Goal: Task Accomplishment & Management: Manage account settings

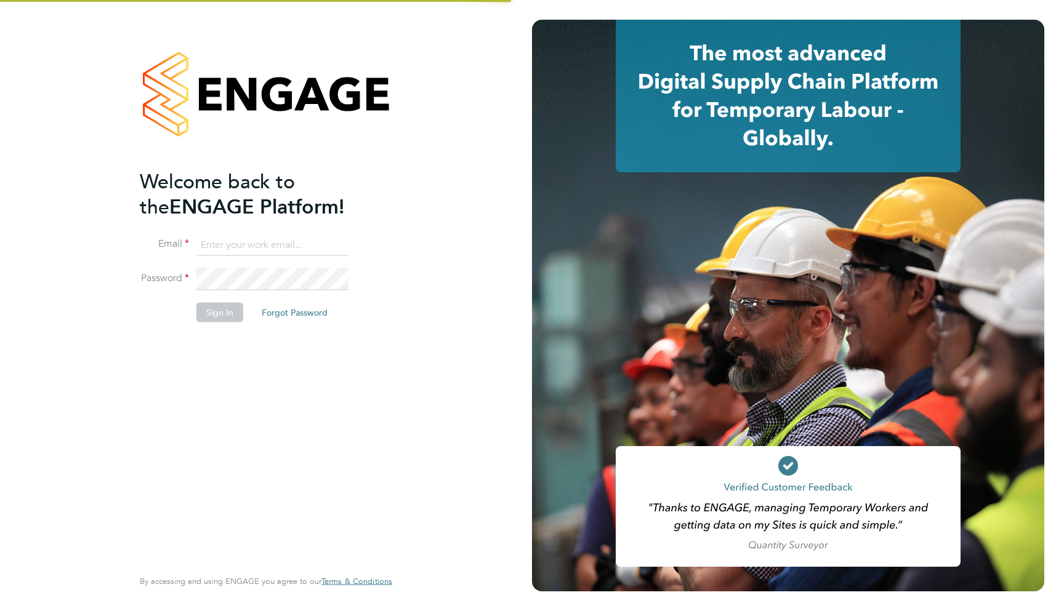
click at [245, 222] on ng-template "Welcome back to the ENGAGE Platform! Email Password Sign In Forgot Password" at bounding box center [260, 252] width 240 height 166
click at [238, 239] on input at bounding box center [272, 245] width 152 height 22
type input "support@engagelabs.io"
click at [239, 273] on div "Sorry, we are having problems connecting to our services." at bounding box center [266, 305] width 532 height 611
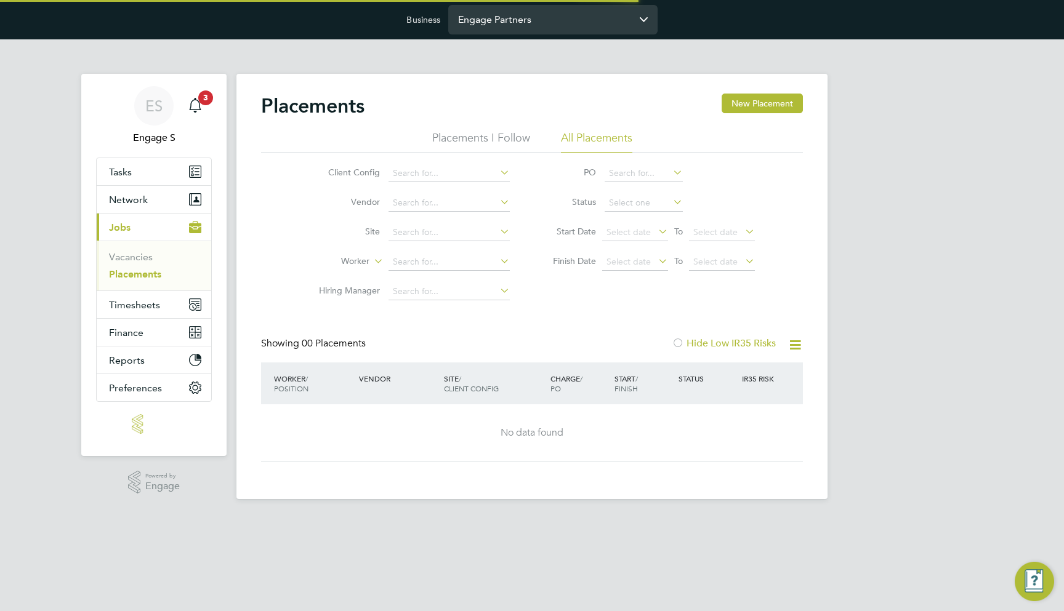
click at [550, 23] on input "Engage Partners" at bounding box center [552, 19] width 209 height 29
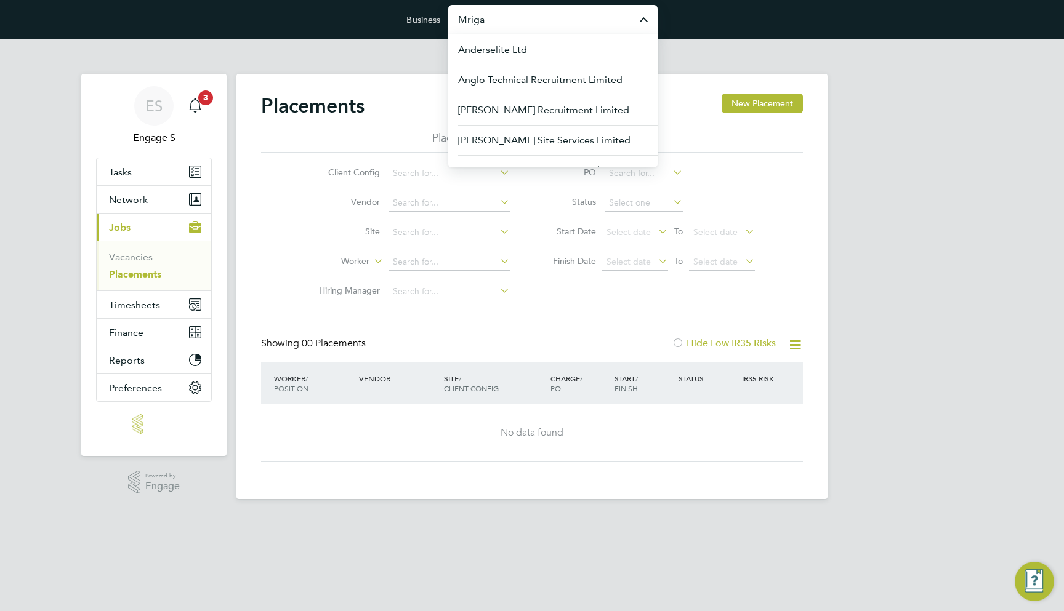
type input "Mriga"
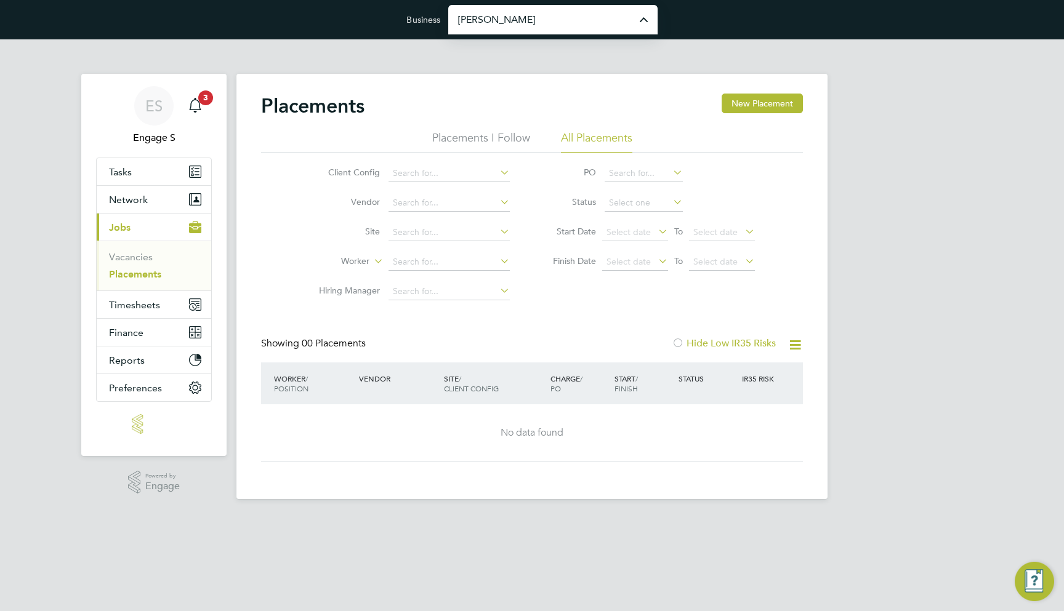
type input "[PERSON_NAME] Construction & Infrastructure Ltd"
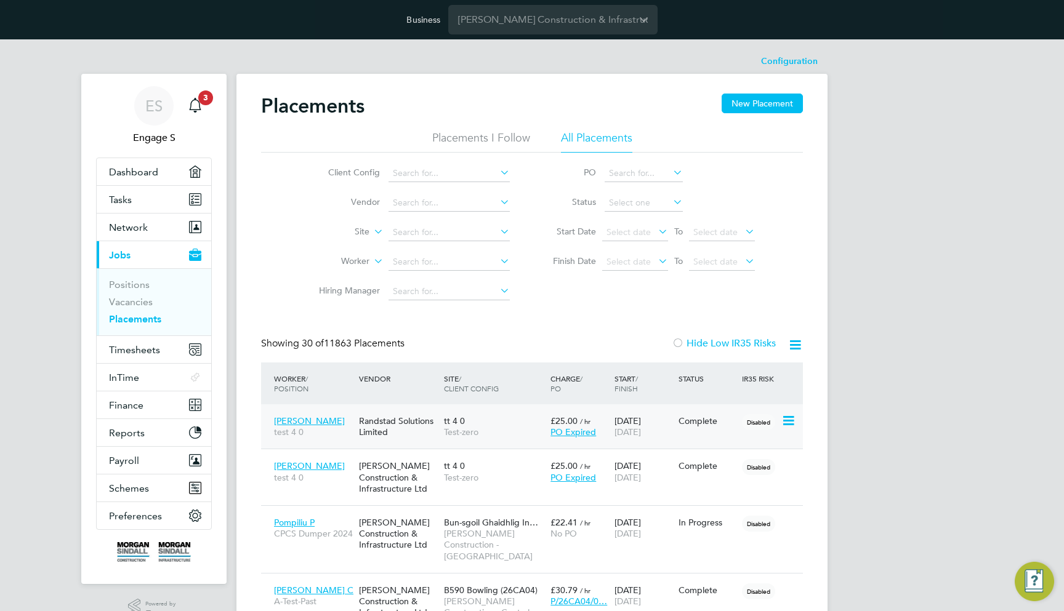
click at [458, 424] on span "tt 4 0" at bounding box center [454, 421] width 21 height 11
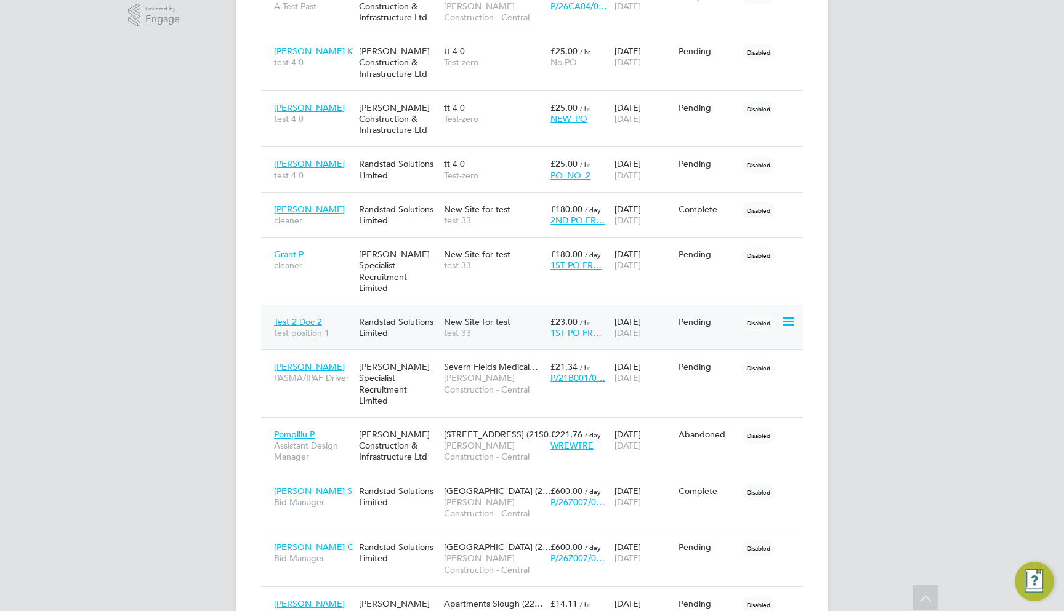
scroll to position [595, 0]
click at [507, 259] on div "New Site for test test 33" at bounding box center [494, 260] width 107 height 34
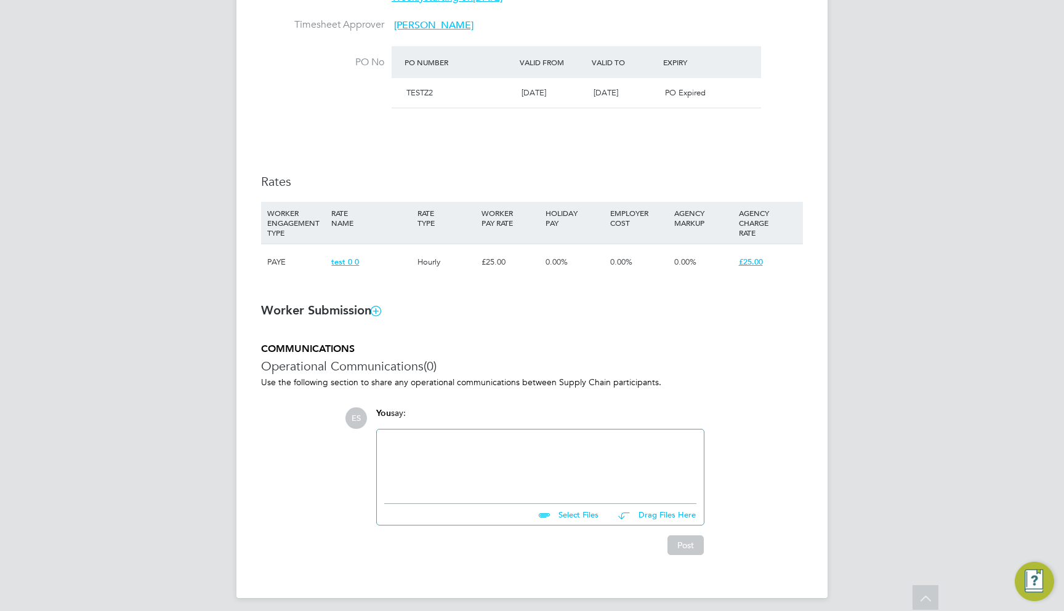
scroll to position [680, 0]
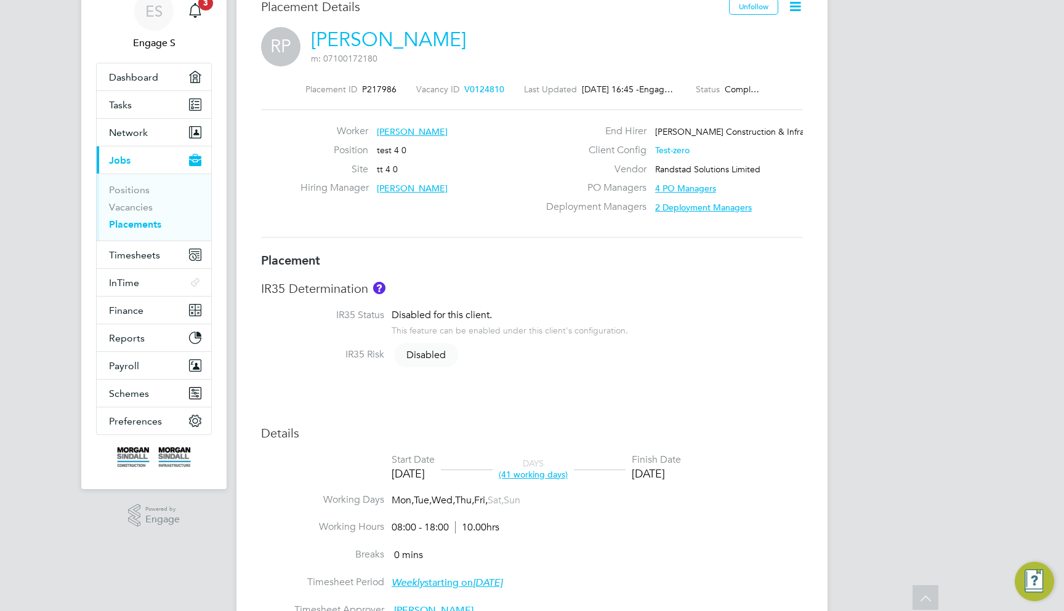
click at [156, 224] on link "Placements" at bounding box center [135, 225] width 52 height 12
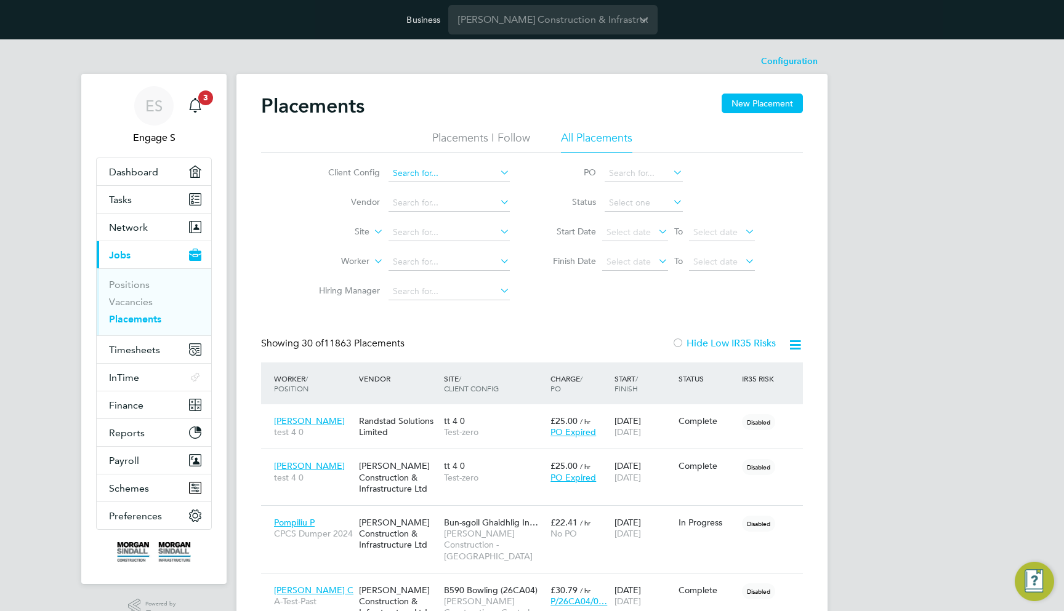
click at [456, 179] on input at bounding box center [449, 173] width 121 height 17
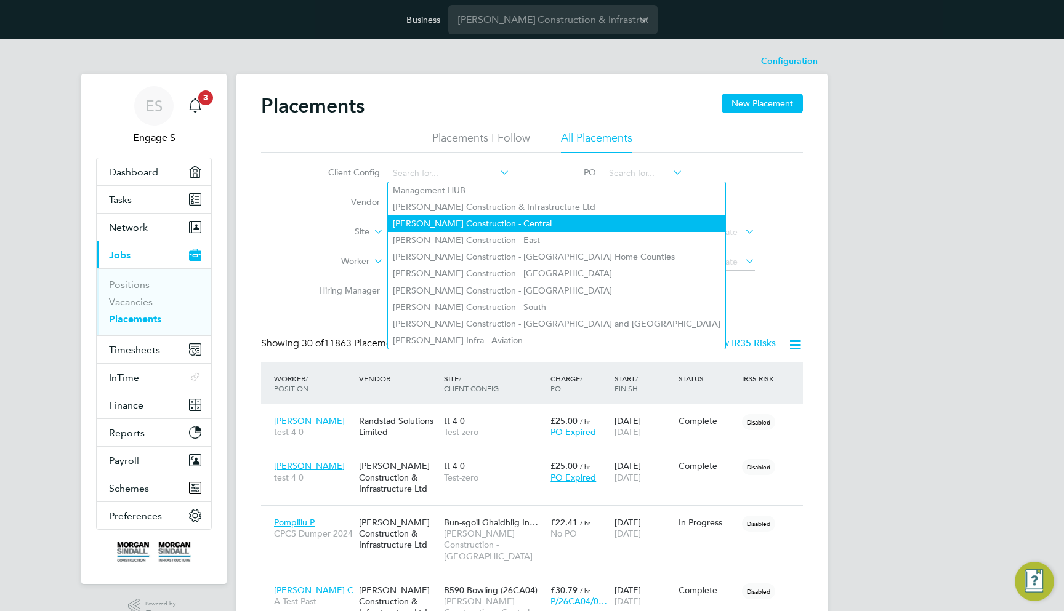
click at [468, 224] on li "Morgan Sindall Construction - Central" at bounding box center [556, 224] width 337 height 17
type input "Morgan Sindall Construction - Central"
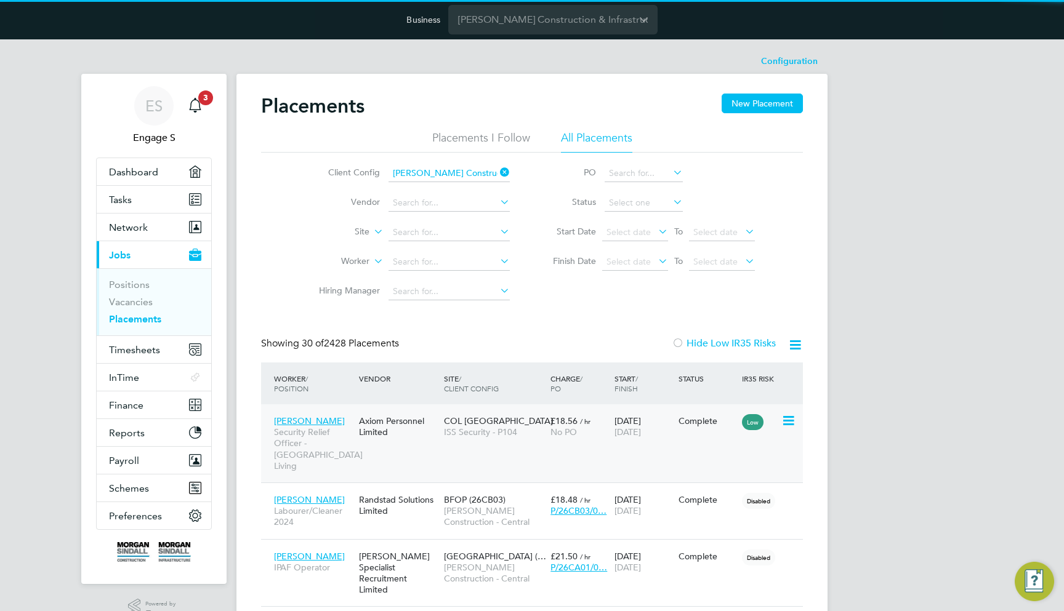
click at [445, 440] on div "COL New Bond Street ISS Security - P104" at bounding box center [494, 426] width 107 height 34
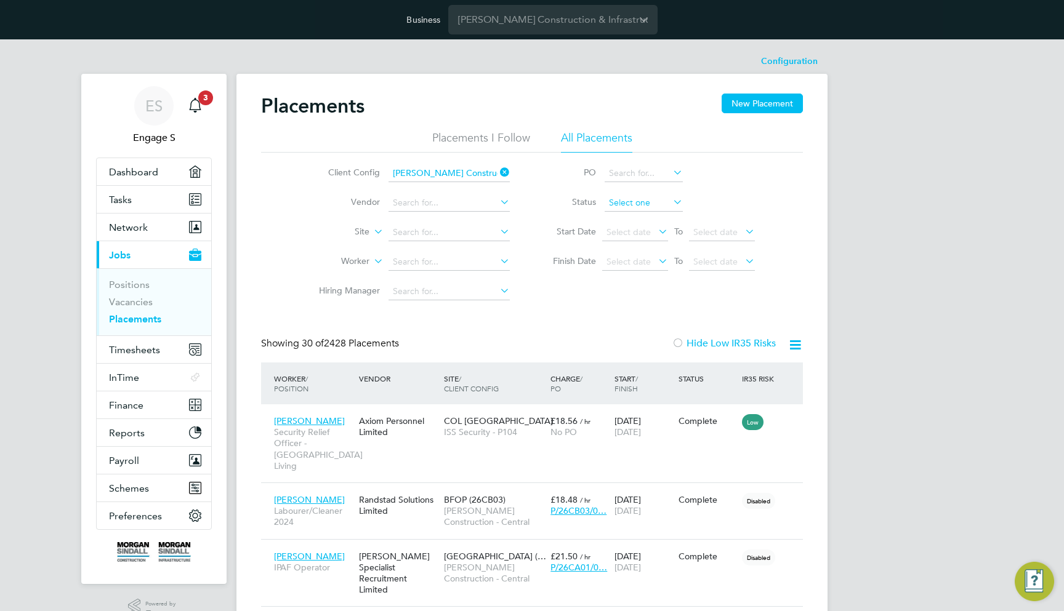
click at [621, 197] on input at bounding box center [644, 203] width 78 height 17
click at [623, 268] on li "In Progress" at bounding box center [643, 268] width 79 height 16
type input "In Progress"
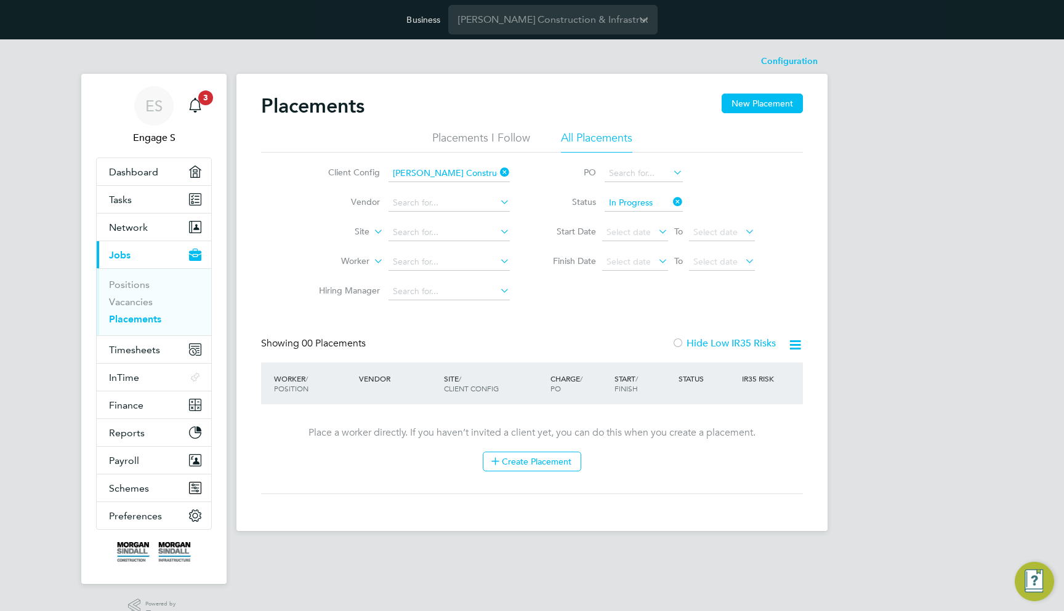
click at [498, 174] on icon at bounding box center [498, 172] width 0 height 17
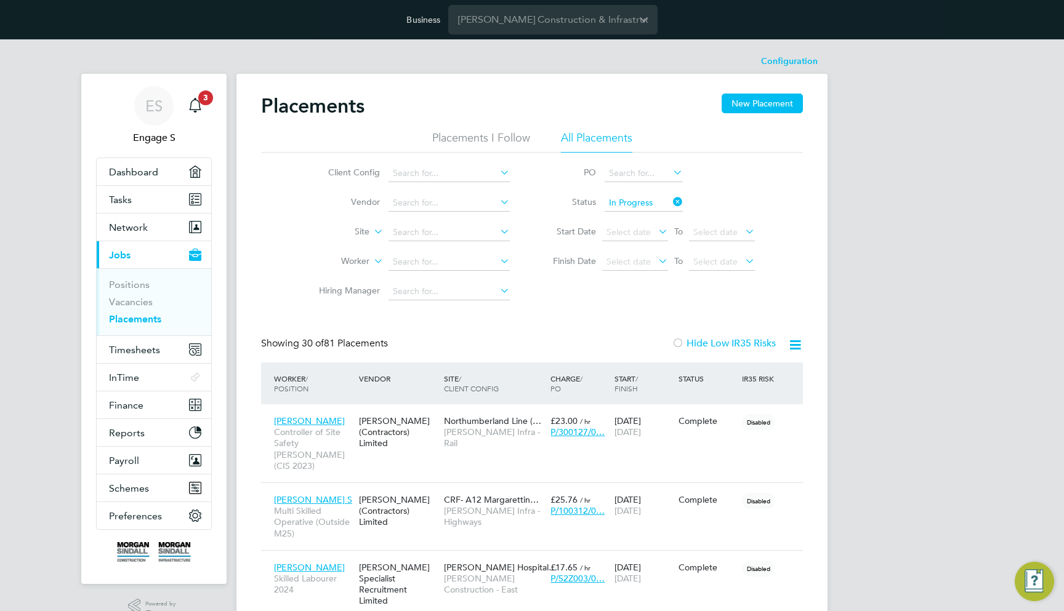
click at [671, 202] on icon at bounding box center [671, 201] width 0 height 17
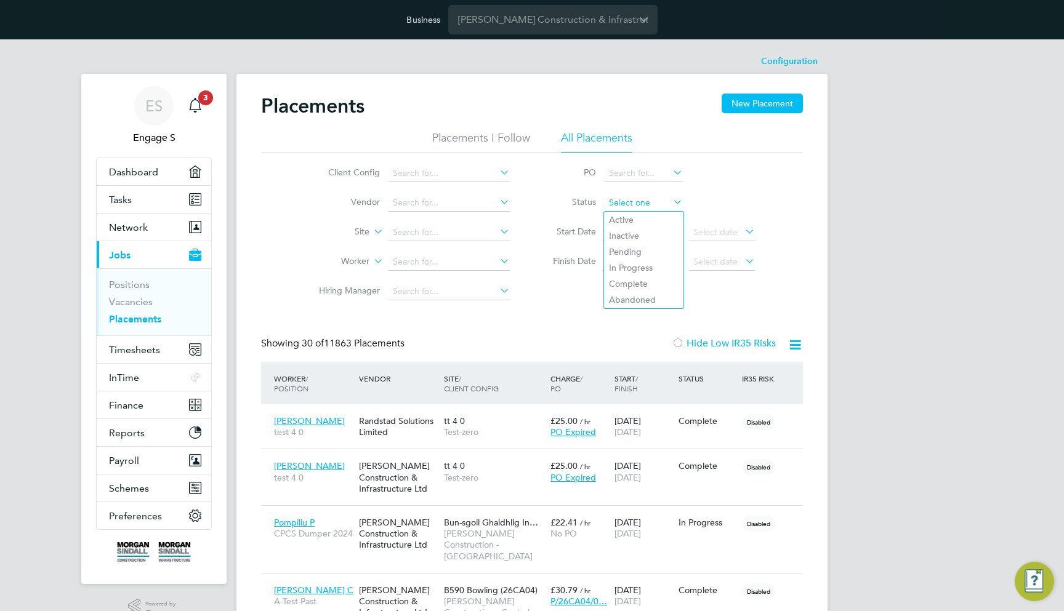
click at [637, 201] on input at bounding box center [644, 203] width 78 height 17
click at [635, 264] on li "In Progress" at bounding box center [643, 268] width 79 height 16
type input "In Progress"
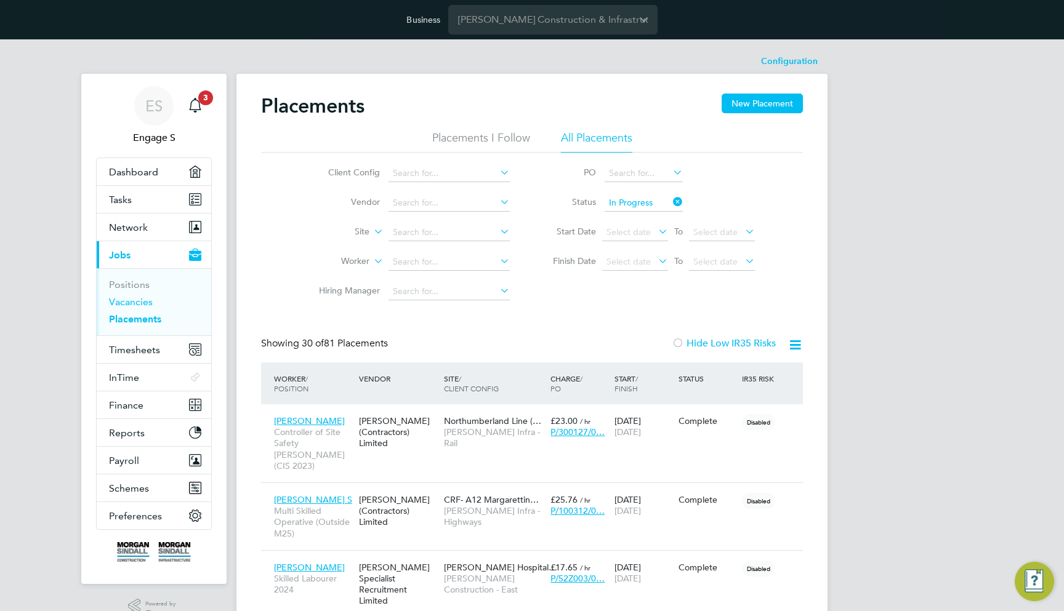
click at [142, 304] on link "Vacancies" at bounding box center [131, 302] width 44 height 12
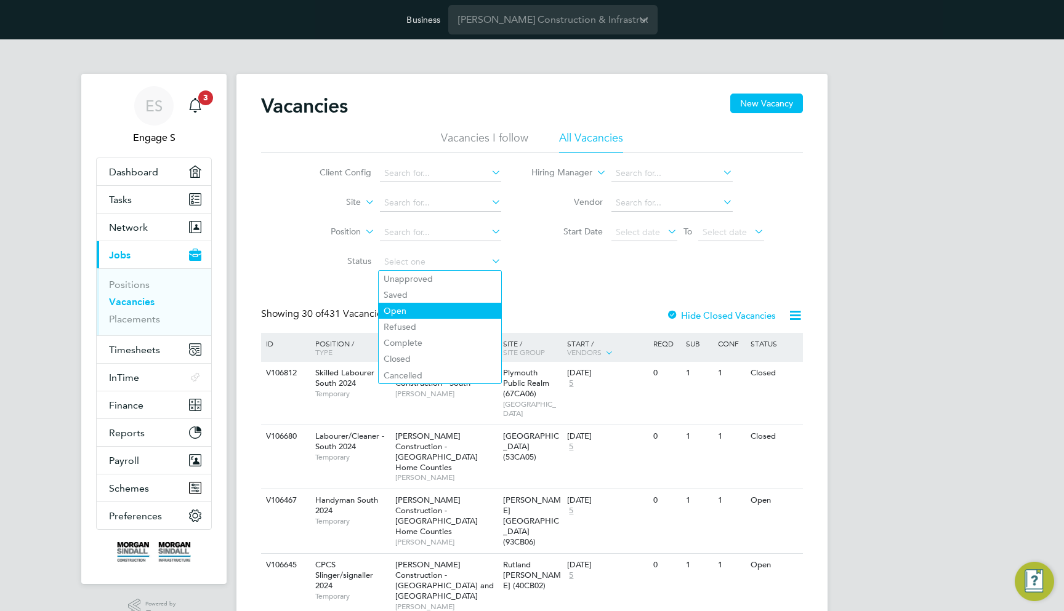
click at [420, 310] on li "Open" at bounding box center [440, 311] width 123 height 16
type input "Open"
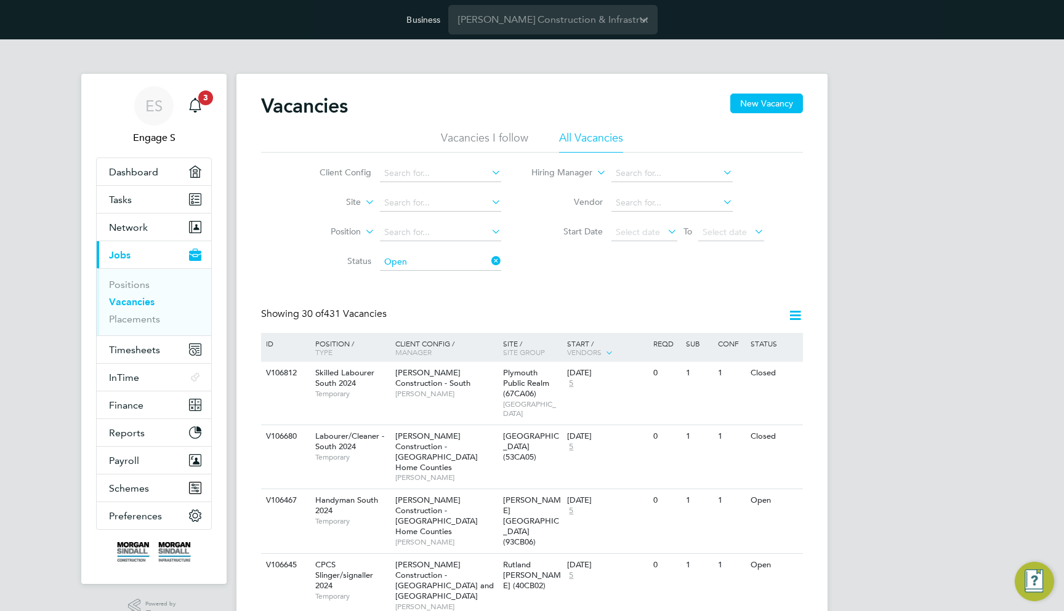
click at [147, 515] on span "Preferences" at bounding box center [135, 516] width 53 height 12
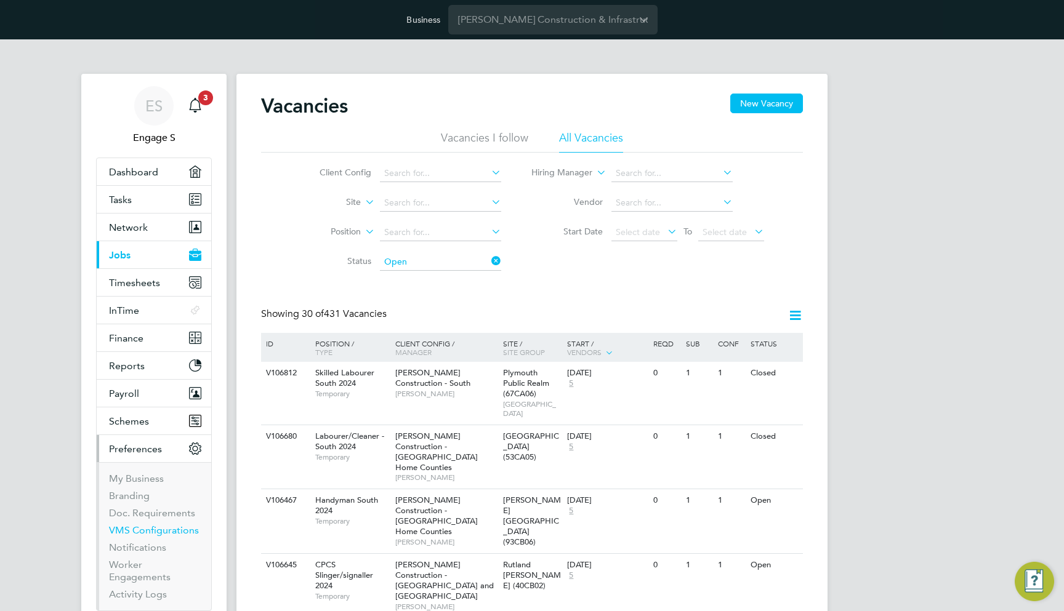
click at [149, 528] on link "VMS Configurations" at bounding box center [154, 531] width 90 height 12
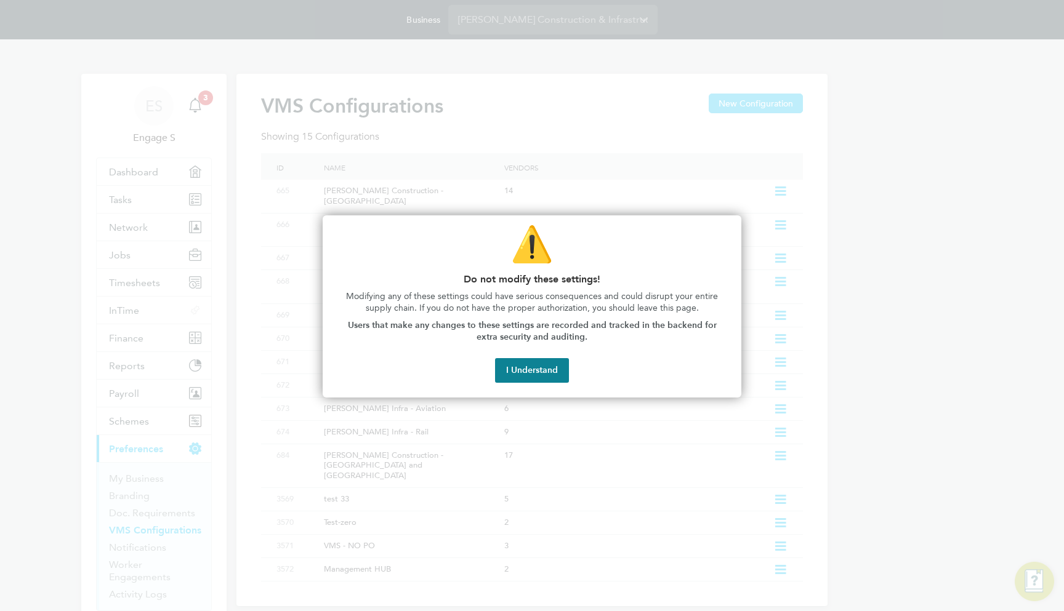
click at [142, 418] on div at bounding box center [532, 305] width 1064 height 611
click at [150, 418] on div at bounding box center [532, 305] width 1064 height 611
click at [535, 361] on button "I Understand" at bounding box center [532, 370] width 74 height 25
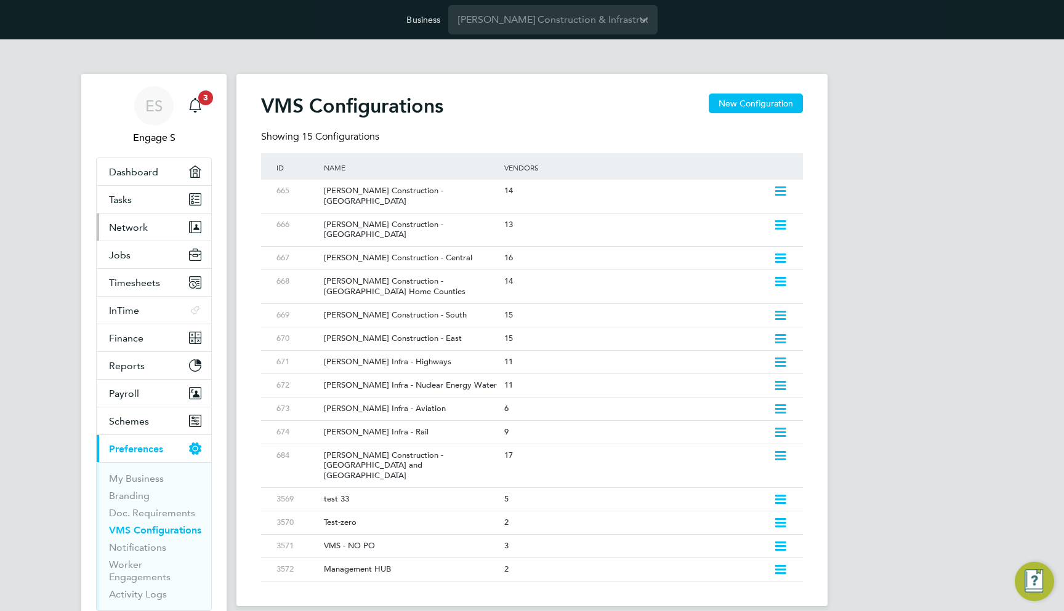
click at [164, 225] on button "Network" at bounding box center [154, 227] width 115 height 27
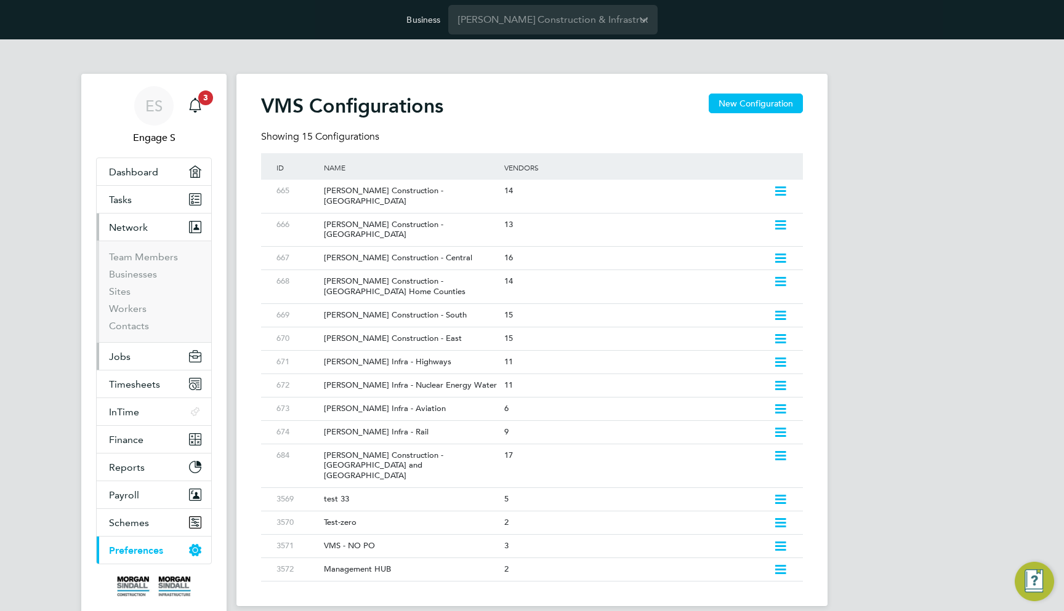
click at [161, 357] on button "Jobs" at bounding box center [154, 356] width 115 height 27
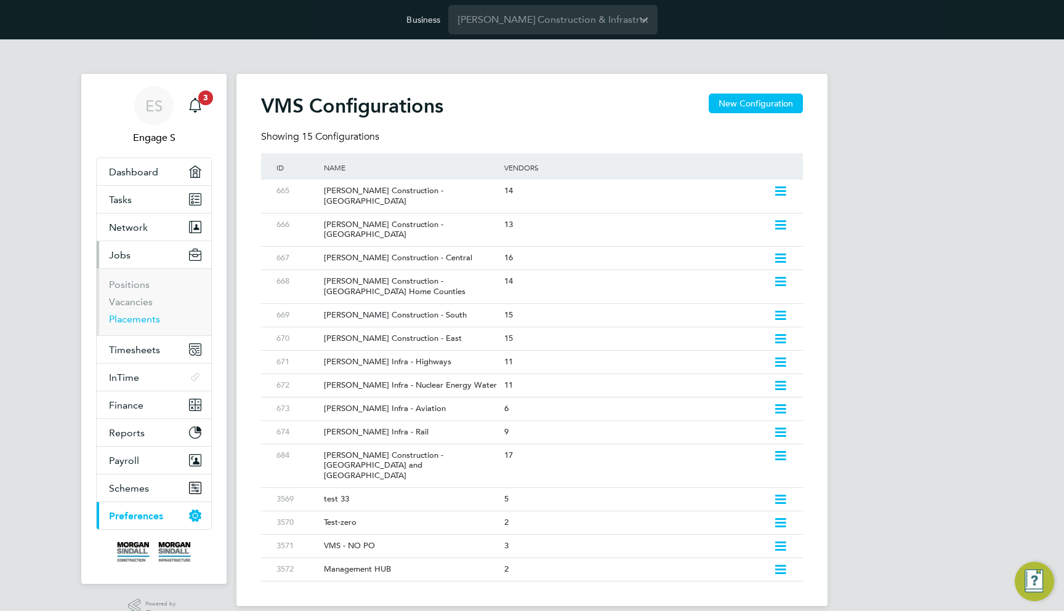
click at [143, 317] on link "Placements" at bounding box center [134, 319] width 51 height 12
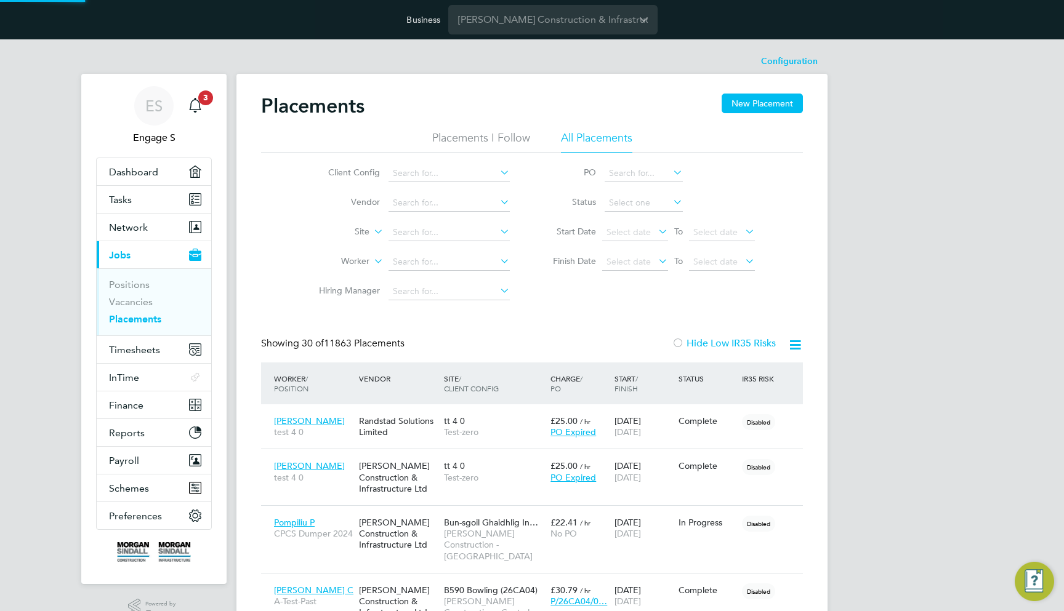
scroll to position [35, 86]
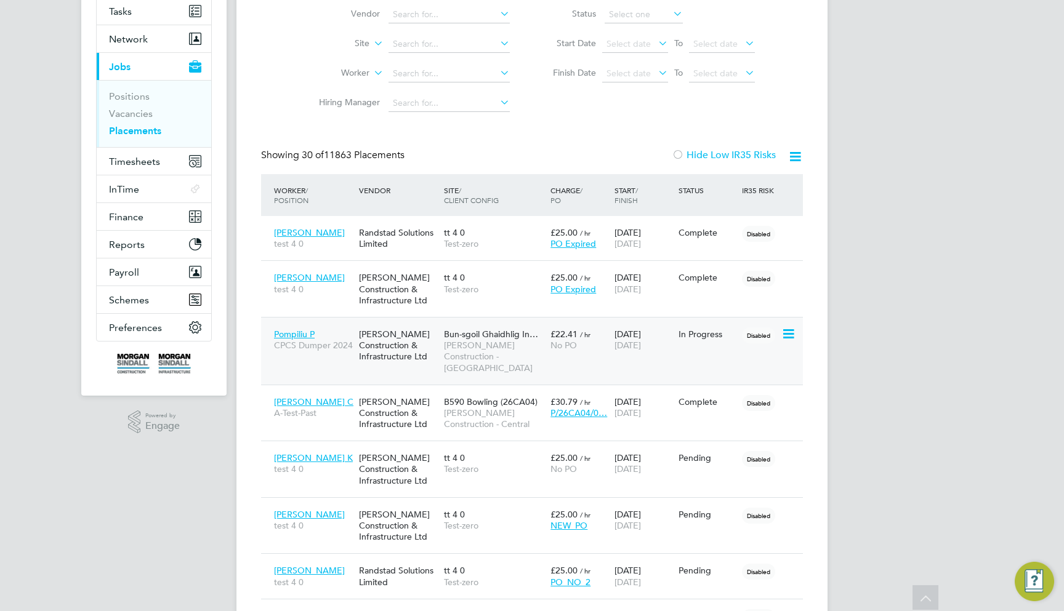
click at [565, 358] on div "Pompiliu P CPCS Dumper 2024 Morgan Sindall Construction & Infrastructure Ltd Bu…" at bounding box center [532, 351] width 542 height 68
click at [651, 320] on div "Pompiliu P CPCS Dumper 2024 Morgan Sindall Construction & Infrastructure Ltd Bu…" at bounding box center [532, 351] width 542 height 68
click at [663, 329] on div "01 Jul 2025 31 Jan 2026" at bounding box center [643, 340] width 64 height 34
click at [135, 320] on button "Preferences" at bounding box center [154, 327] width 115 height 27
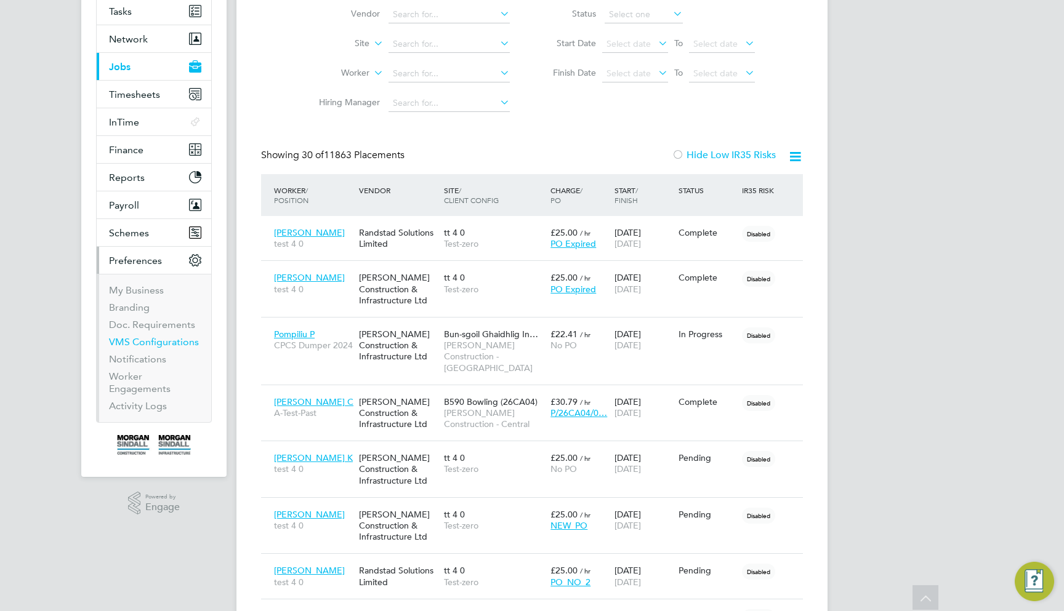
click at [153, 341] on link "VMS Configurations" at bounding box center [154, 342] width 90 height 12
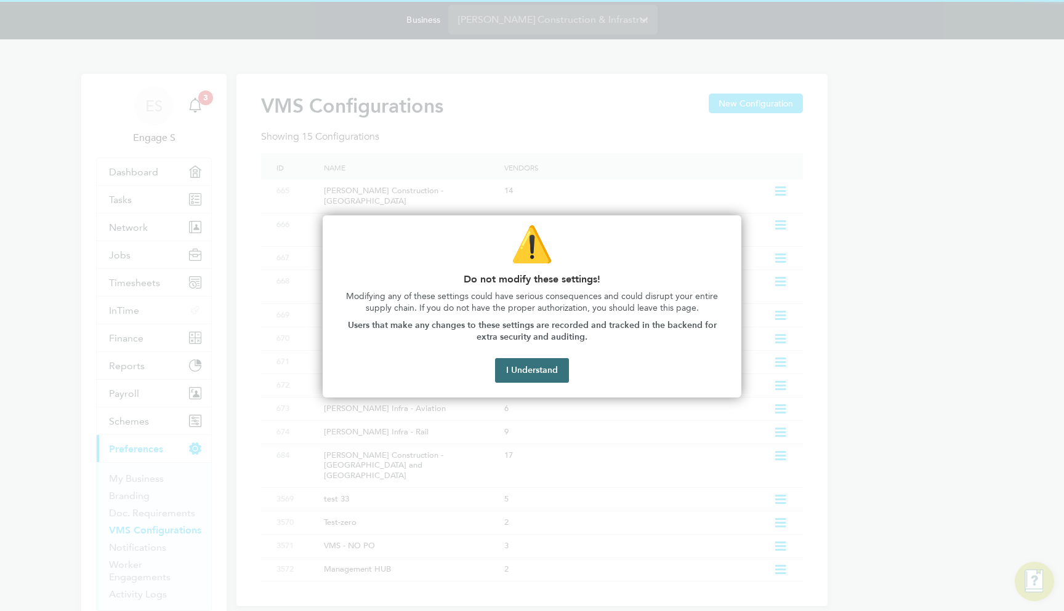
click at [536, 364] on button "I Understand" at bounding box center [532, 370] width 74 height 25
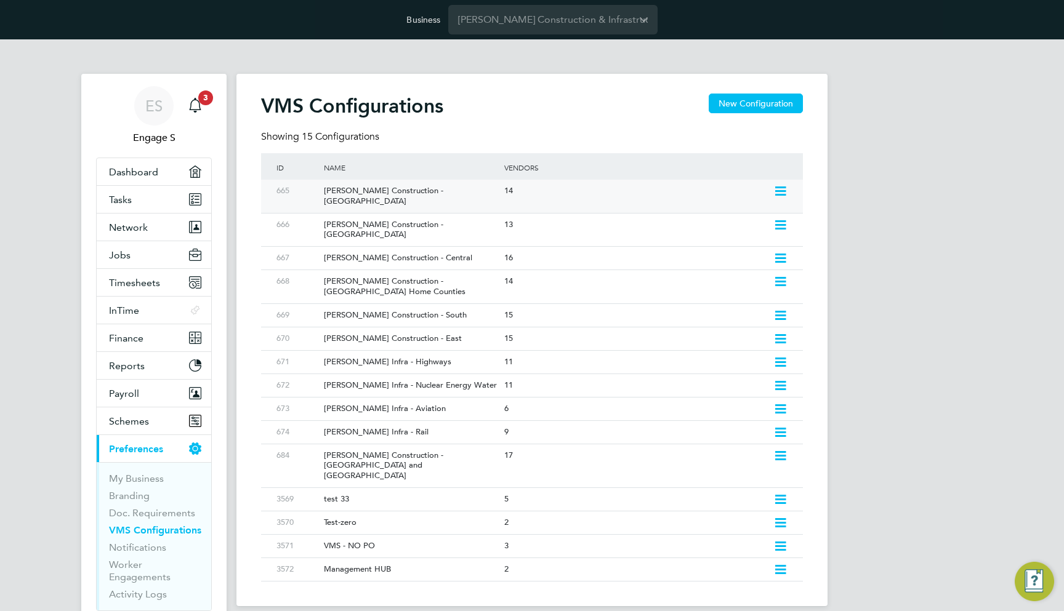
click at [473, 198] on div "[PERSON_NAME] Construction - [GEOGRAPHIC_DATA]" at bounding box center [408, 196] width 186 height 33
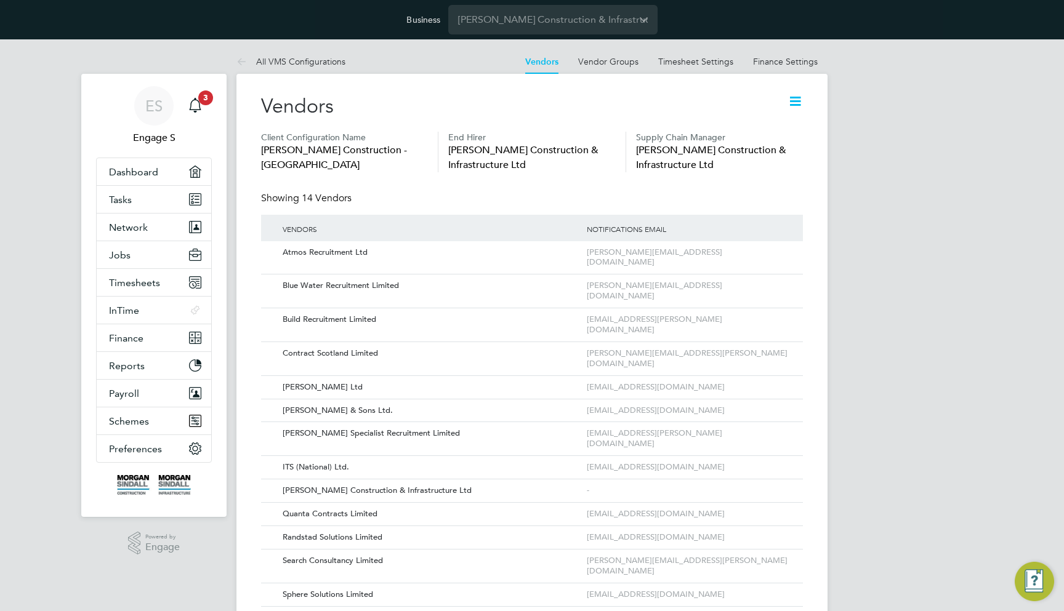
click at [794, 103] on icon at bounding box center [795, 101] width 15 height 15
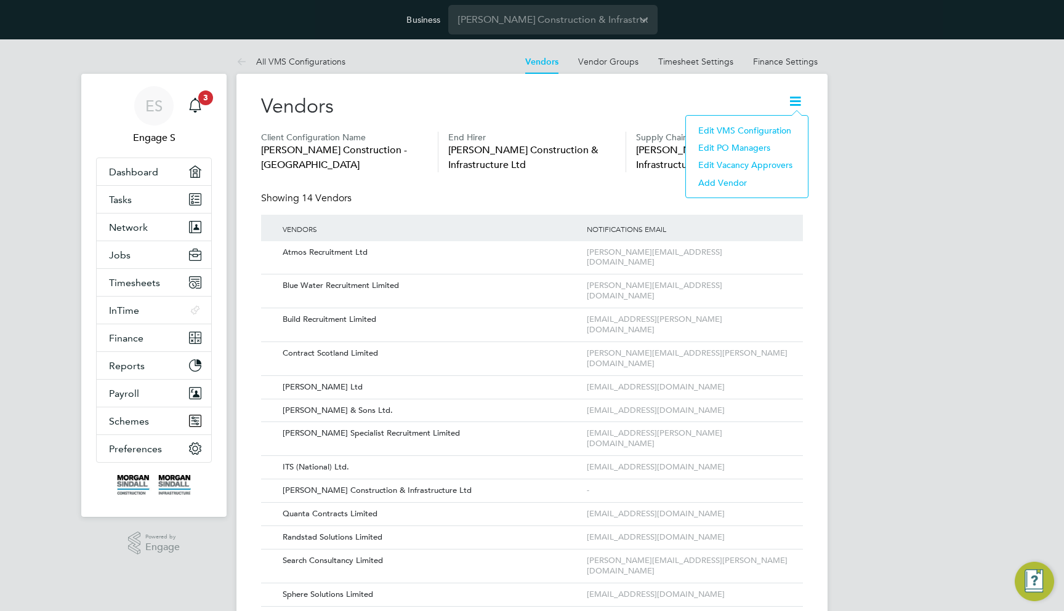
click at [783, 123] on li "Edit VMS Configuration" at bounding box center [747, 130] width 110 height 17
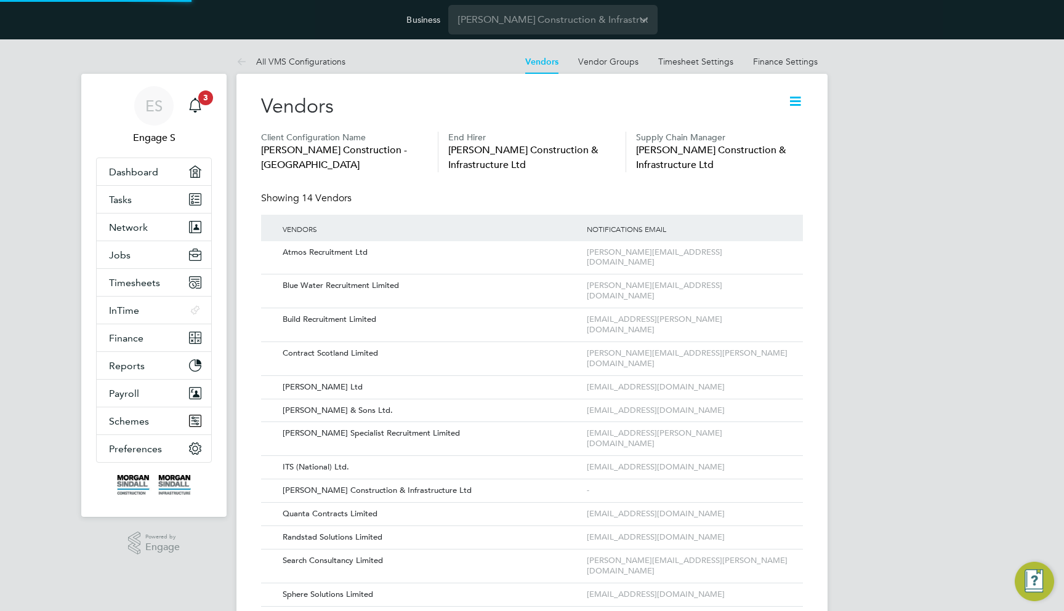
type input "[PERSON_NAME] Construction - [GEOGRAPHIC_DATA]"
type input "[PERSON_NAME] Construction & Infrastructure Ltd"
type input "Custom"
type input "By Vendor Group"
type input "No Limits"
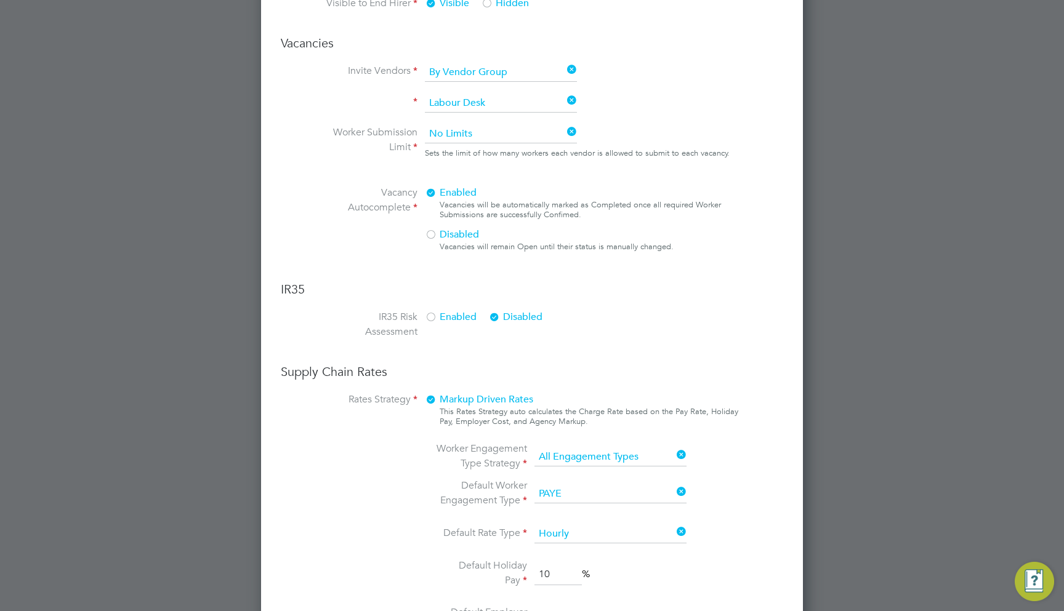
scroll to position [890, 0]
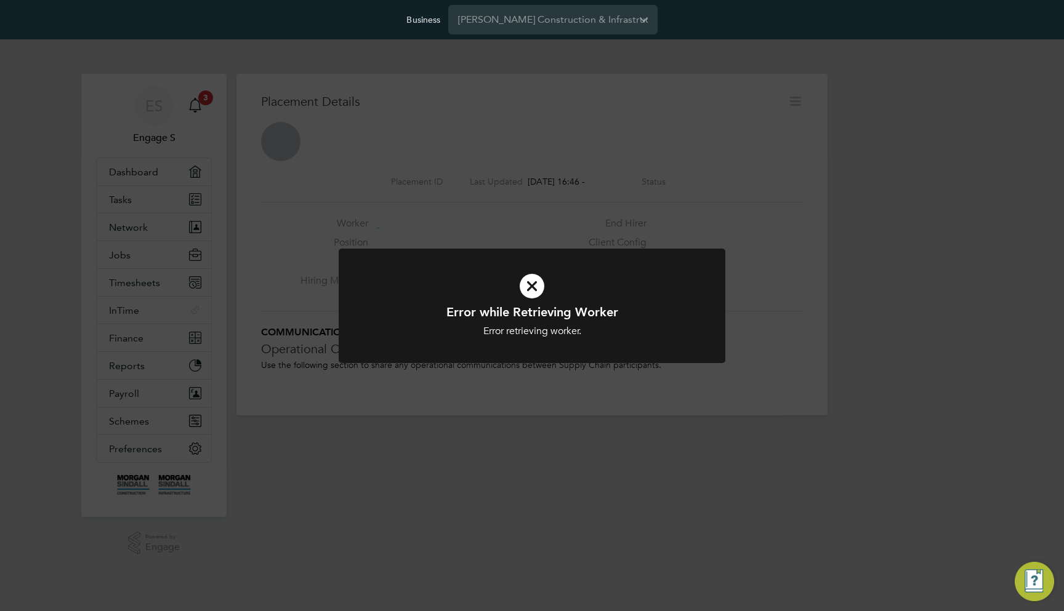
click at [445, 440] on div "Error while Retrieving Worker Error retrieving worker. Cancel Okay" at bounding box center [532, 305] width 1064 height 611
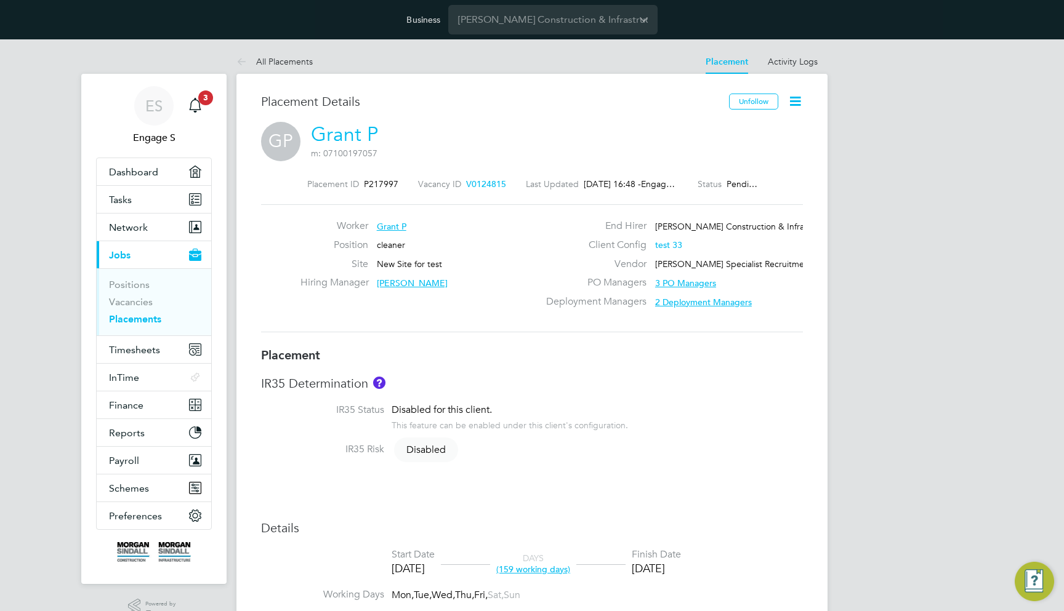
click at [671, 244] on span "test 33" at bounding box center [668, 245] width 27 height 11
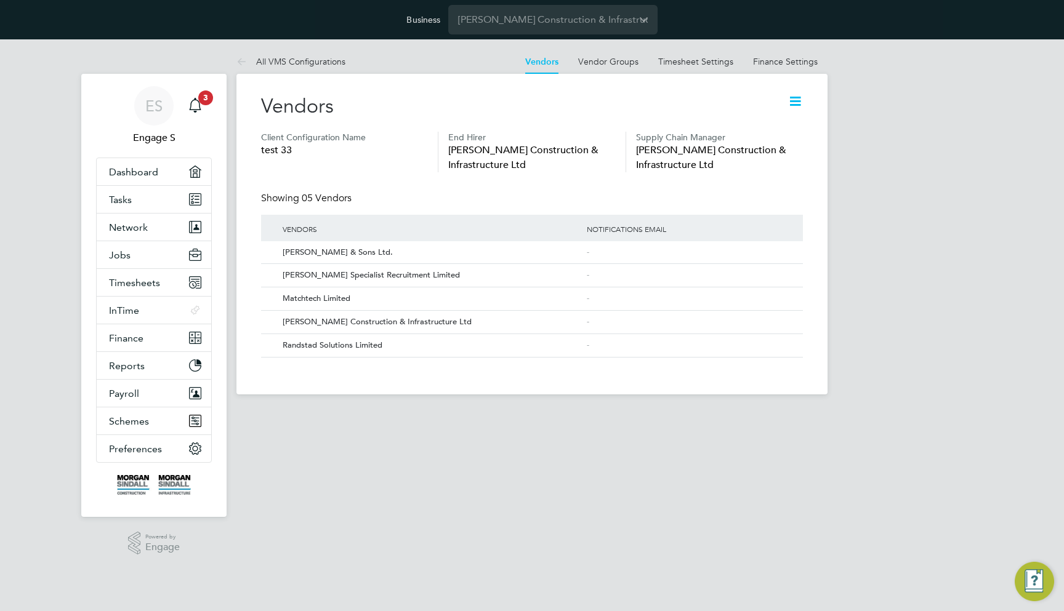
click at [796, 100] on icon at bounding box center [795, 101] width 15 height 15
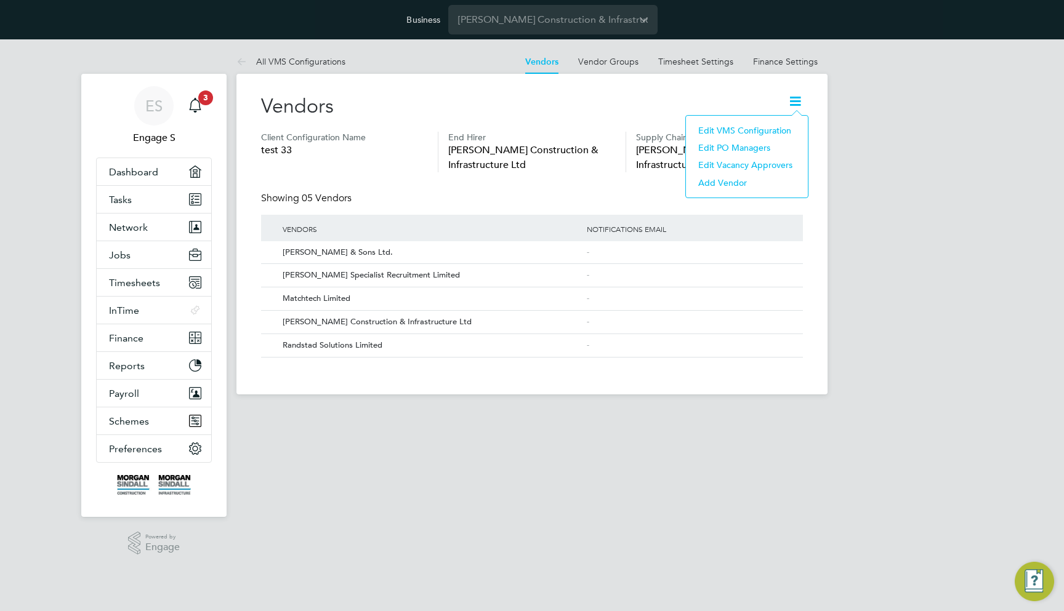
click at [757, 123] on li "Edit VMS Configuration" at bounding box center [747, 130] width 110 height 17
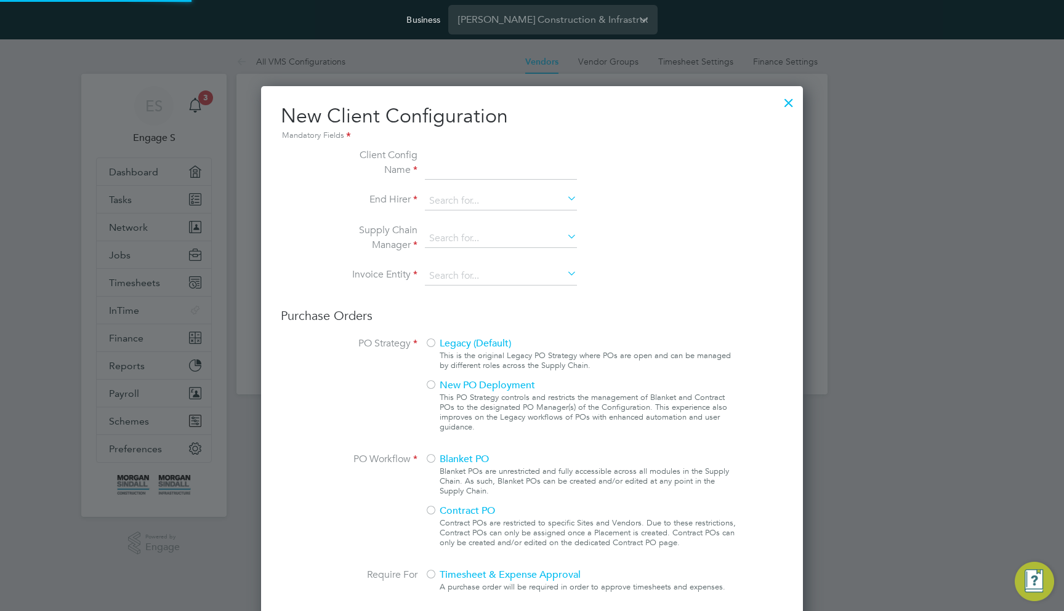
scroll to position [6, 6]
type input "test 33"
type input "Carmichael Site Services Limited"
type input "Any Text"
type input "Manually"
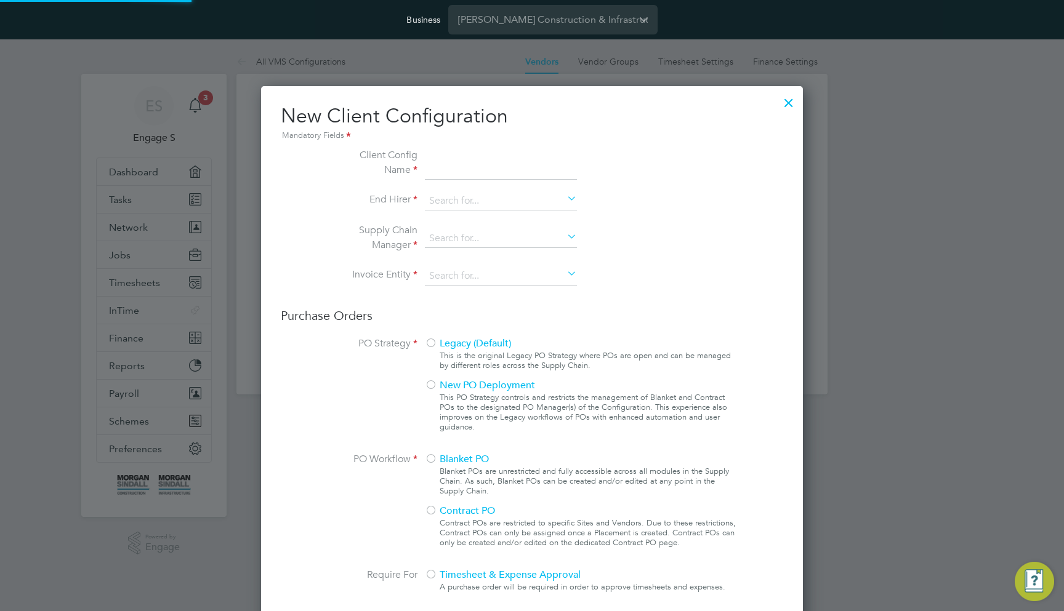
type input "No Limits"
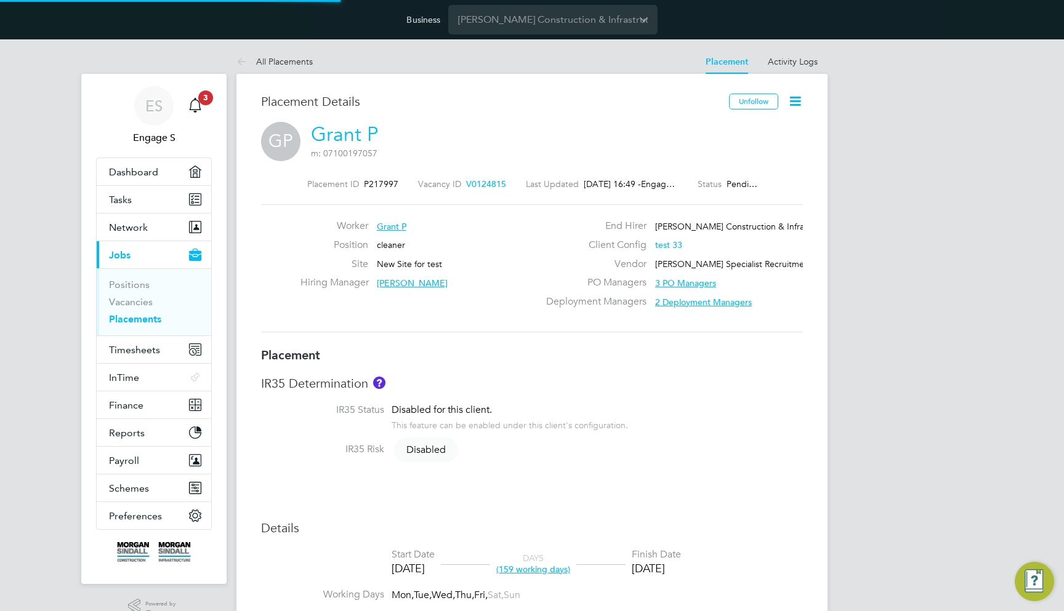
type input "Erika S"
type input "Eric M"
type input "21 Jan 2025"
type input "31 Aug 2025"
type input "08:00"
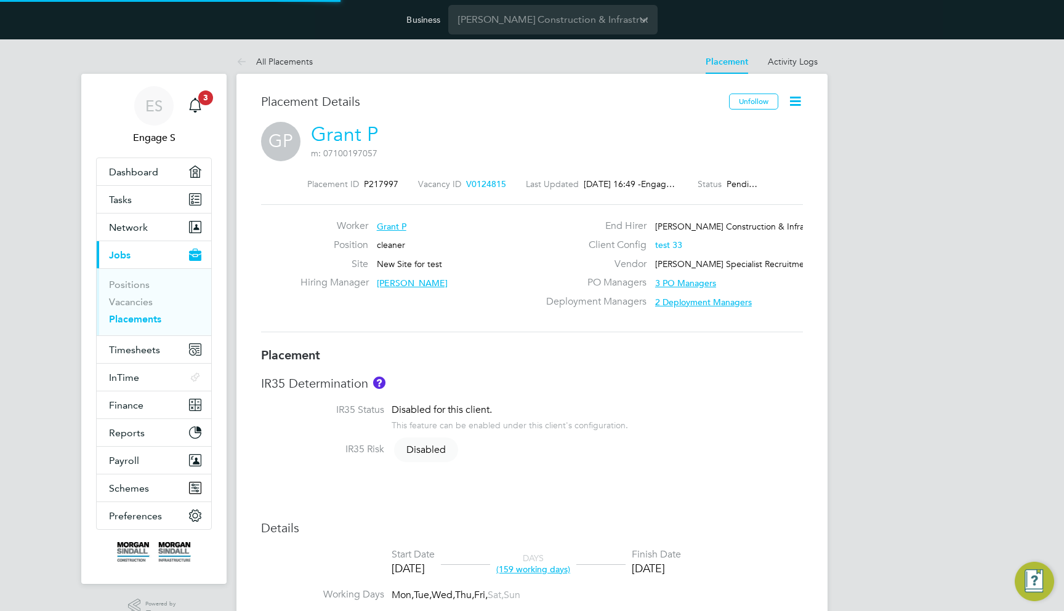
type input "18:00"
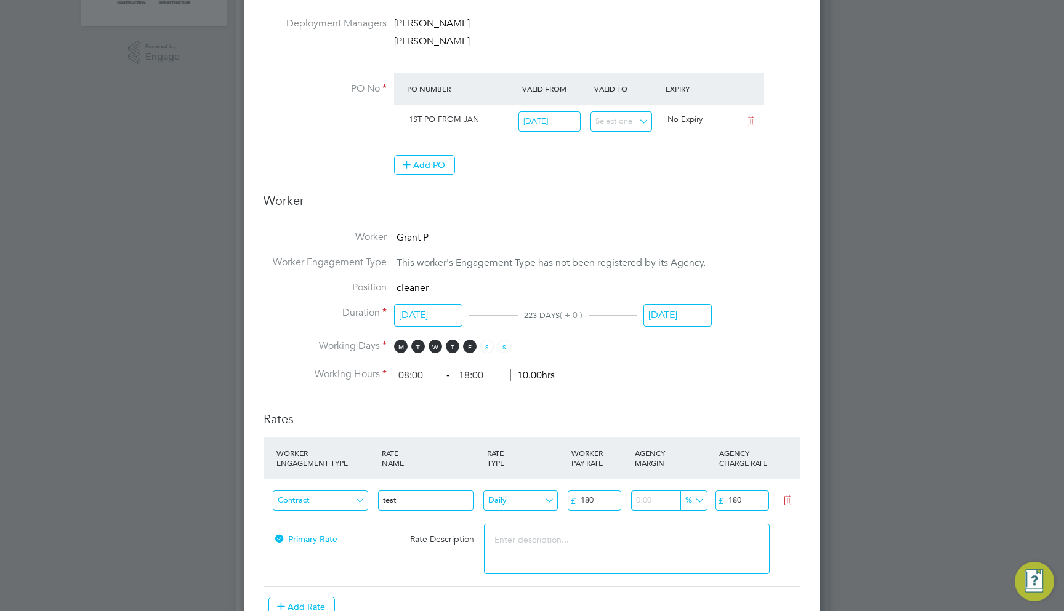
click at [339, 494] on input "Contract" at bounding box center [320, 501] width 95 height 20
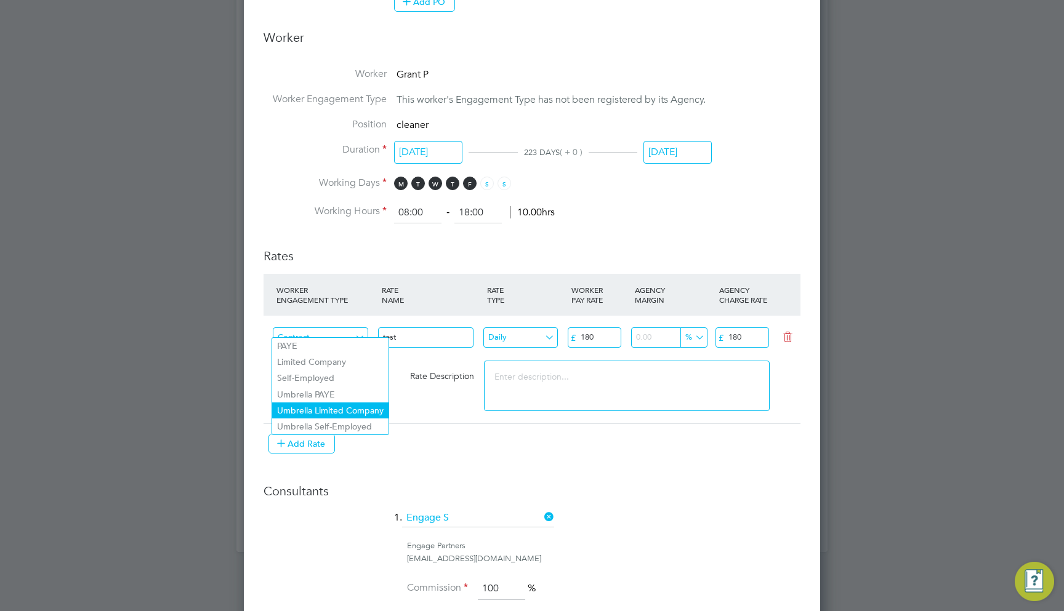
click at [354, 403] on li "Umbrella Limited Company" at bounding box center [330, 411] width 116 height 16
type input "Umbrella Limited Company"
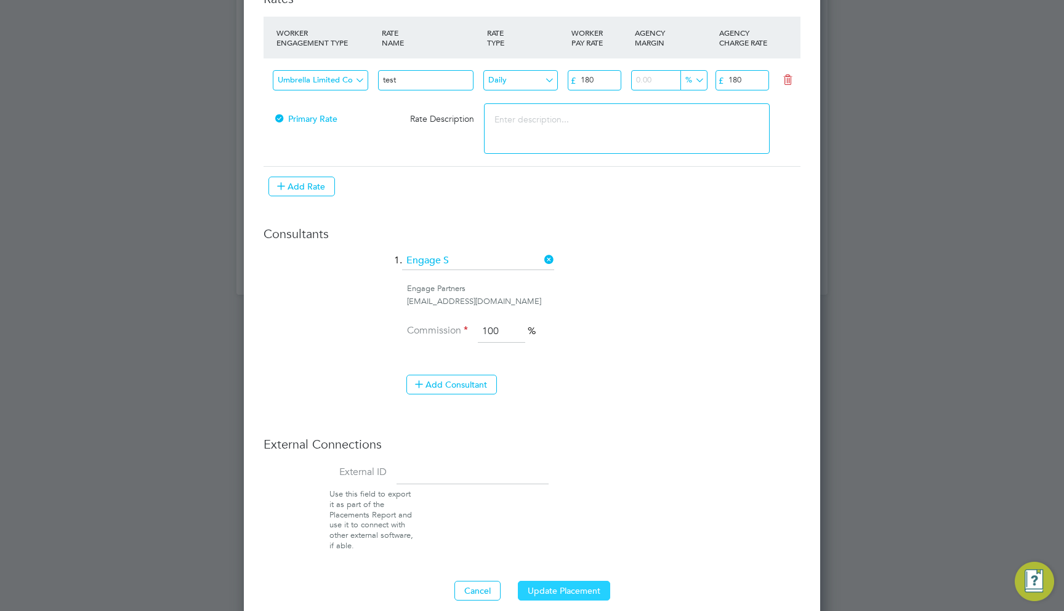
click at [549, 581] on button "Update Placement" at bounding box center [564, 591] width 92 height 20
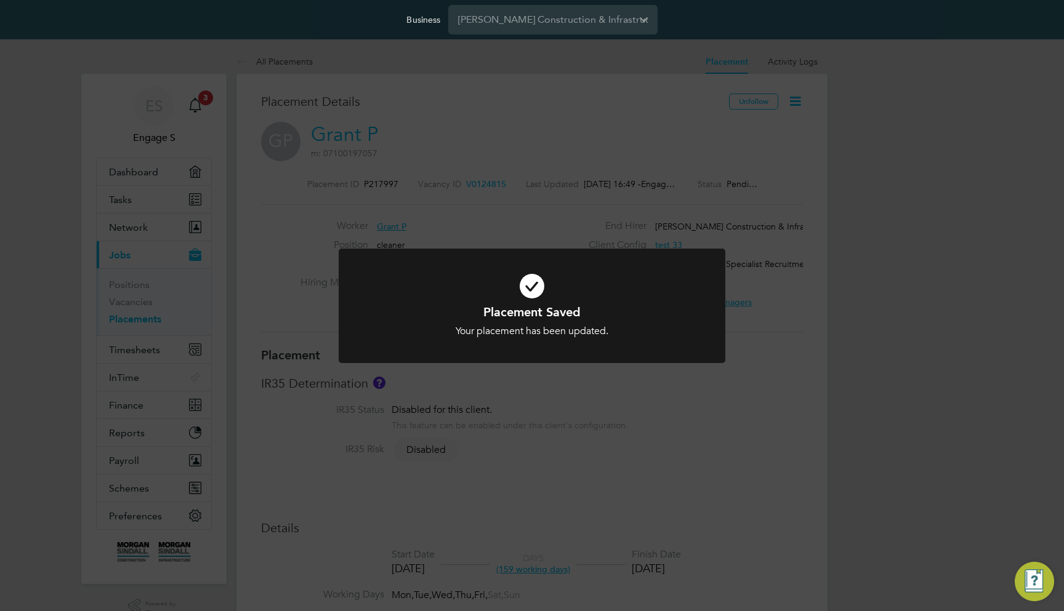
click at [902, 271] on div "Placement Saved Your placement has been updated. Cancel Okay" at bounding box center [532, 305] width 1064 height 611
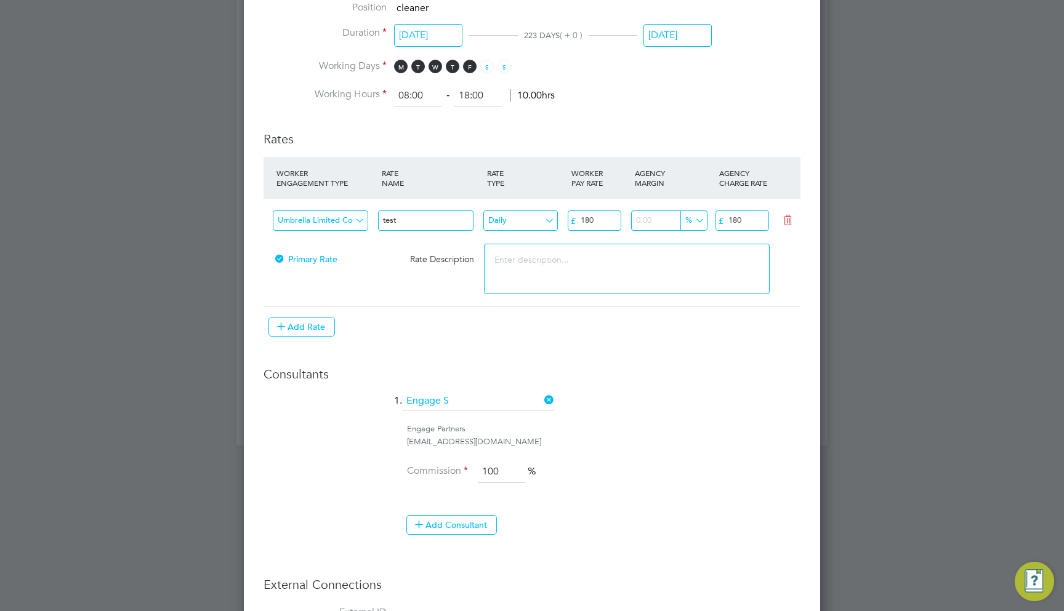
click at [684, 436] on div "support@engagelabs.io" at bounding box center [603, 442] width 393 height 13
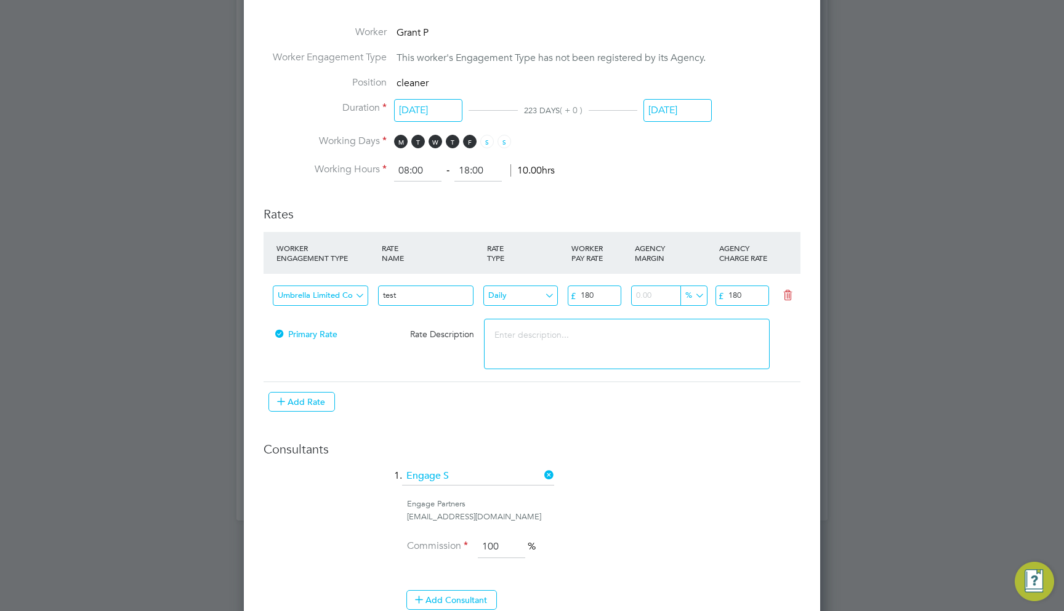
click at [347, 286] on input "Umbrella Limited Company" at bounding box center [320, 296] width 95 height 20
click at [445, 203] on h3 "Rates" at bounding box center [532, 208] width 537 height 28
click at [358, 290] on input "Umbrella Limited Company" at bounding box center [320, 296] width 95 height 20
click at [457, 397] on div "Add Rate" at bounding box center [534, 402] width 532 height 20
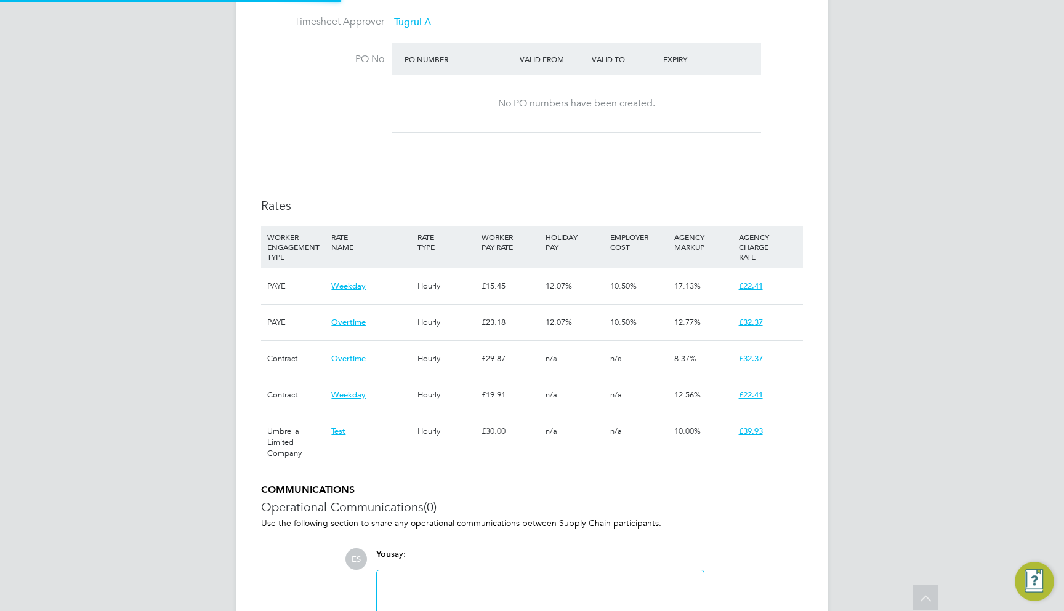
type input "Sam M"
type input "Tugrul A"
type input "01 Jul 2025"
type input "31 Jan 2026"
type input "08:00"
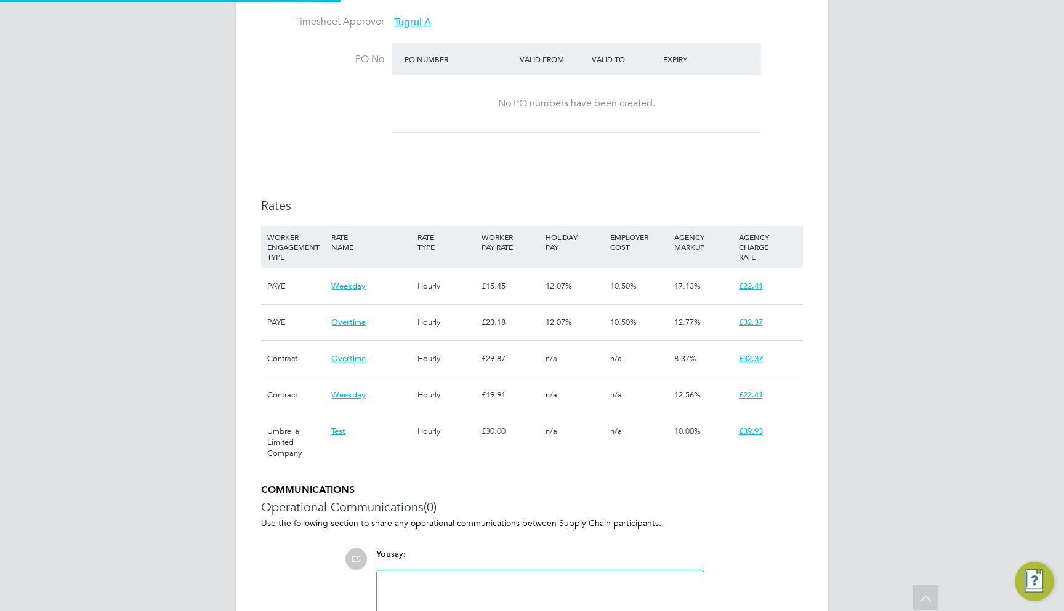
type input "18:00"
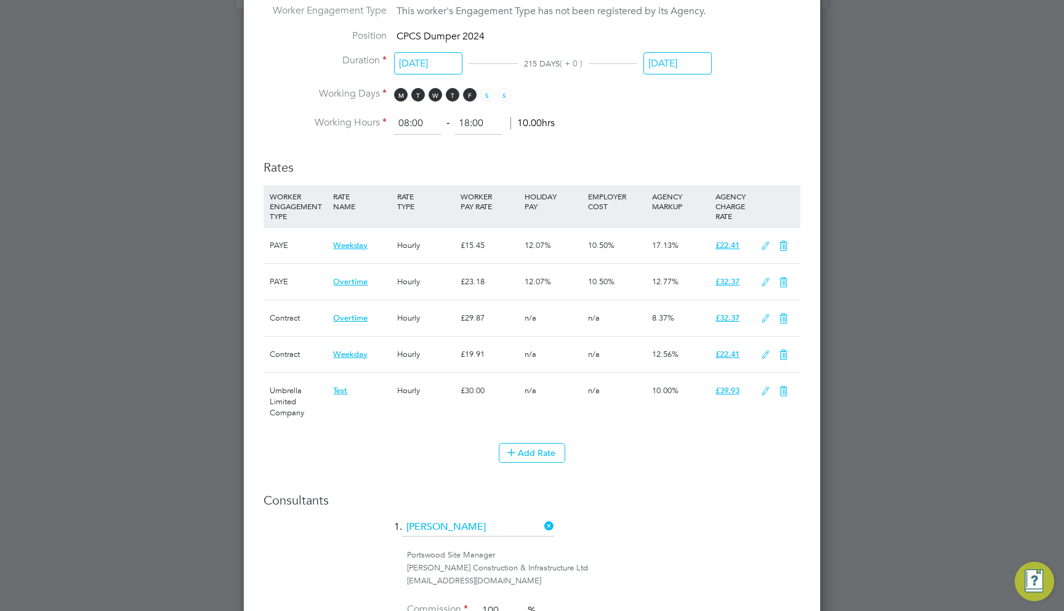
click at [767, 387] on icon at bounding box center [765, 392] width 15 height 10
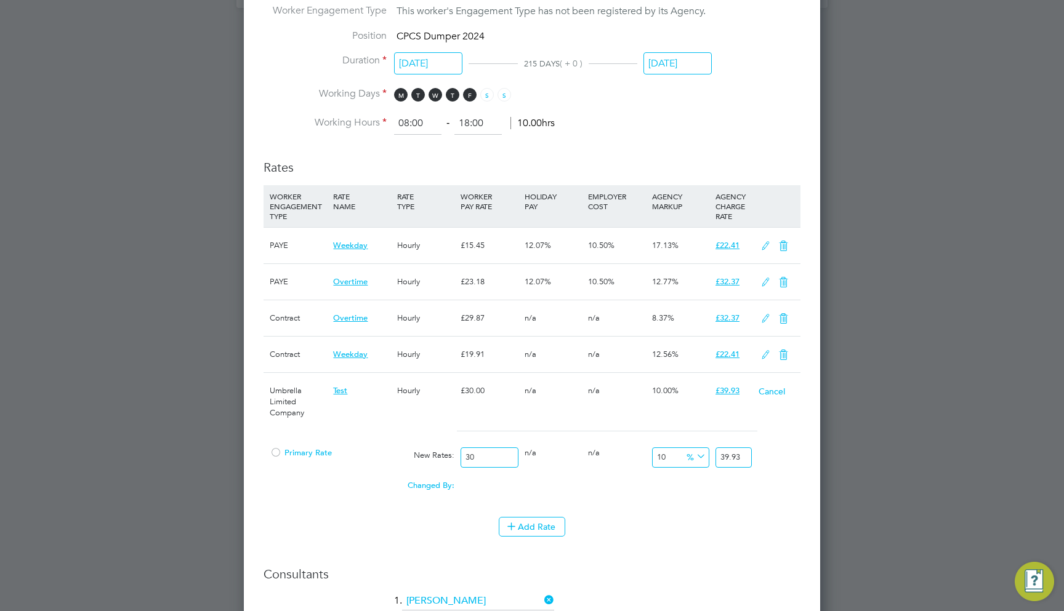
click at [779, 385] on button "Cancel" at bounding box center [772, 391] width 28 height 12
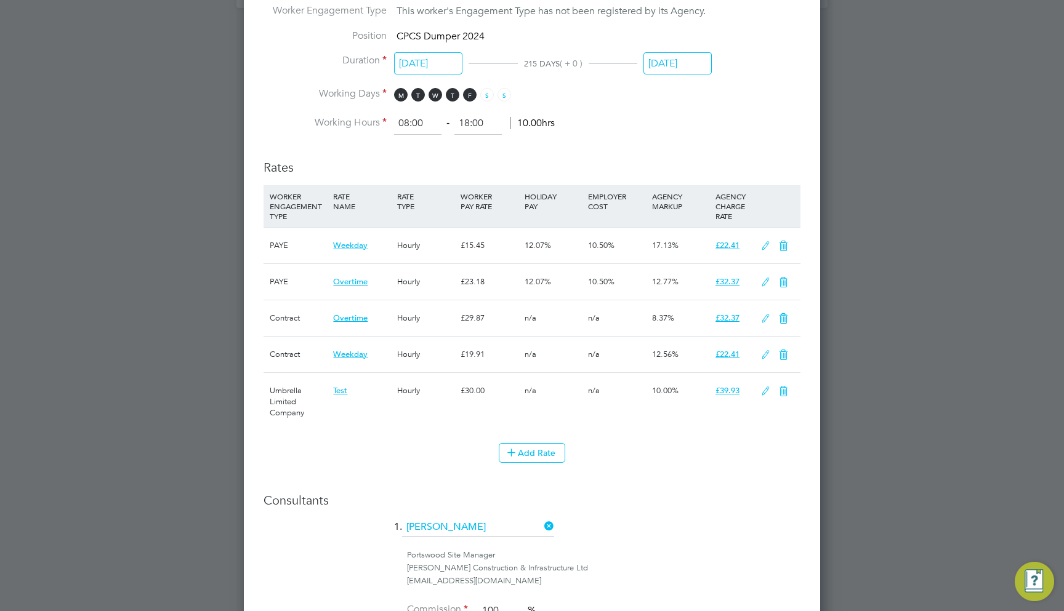
click at [764, 387] on icon at bounding box center [765, 392] width 15 height 10
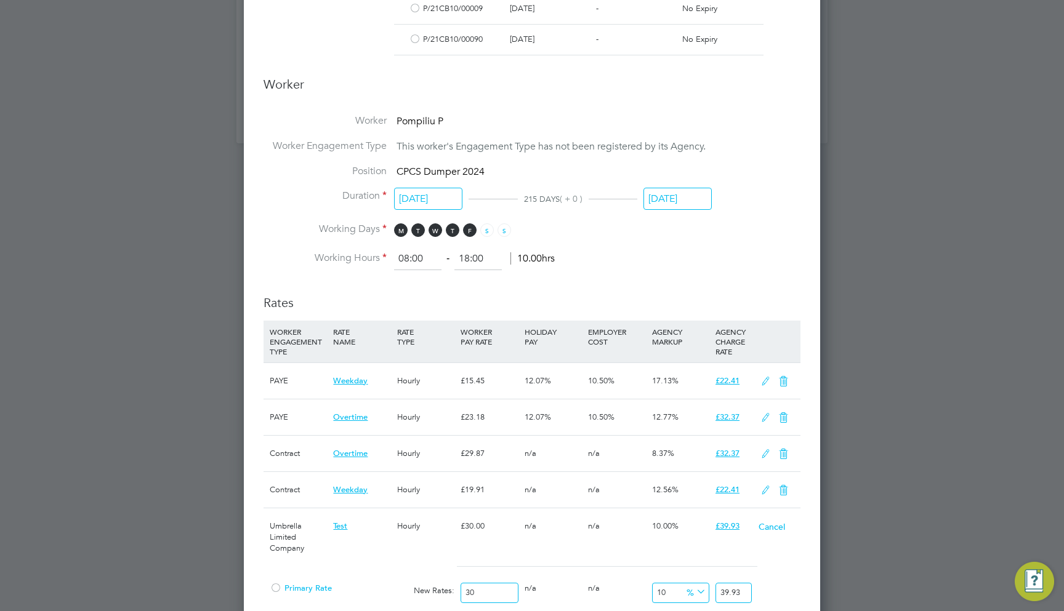
scroll to position [1466, 0]
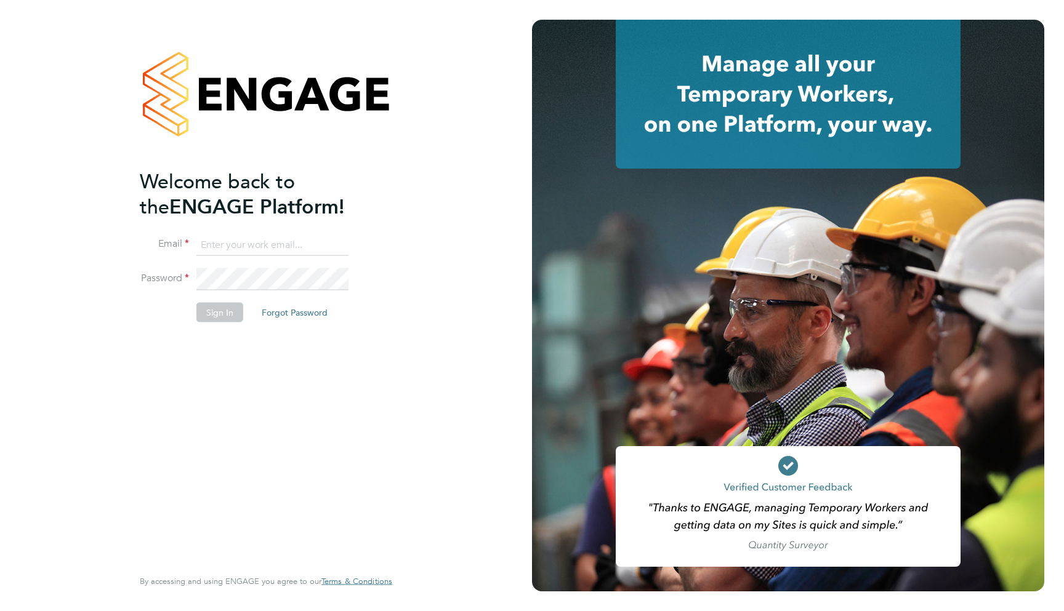
click at [259, 247] on input at bounding box center [272, 245] width 152 height 22
type input "[EMAIL_ADDRESS][DOMAIN_NAME]"
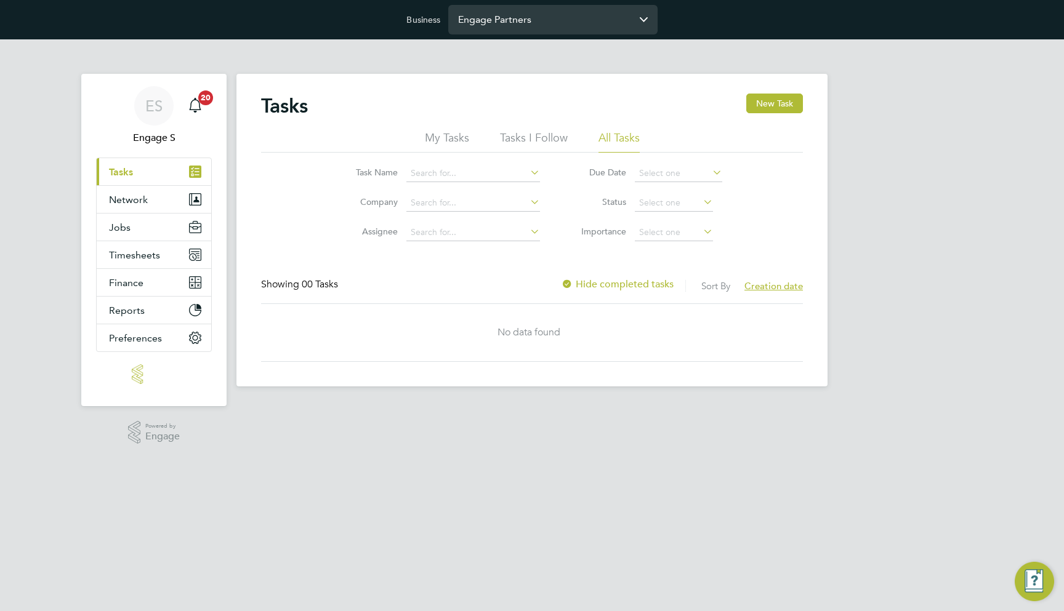
click at [504, 25] on input "Engage Partners" at bounding box center [552, 19] width 209 height 29
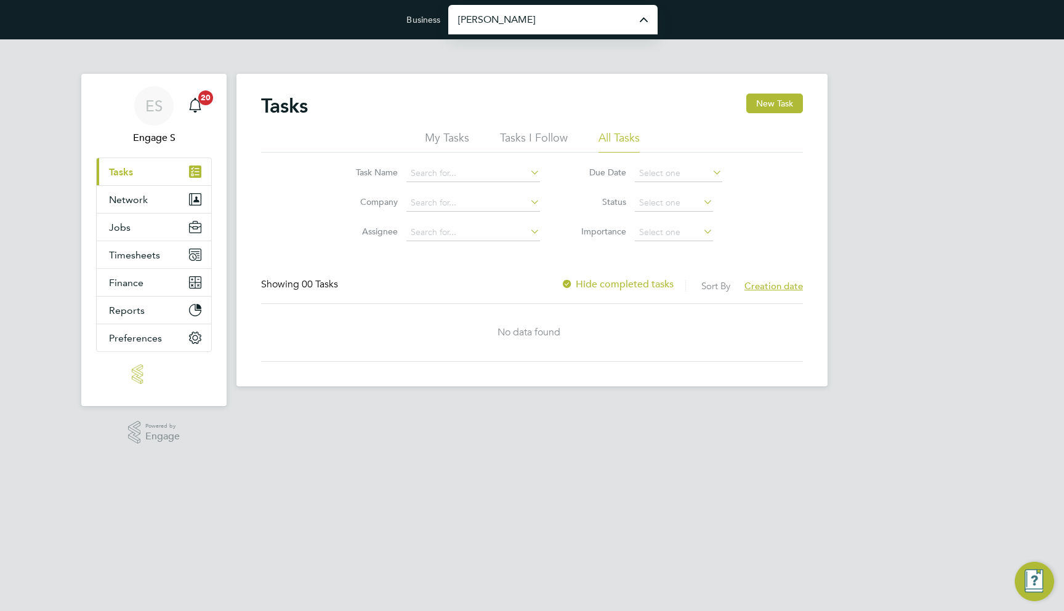
type input "[PERSON_NAME] Construction & Infrastructure Ltd"
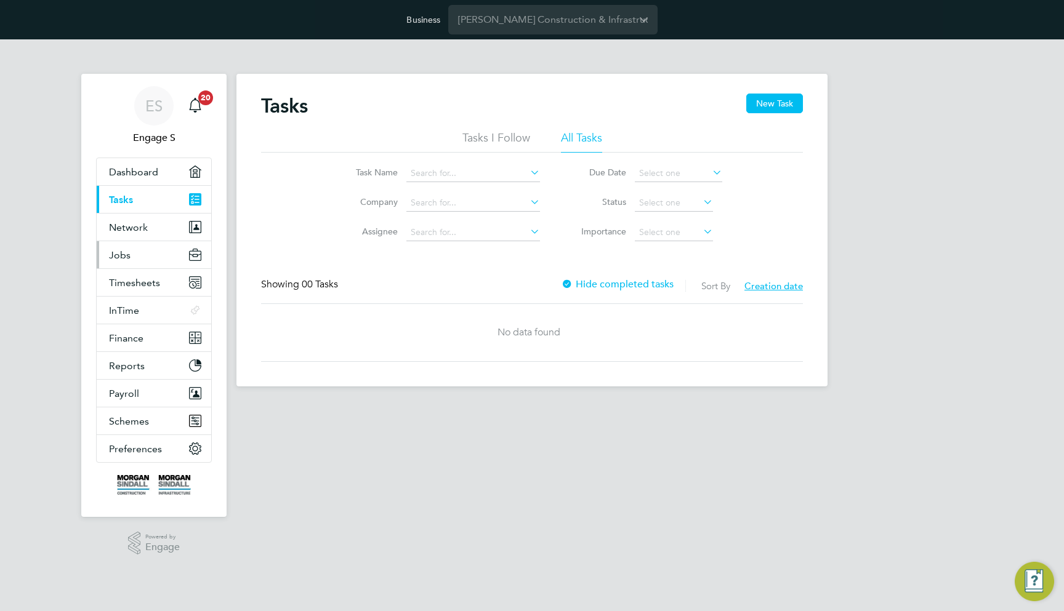
click at [144, 265] on button "Jobs" at bounding box center [154, 254] width 115 height 27
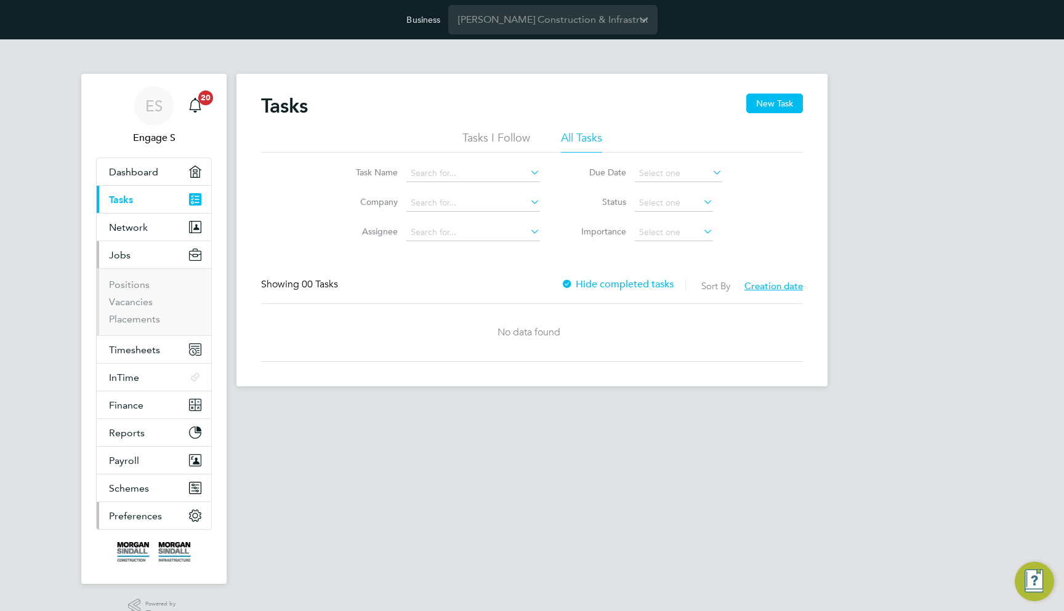
click at [159, 515] on span "Preferences" at bounding box center [135, 516] width 53 height 12
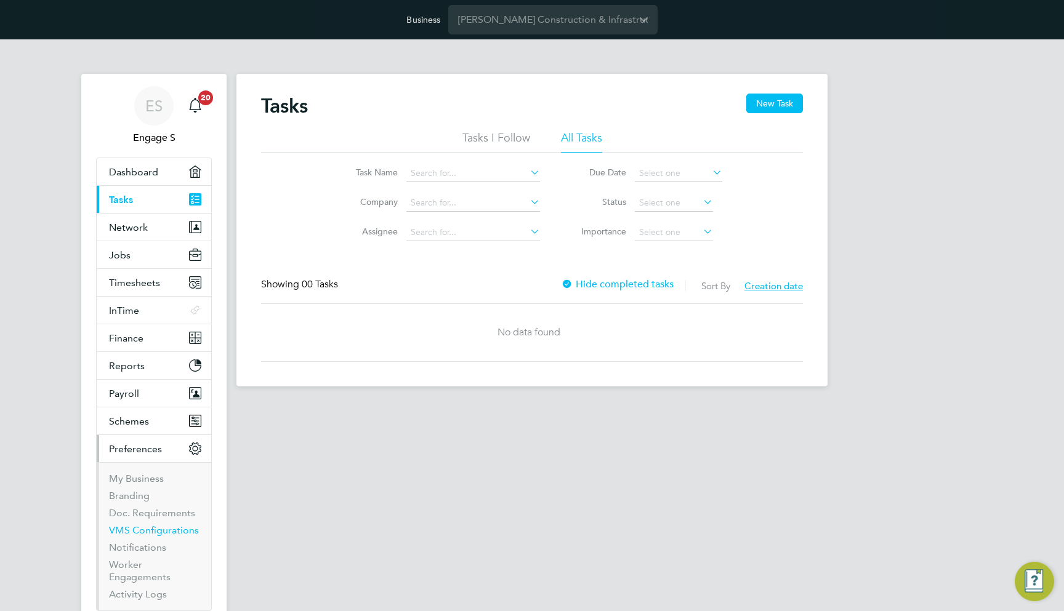
click at [175, 528] on link "VMS Configurations" at bounding box center [154, 531] width 90 height 12
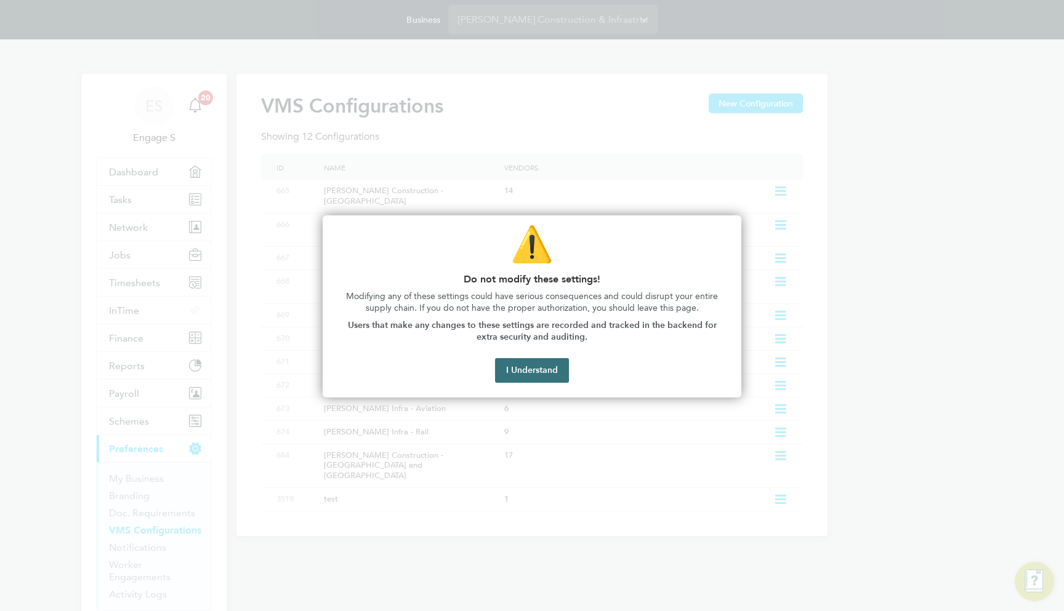
click at [532, 370] on button "I Understand" at bounding box center [532, 370] width 74 height 25
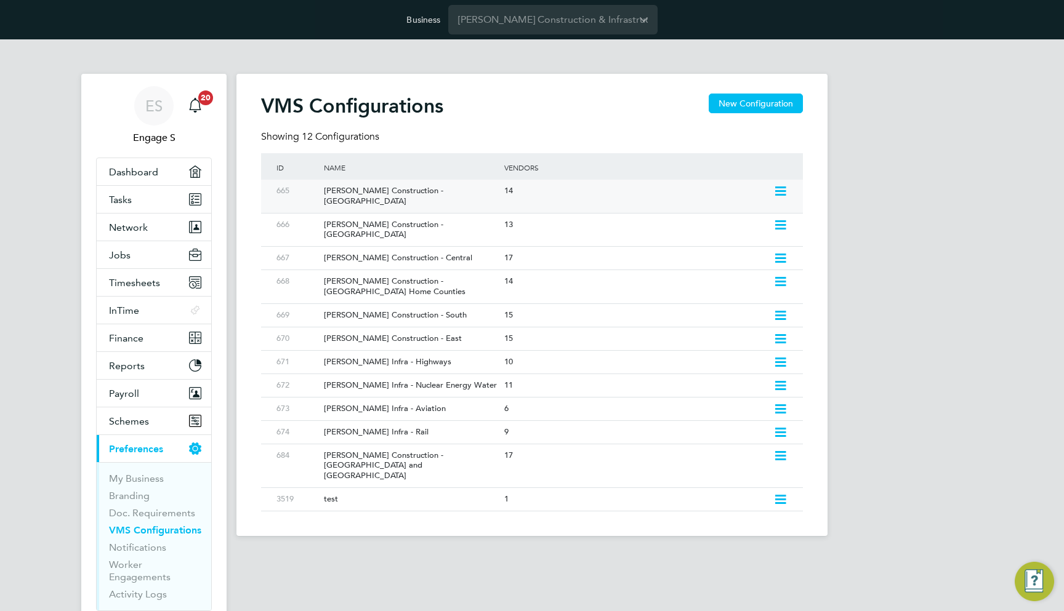
click at [458, 190] on div "[PERSON_NAME] Construction - [GEOGRAPHIC_DATA]" at bounding box center [408, 196] width 186 height 33
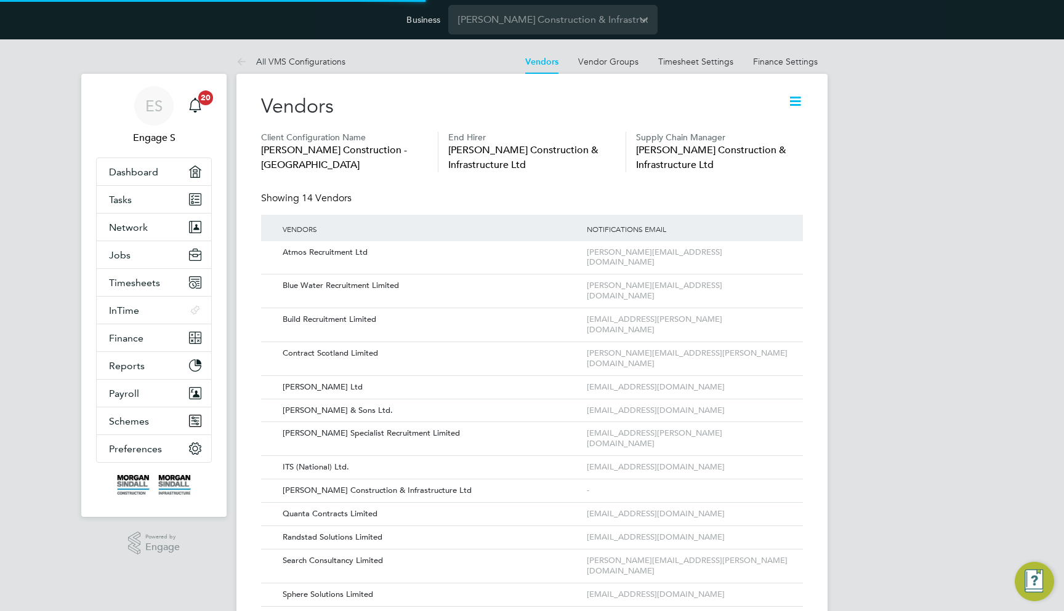
click at [792, 95] on icon at bounding box center [795, 101] width 15 height 15
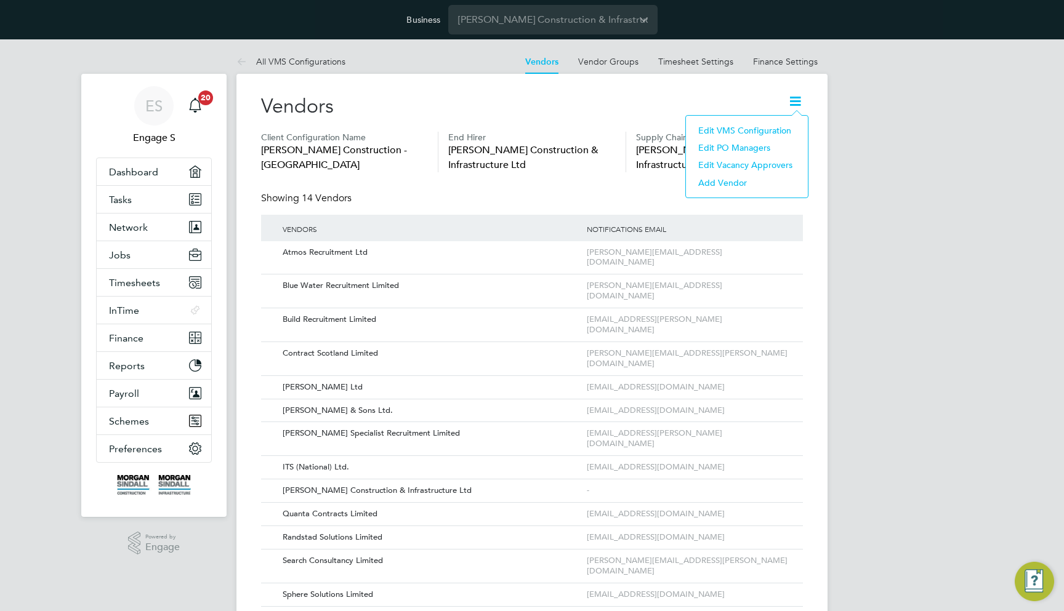
click at [777, 127] on li "Edit VMS Configuration" at bounding box center [747, 130] width 110 height 17
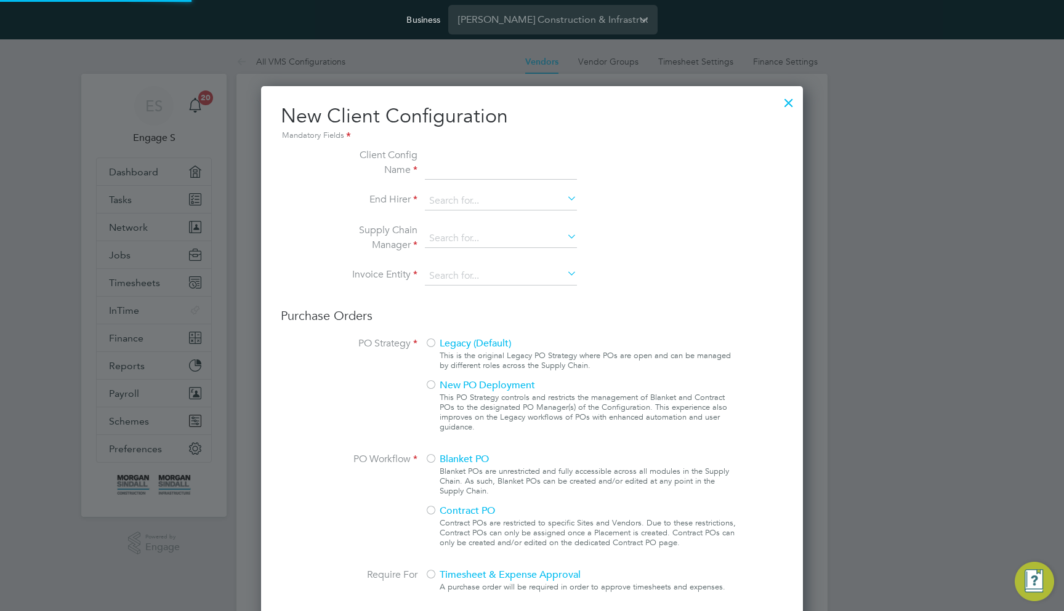
scroll to position [1118, 543]
type input "[PERSON_NAME] Construction - [GEOGRAPHIC_DATA]"
type input "[PERSON_NAME] Construction & Infrastructure Ltd"
type input "Custom"
type input "By Vendor Group"
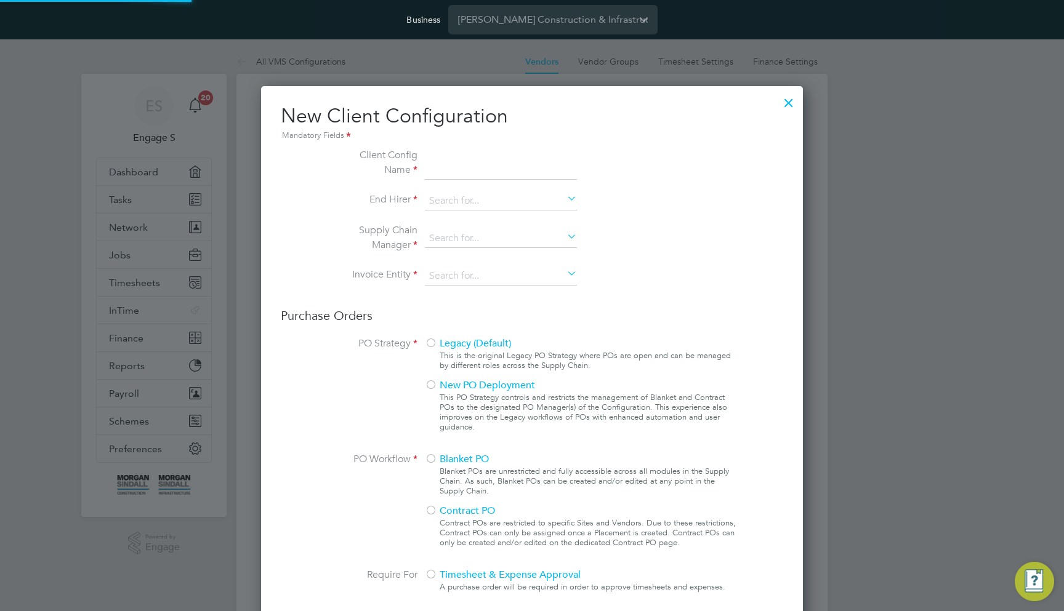
type input "No Limits"
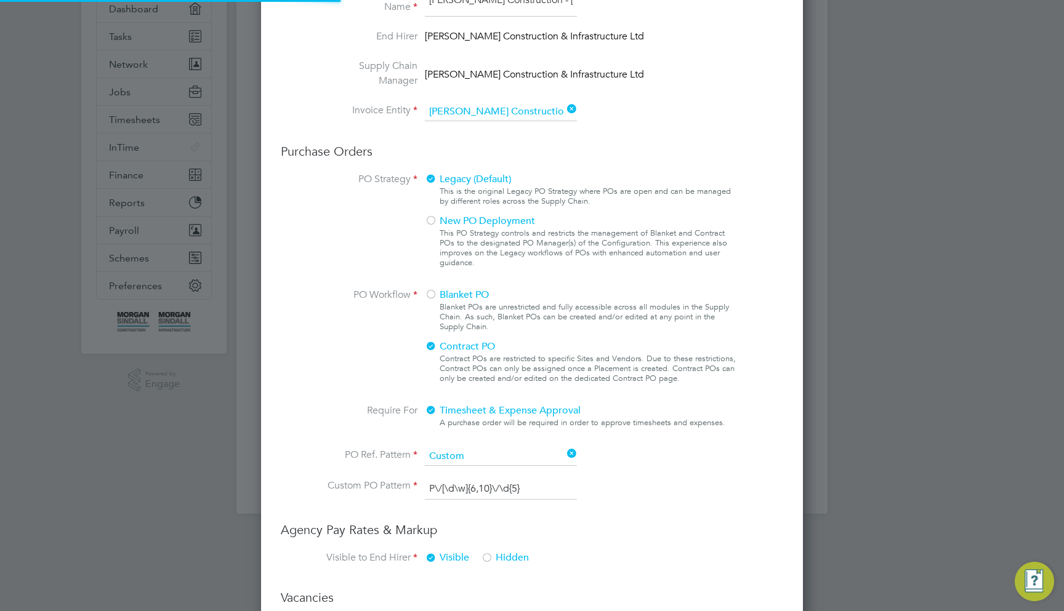
scroll to position [1440, 543]
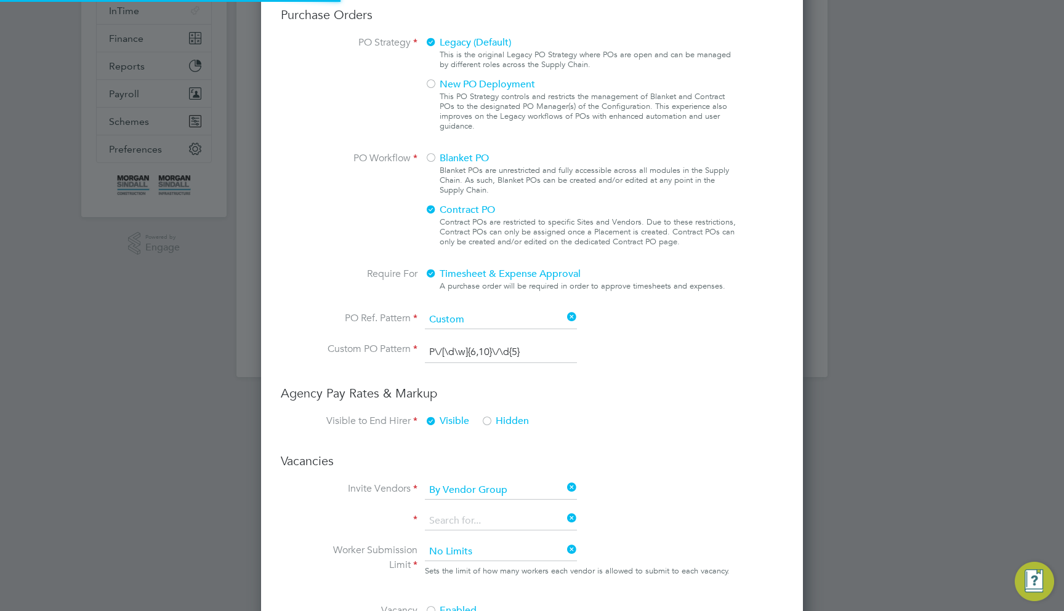
type input "Labour Desk"
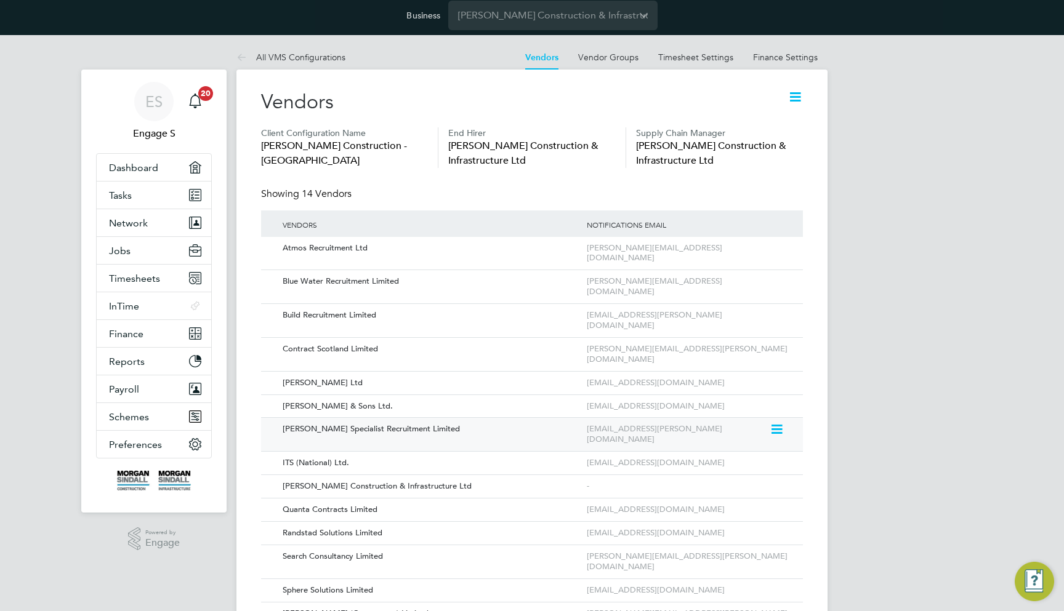
scroll to position [0, 0]
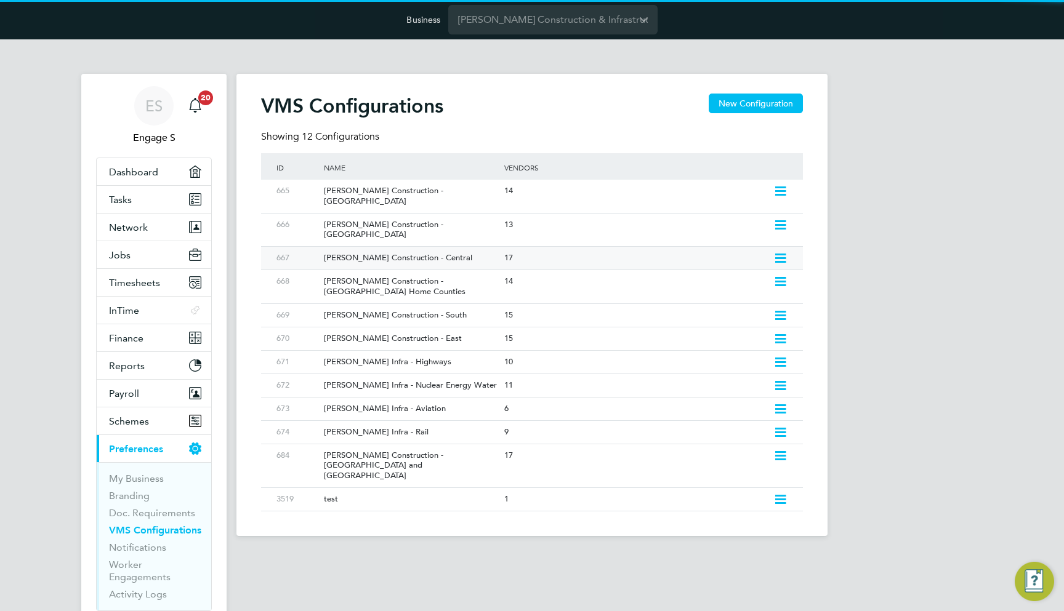
click at [461, 247] on div "[PERSON_NAME] Construction - Central" at bounding box center [408, 258] width 186 height 23
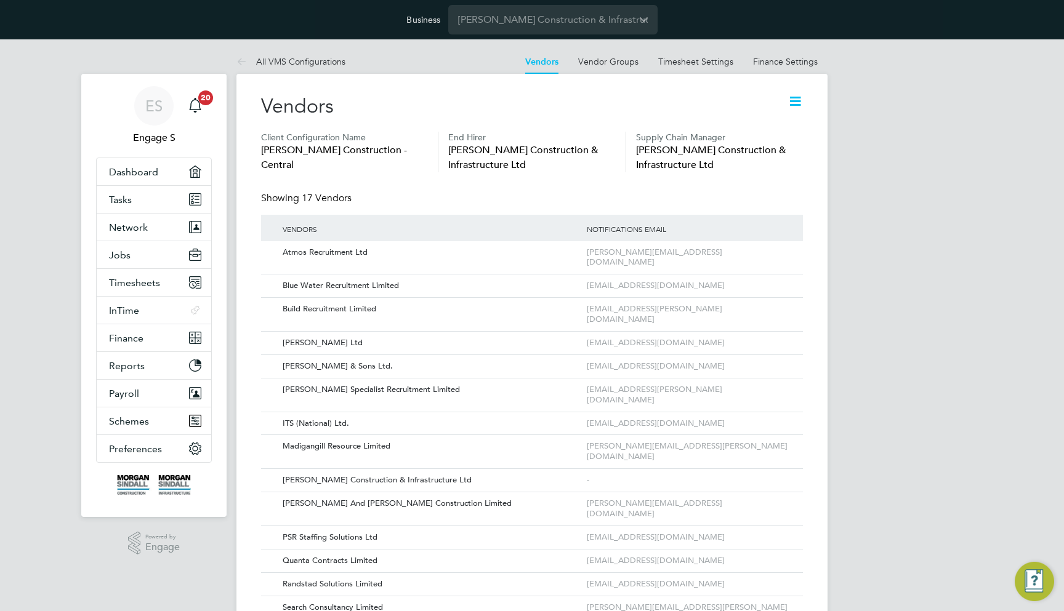
click at [800, 103] on icon at bounding box center [795, 101] width 15 height 15
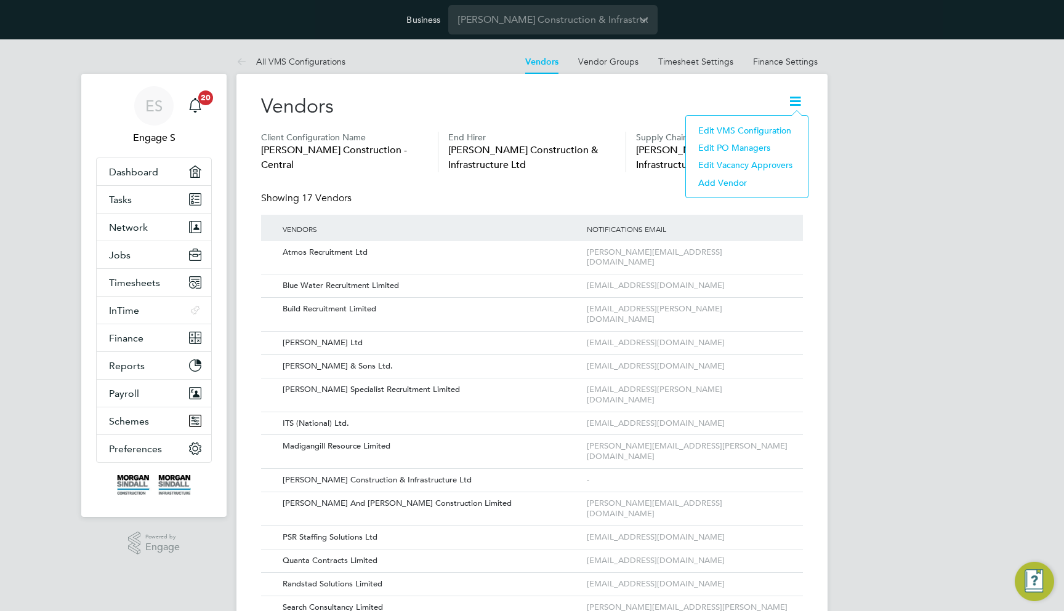
click at [760, 131] on li "Edit VMS Configuration" at bounding box center [747, 130] width 110 height 17
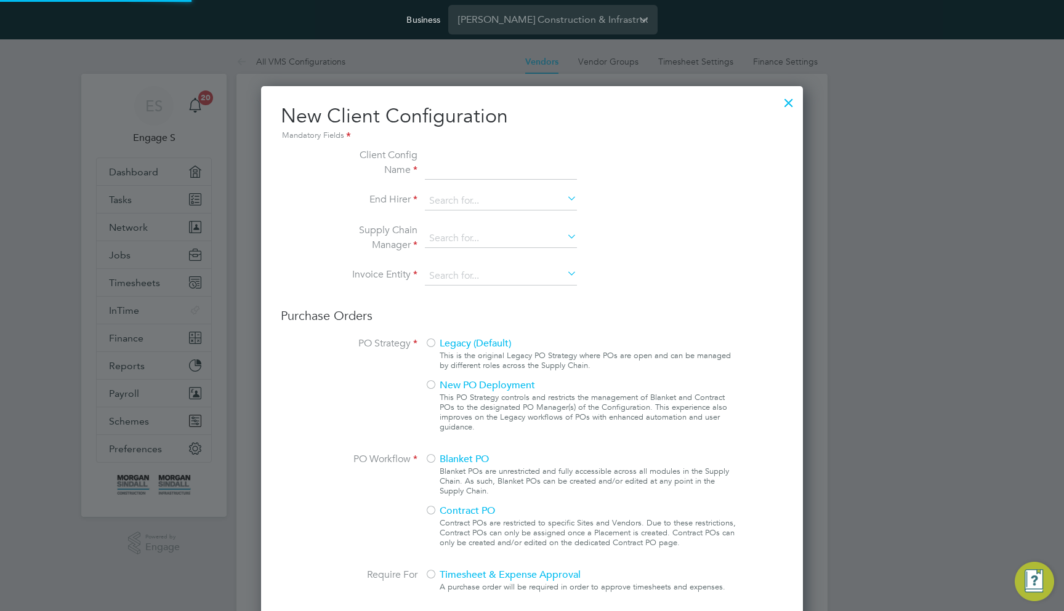
scroll to position [1118, 543]
type input "[PERSON_NAME] Construction - Central"
type input "[PERSON_NAME] Construction & Infrastructure Ltd"
type input "Any Text"
type input "By Vendor Group"
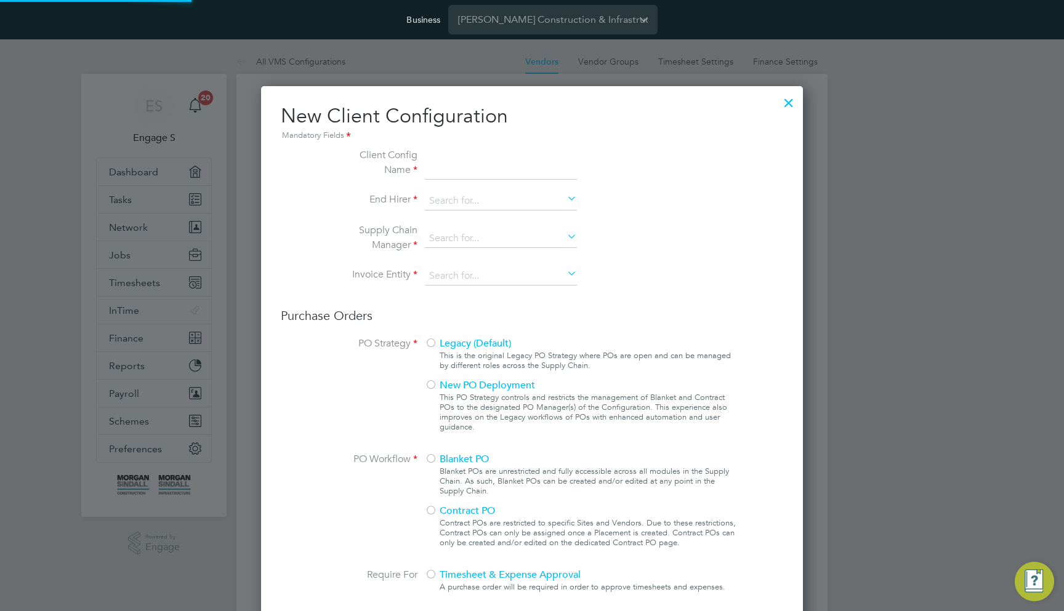
type input "No Limits"
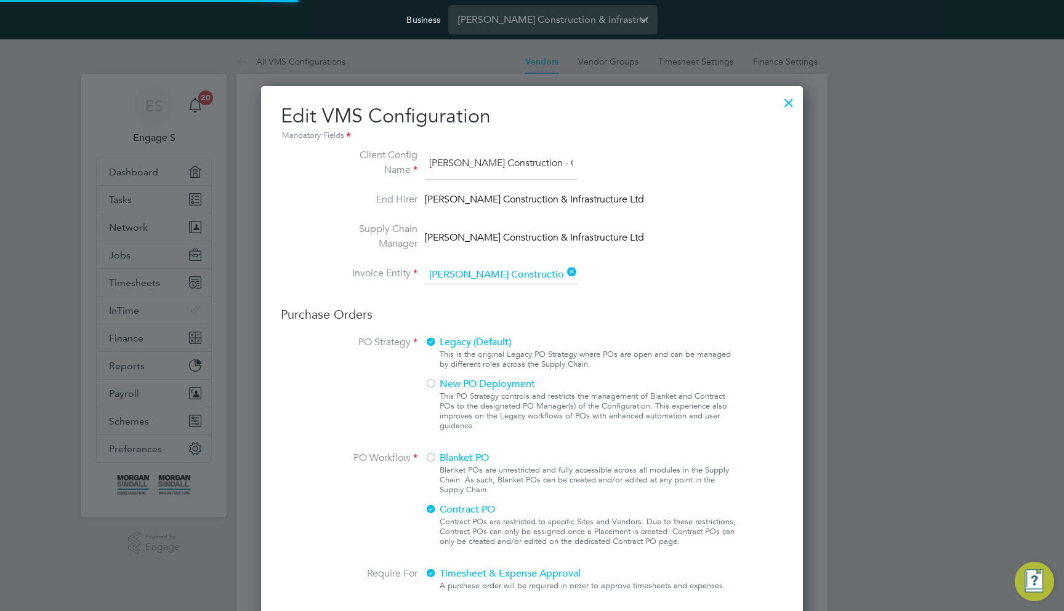
scroll to position [45, 414]
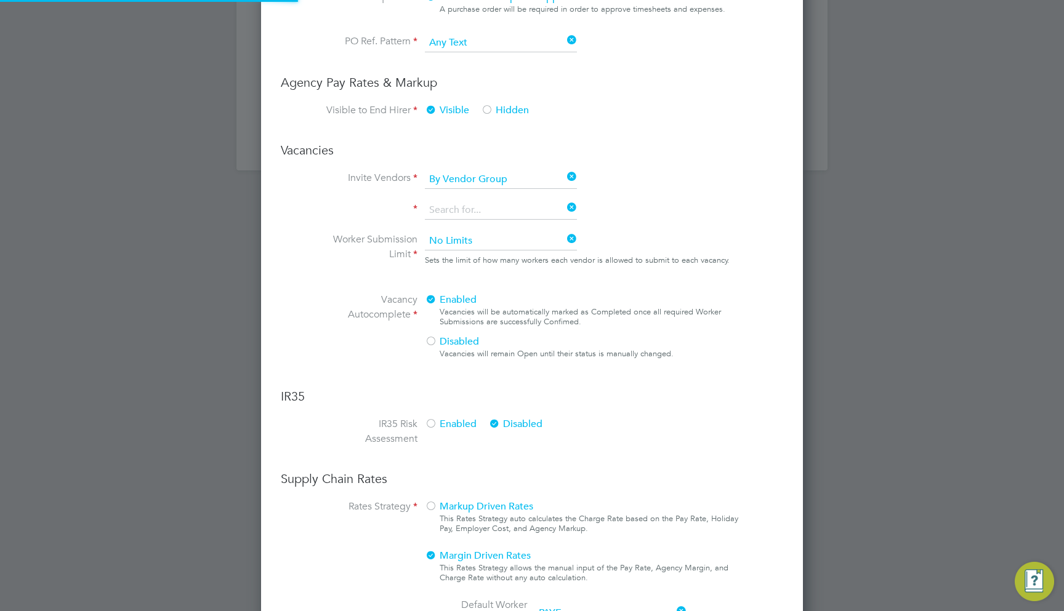
type input "Labour Desk"
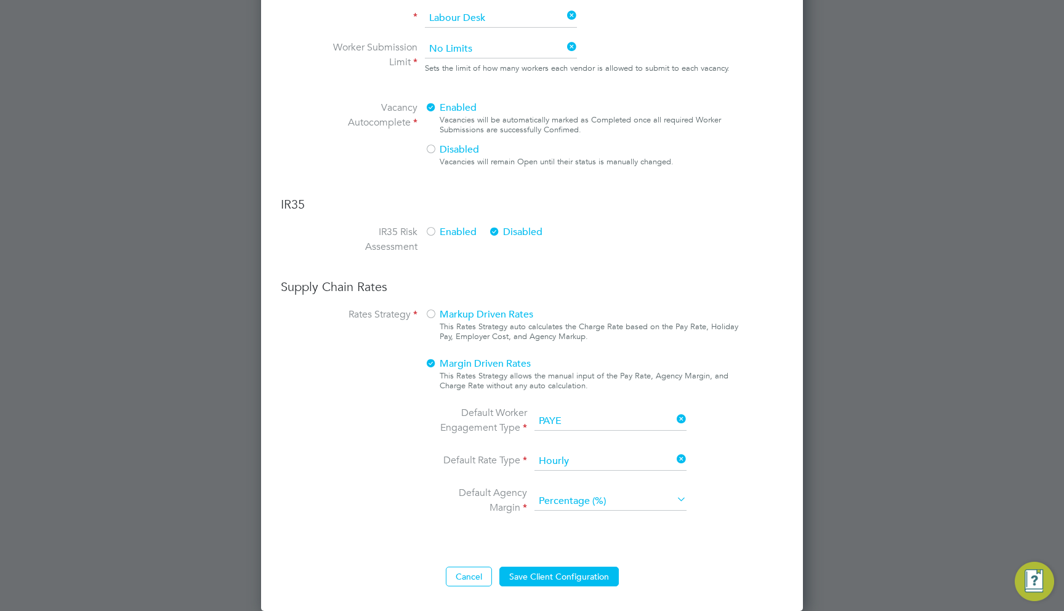
scroll to position [768, 0]
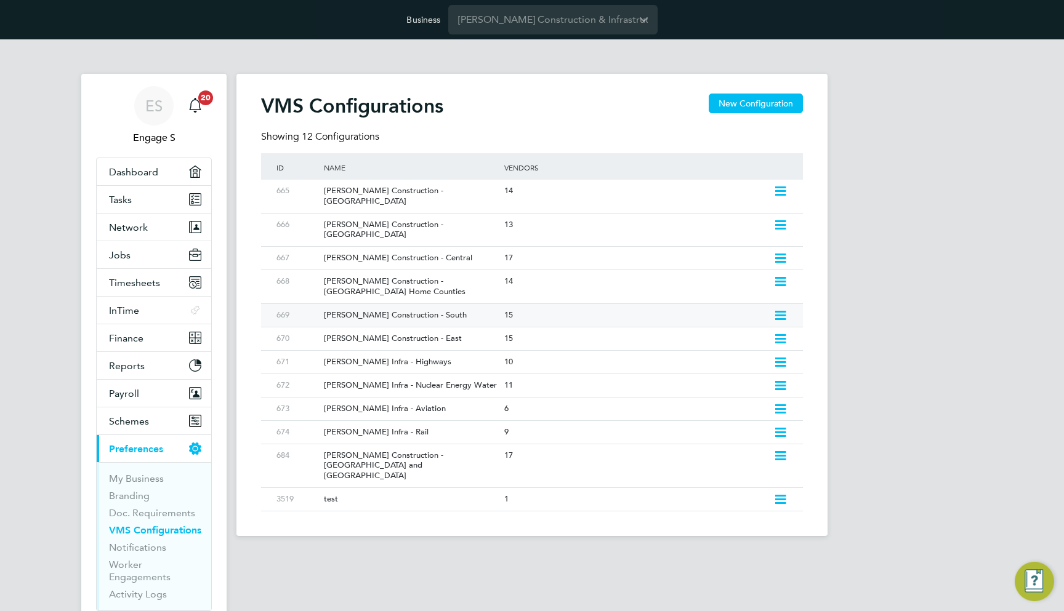
click at [482, 304] on div "[PERSON_NAME] Construction - South" at bounding box center [408, 315] width 186 height 23
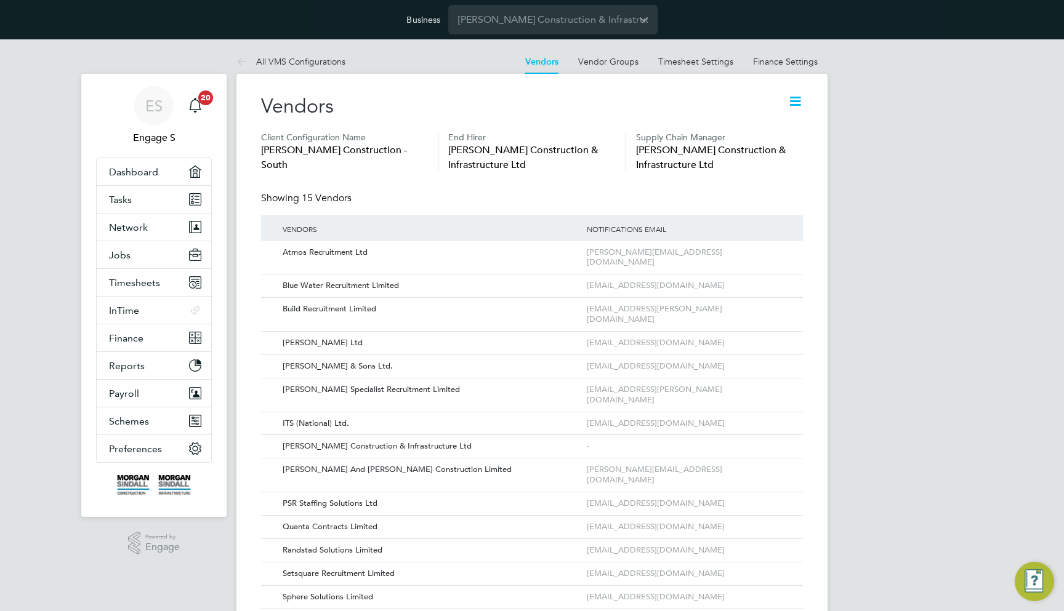
click at [791, 101] on icon at bounding box center [795, 101] width 15 height 15
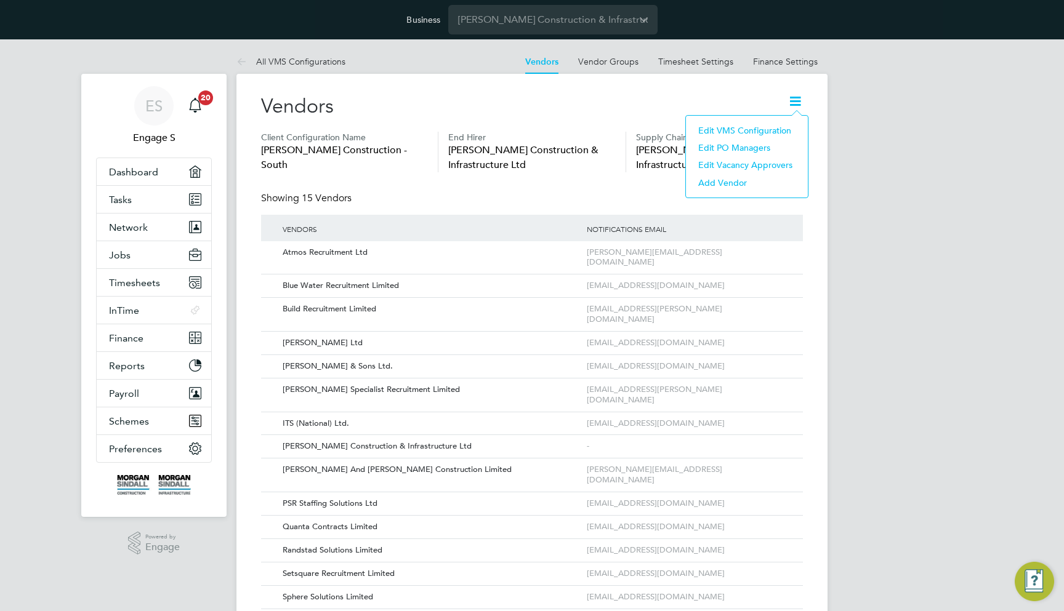
click at [773, 135] on li "Edit VMS Configuration" at bounding box center [747, 130] width 110 height 17
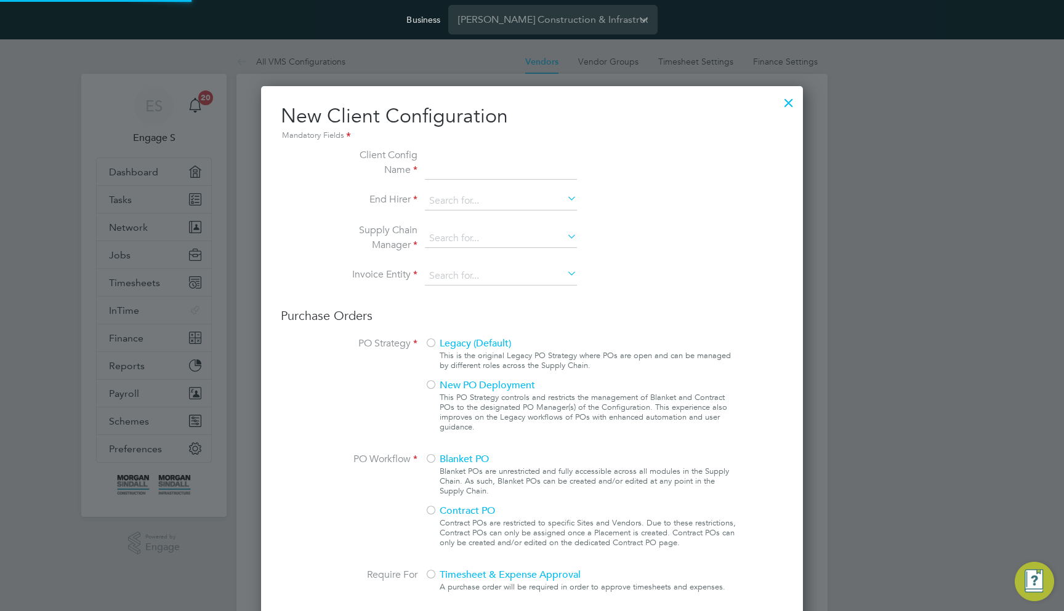
scroll to position [1118, 543]
type input "[PERSON_NAME] Construction - South"
type input "[PERSON_NAME] Construction & Infrastructure Ltd"
type input "Custom"
type input "By Vendor Group"
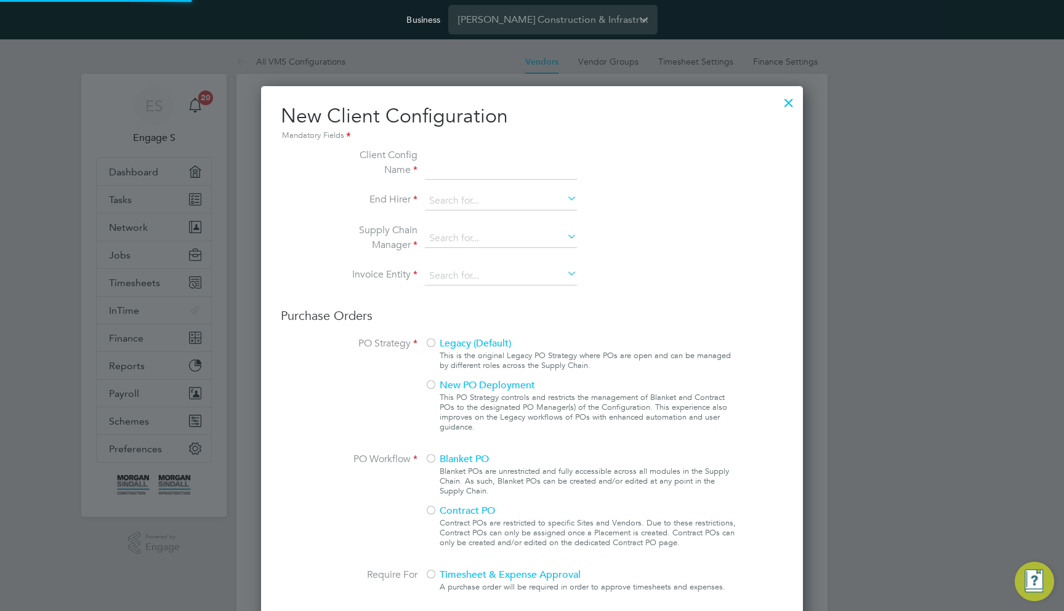
type input "No Limits"
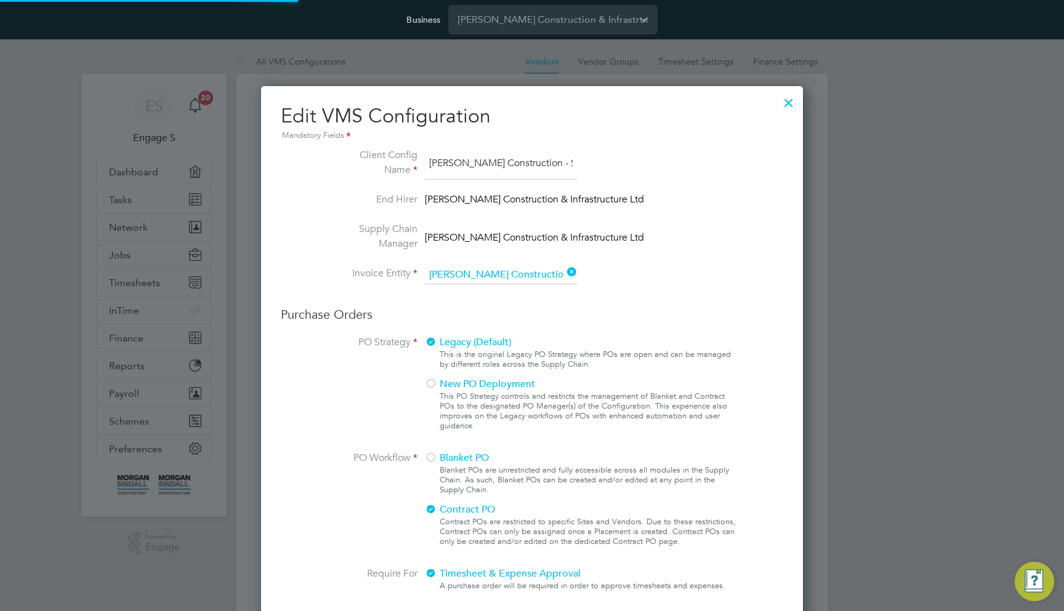
scroll to position [0, 0]
type input "Labour Desk"
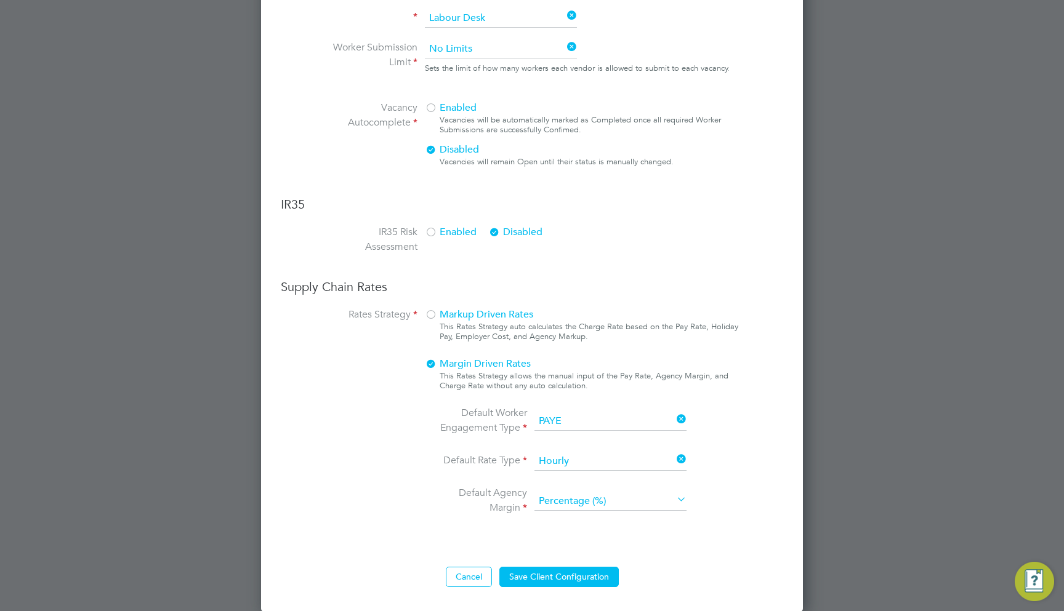
click at [484, 315] on span "Markup Driven Rates" at bounding box center [479, 315] width 108 height 12
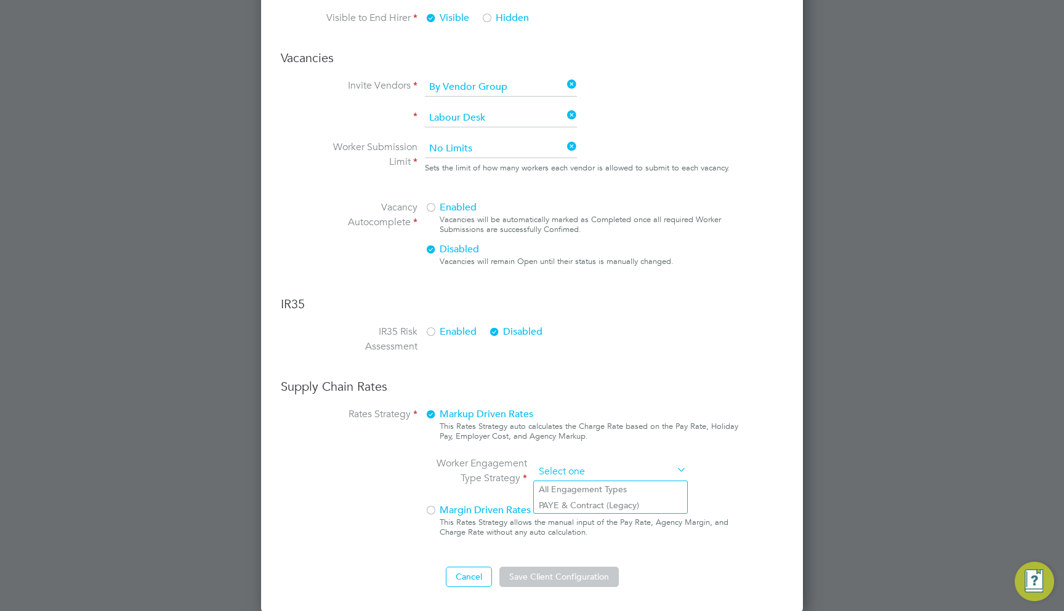
click at [567, 467] on input at bounding box center [610, 472] width 152 height 18
click at [580, 491] on li "All Engagement Types" at bounding box center [610, 490] width 153 height 16
type input "All Engagement Types"
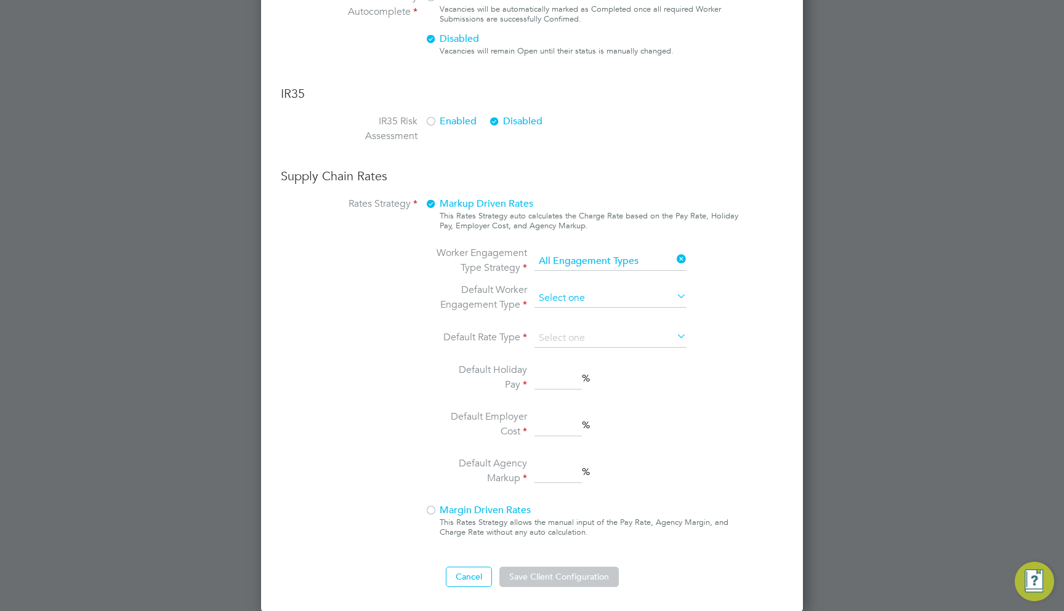
click at [576, 305] on input at bounding box center [610, 298] width 152 height 18
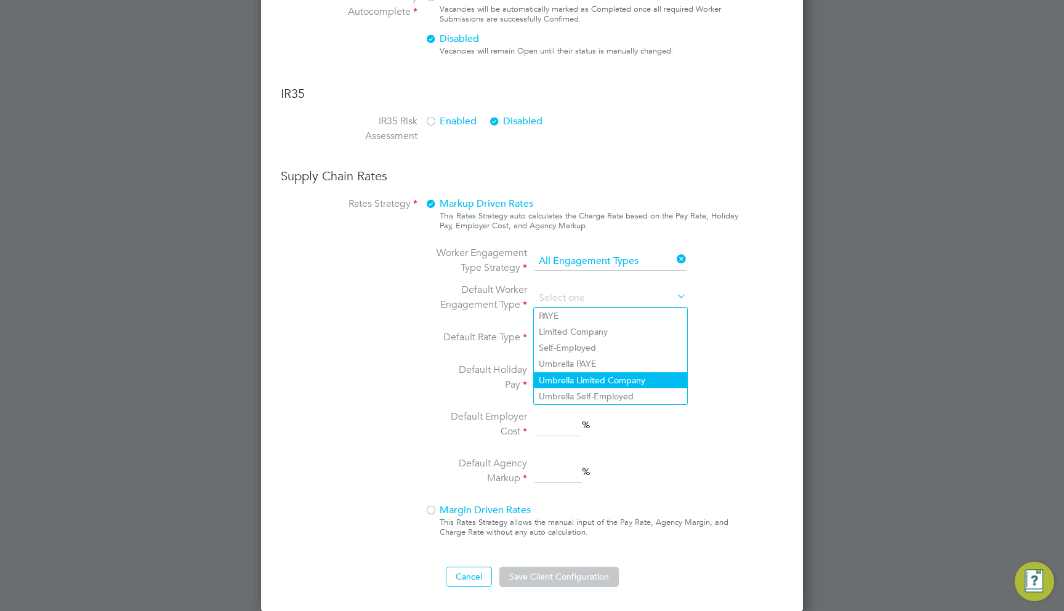
click at [579, 382] on li "Umbrella Limited Company" at bounding box center [610, 381] width 153 height 16
type input "Umbrella Limited Company"
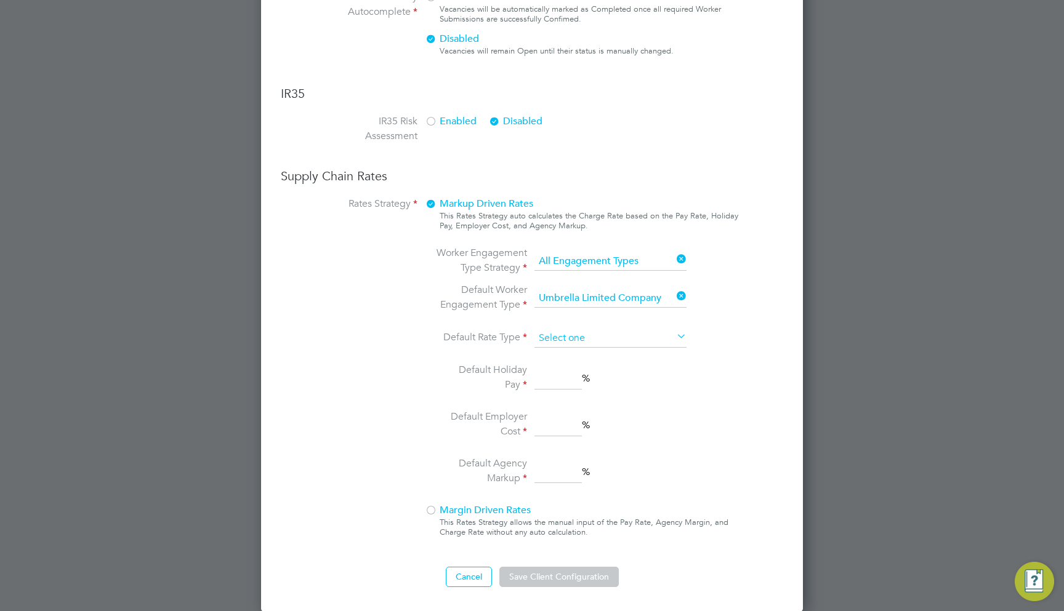
click at [558, 340] on input at bounding box center [610, 338] width 152 height 18
click at [557, 355] on li "Hourly" at bounding box center [610, 356] width 153 height 16
type input "Hourly"
click at [552, 387] on input at bounding box center [557, 379] width 47 height 22
type input "1"
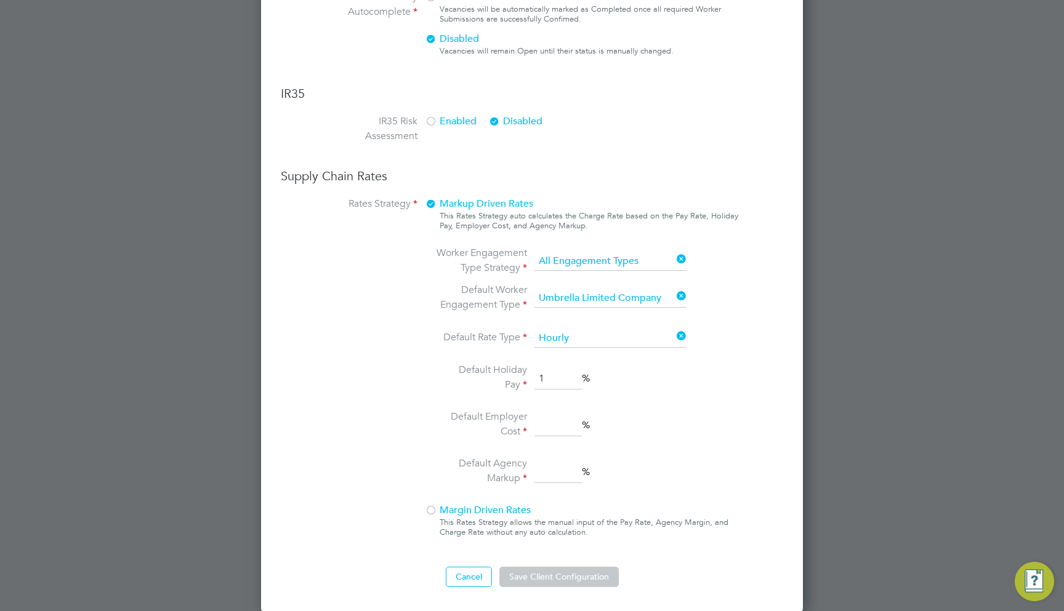
click at [552, 431] on input at bounding box center [557, 426] width 47 height 22
type input "1"
click at [552, 482] on input at bounding box center [557, 473] width 47 height 22
type input "1"
click at [557, 382] on input "1" at bounding box center [557, 379] width 47 height 22
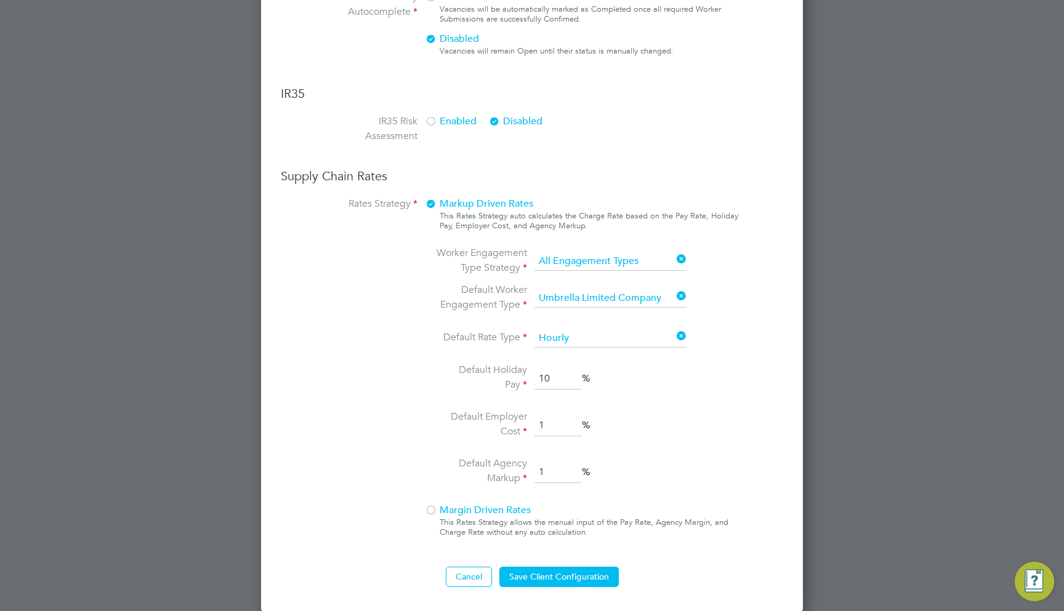
type input "10"
click at [568, 573] on button "Save Client Configuration" at bounding box center [558, 577] width 119 height 20
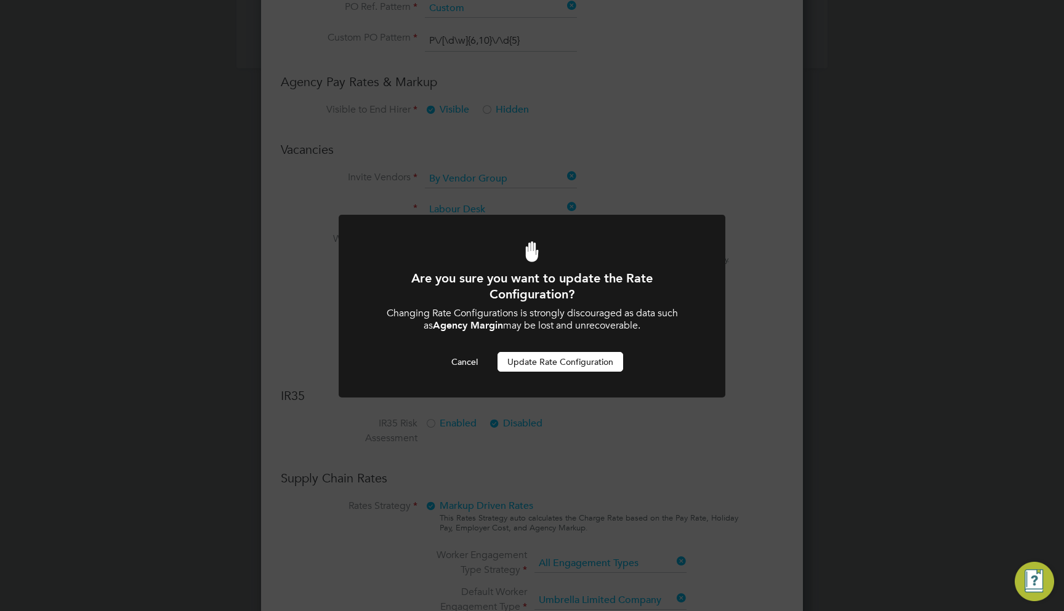
click at [581, 357] on button "Update Rate Configuration" at bounding box center [561, 362] width 126 height 20
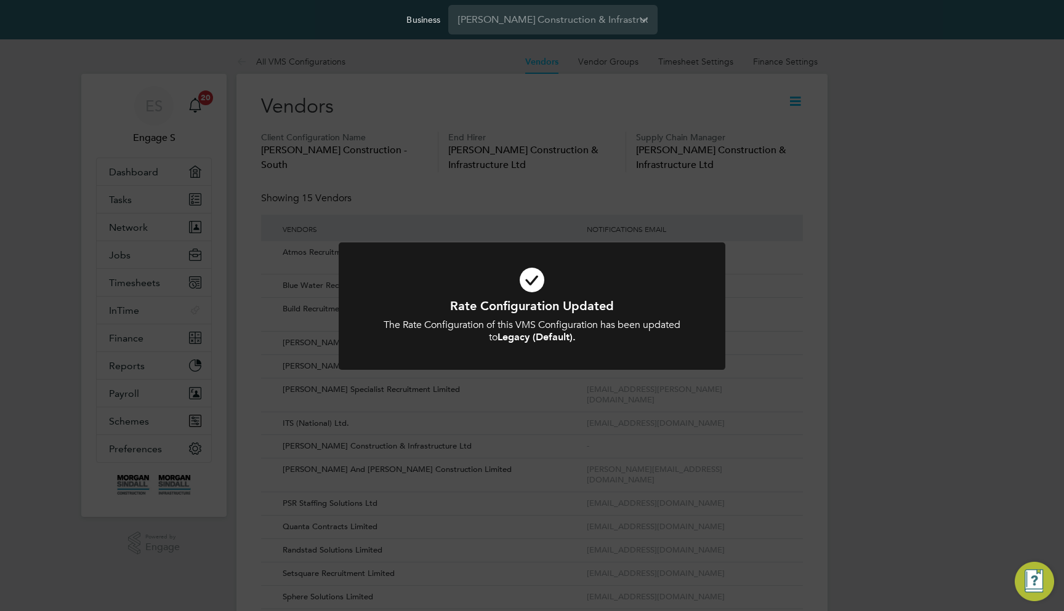
click at [714, 196] on div "Rate Configuration Updated The Rate Configuration of this VMS Configuration has…" at bounding box center [532, 305] width 1064 height 611
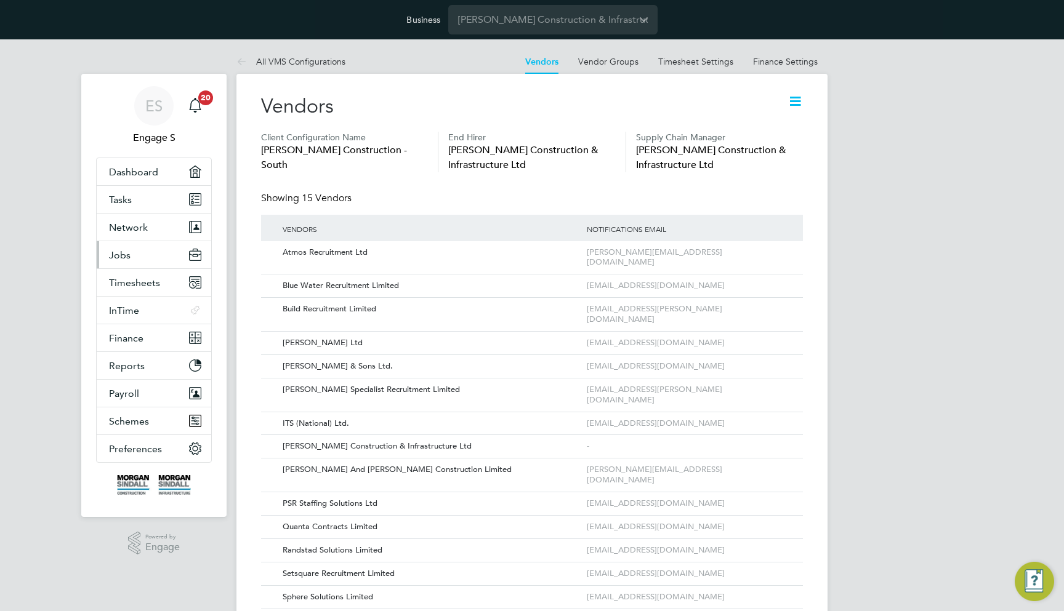
click at [146, 251] on button "Jobs" at bounding box center [154, 254] width 115 height 27
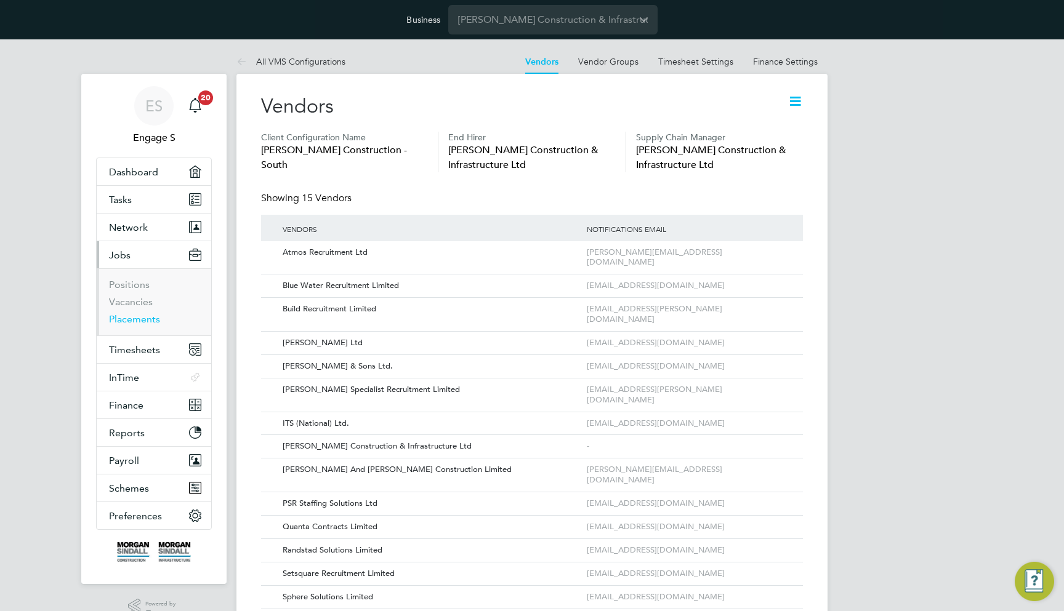
click at [142, 315] on link "Placements" at bounding box center [134, 319] width 51 height 12
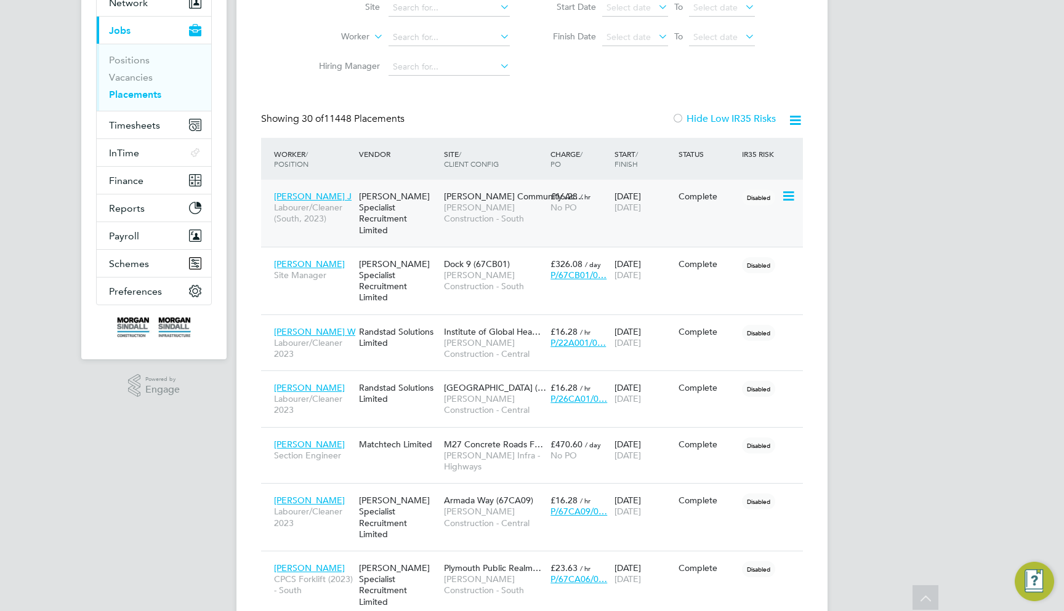
click at [414, 205] on div "Hays Specialist Recruitment Limited" at bounding box center [398, 213] width 85 height 57
click at [416, 320] on div "Randstad Solutions Limited" at bounding box center [398, 337] width 85 height 34
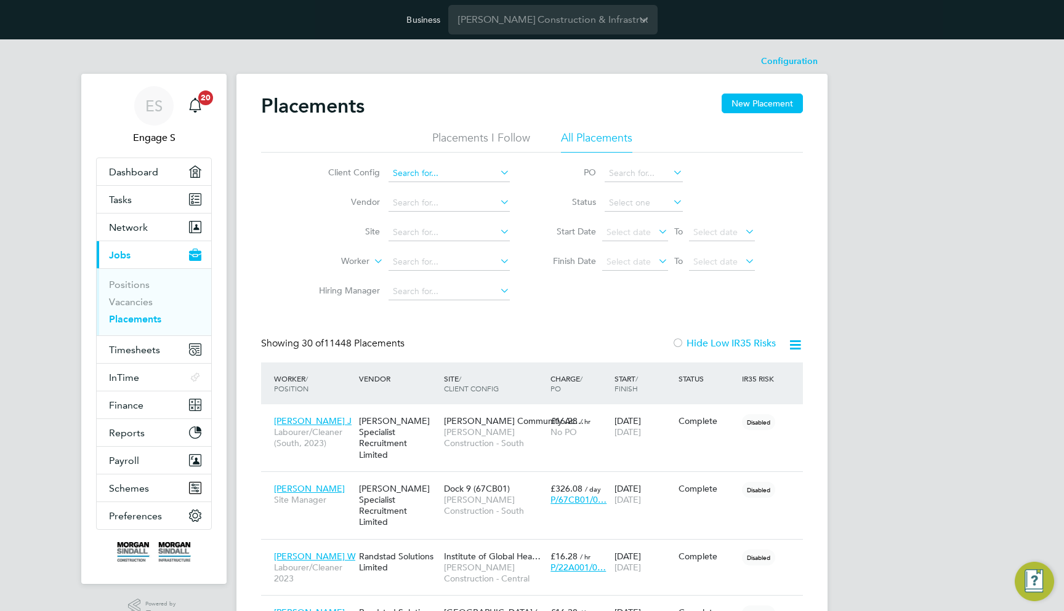
click at [426, 167] on input at bounding box center [449, 173] width 121 height 17
click at [478, 265] on li "Morgan Sindall Construction - Scotland" at bounding box center [556, 273] width 337 height 17
type input "Morgan Sindall Construction - Scotland"
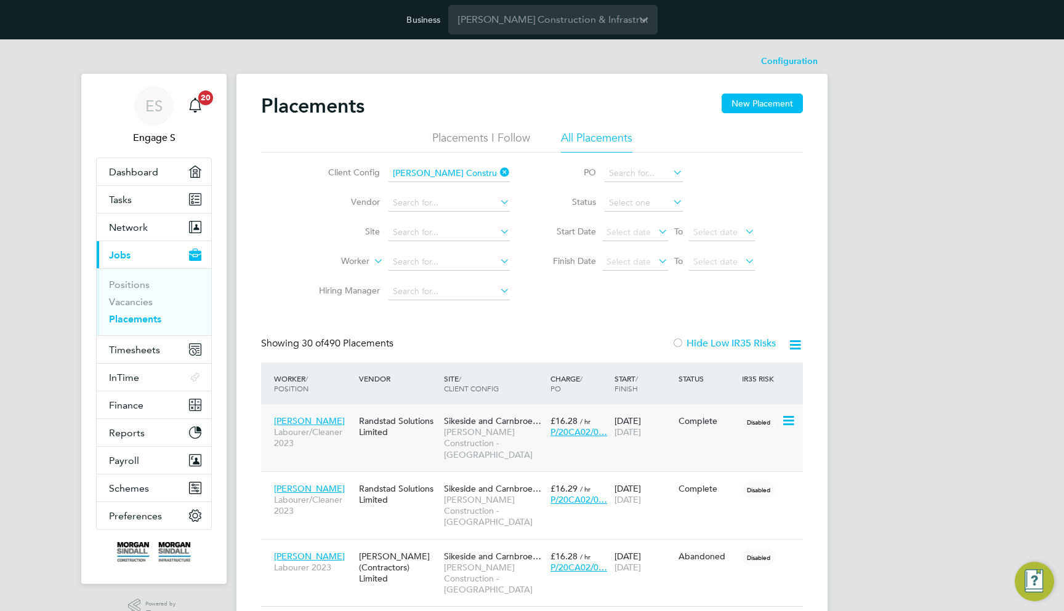
click at [463, 426] on span "Sikeside and Carnbroe…" at bounding box center [492, 421] width 97 height 11
click at [136, 520] on span "Preferences" at bounding box center [135, 516] width 53 height 12
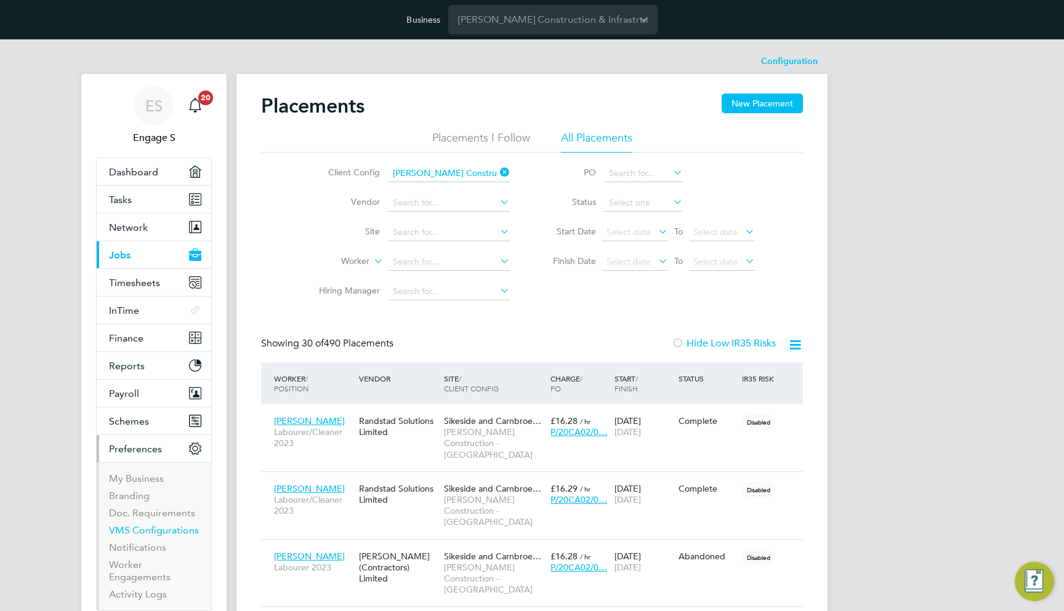
click at [162, 531] on link "VMS Configurations" at bounding box center [154, 531] width 90 height 12
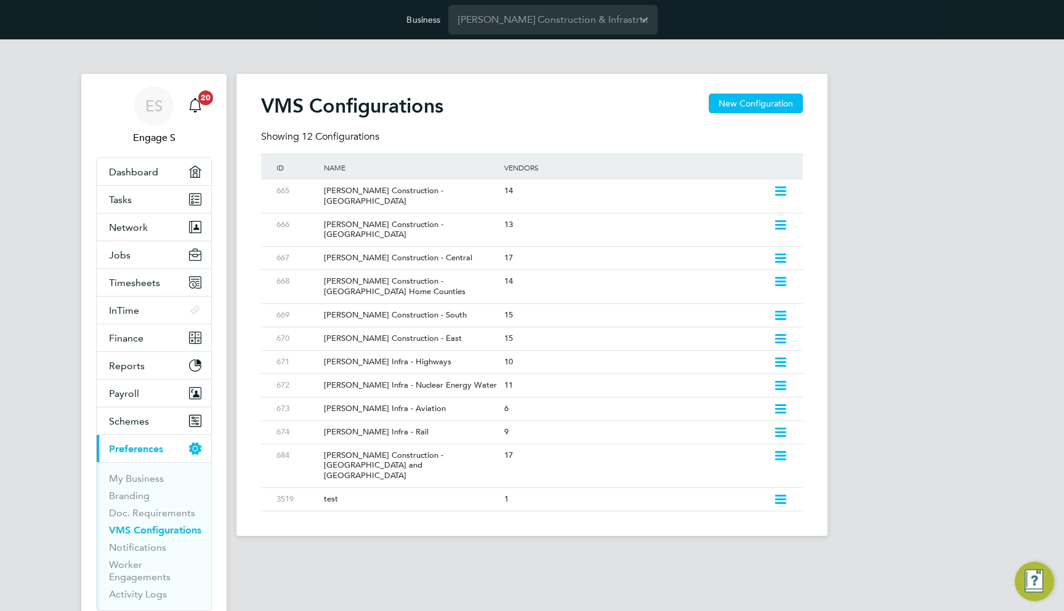
click at [927, 218] on div "ES Engage S Notifications 20 Applications: Dashboard Tasks Network Team Members…" at bounding box center [532, 297] width 1064 height 517
click at [567, 182] on div "14" at bounding box center [635, 191] width 269 height 23
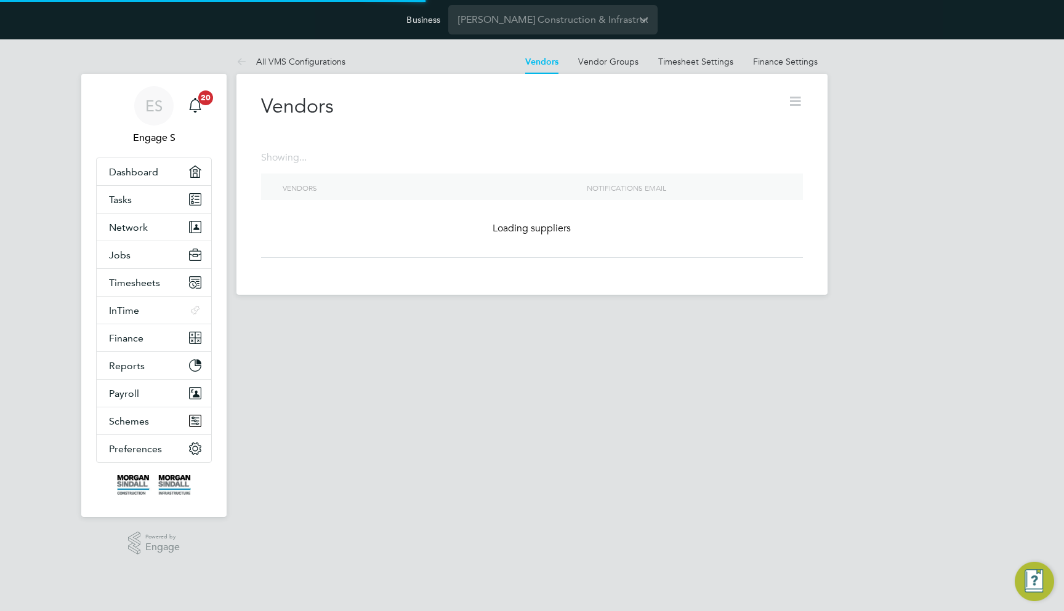
click at [567, 182] on div "Vendors Showing ... Vendors Notifications Email Loading suppliers" at bounding box center [532, 176] width 542 height 164
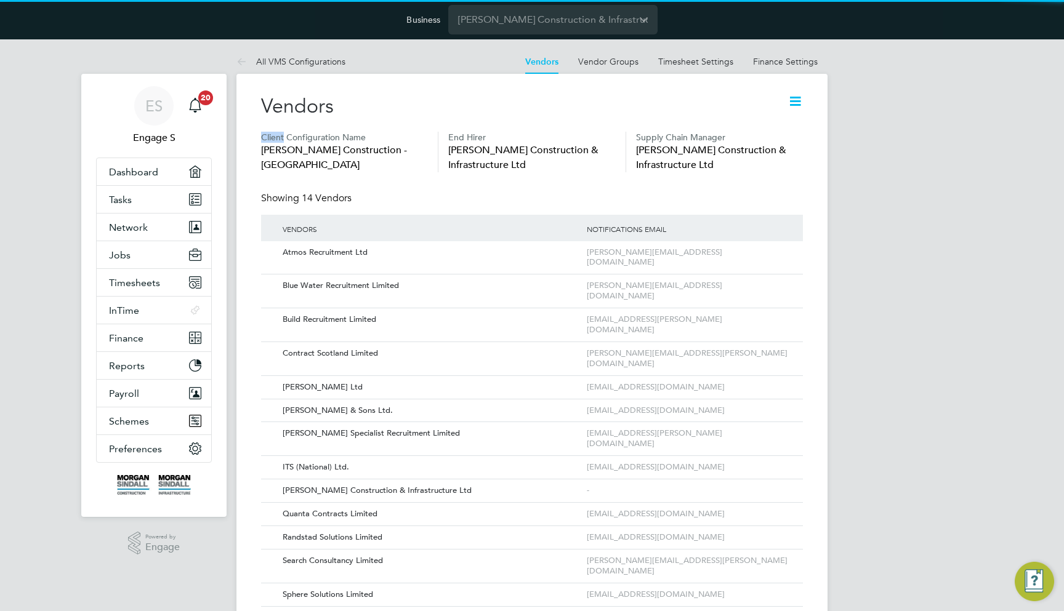
click at [797, 94] on icon at bounding box center [795, 101] width 15 height 15
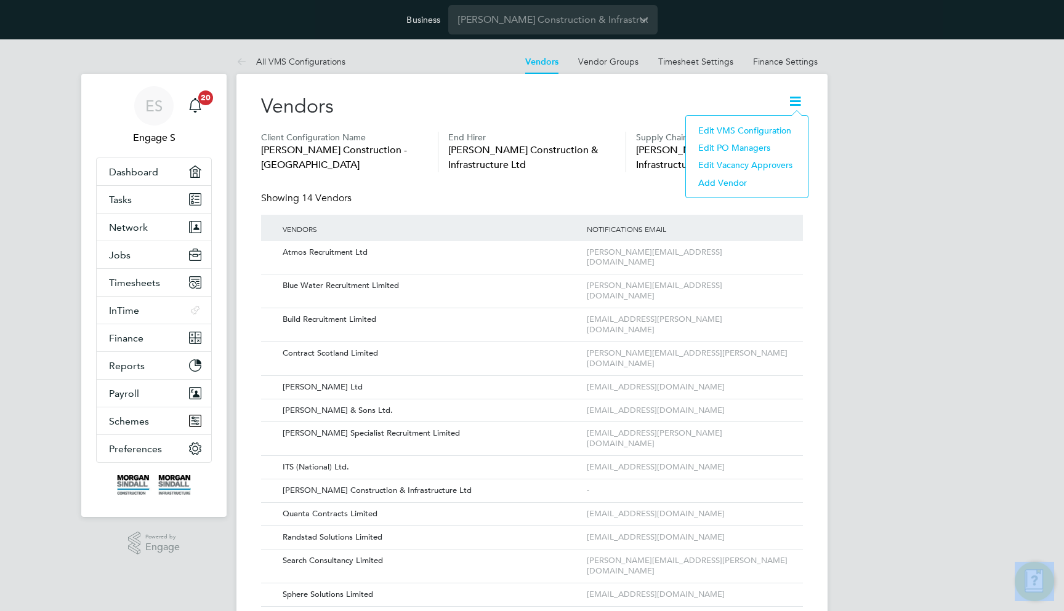
click at [769, 132] on li "Edit VMS Configuration" at bounding box center [747, 130] width 110 height 17
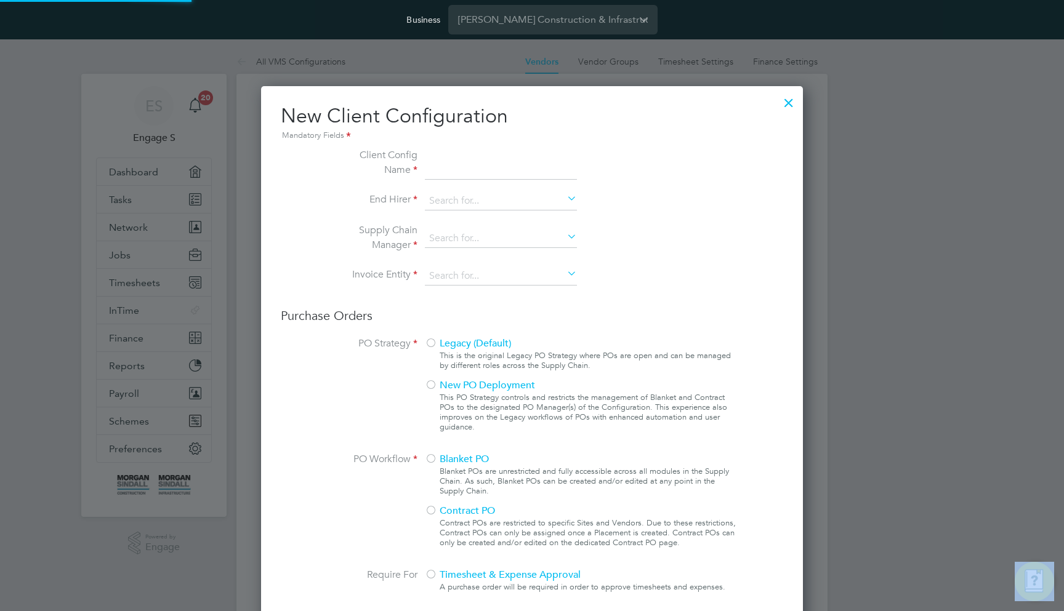
scroll to position [1118, 543]
type input "Morgan Sindall Construction - Scotland"
type input "[PERSON_NAME] Construction & Infrastructure Ltd"
type input "Custom"
type input "By Vendor Group"
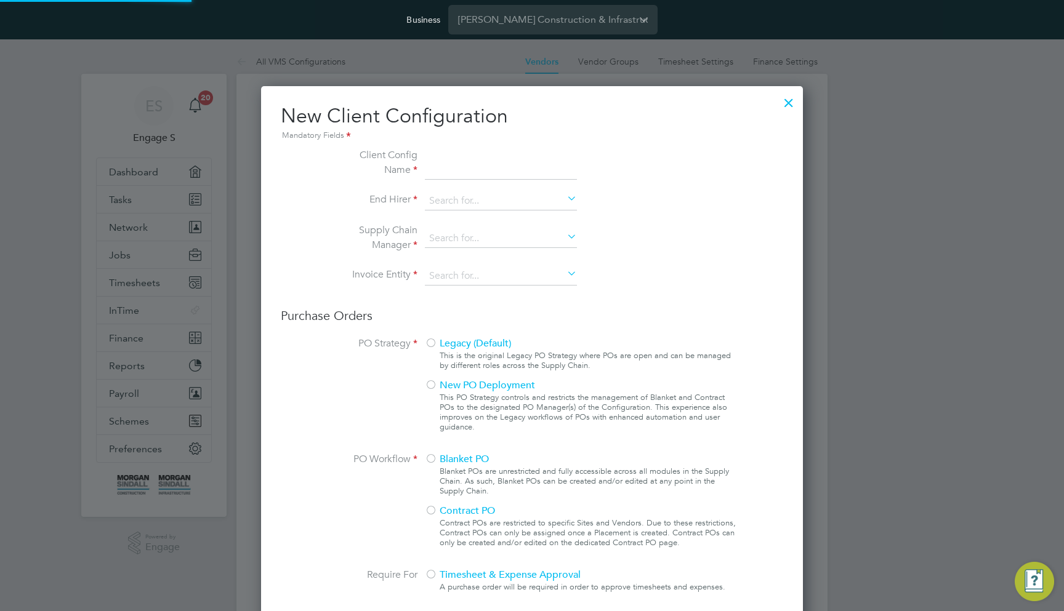
type input "No Limits"
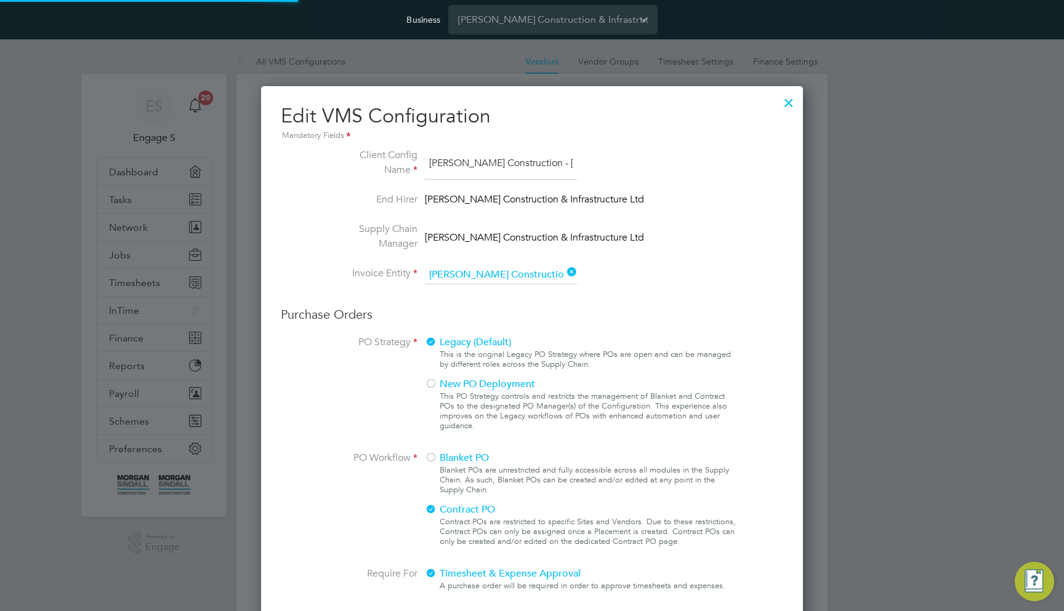
scroll to position [1440, 543]
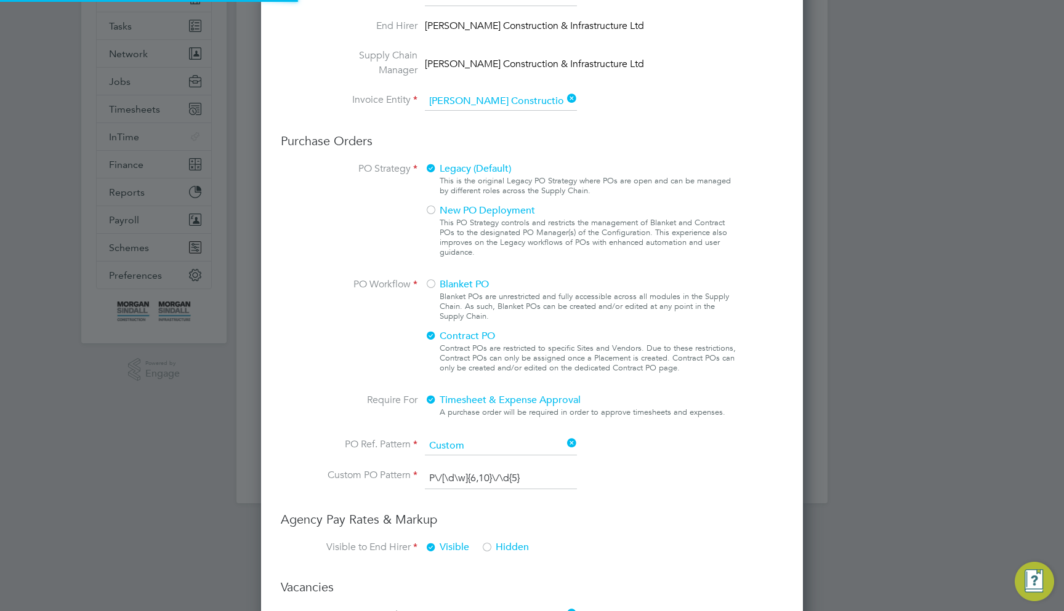
type input "Labour Desk"
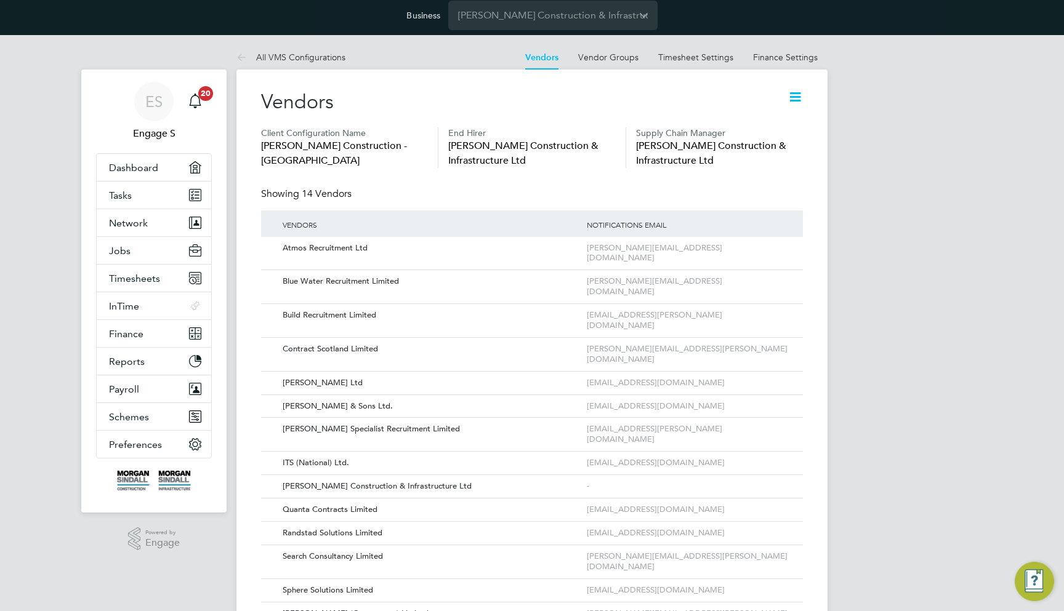
scroll to position [0, 0]
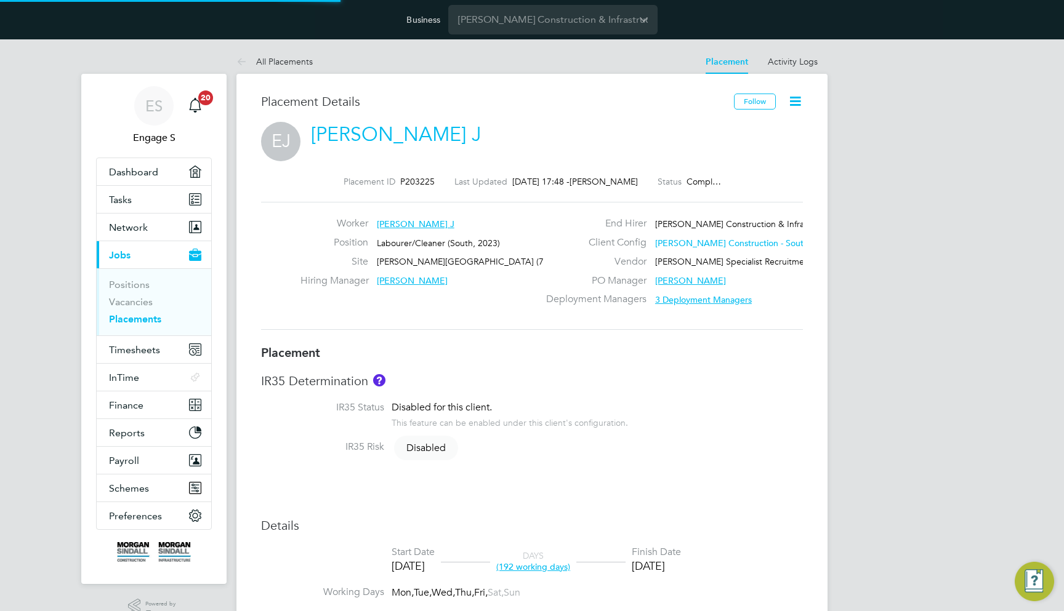
scroll to position [15, 538]
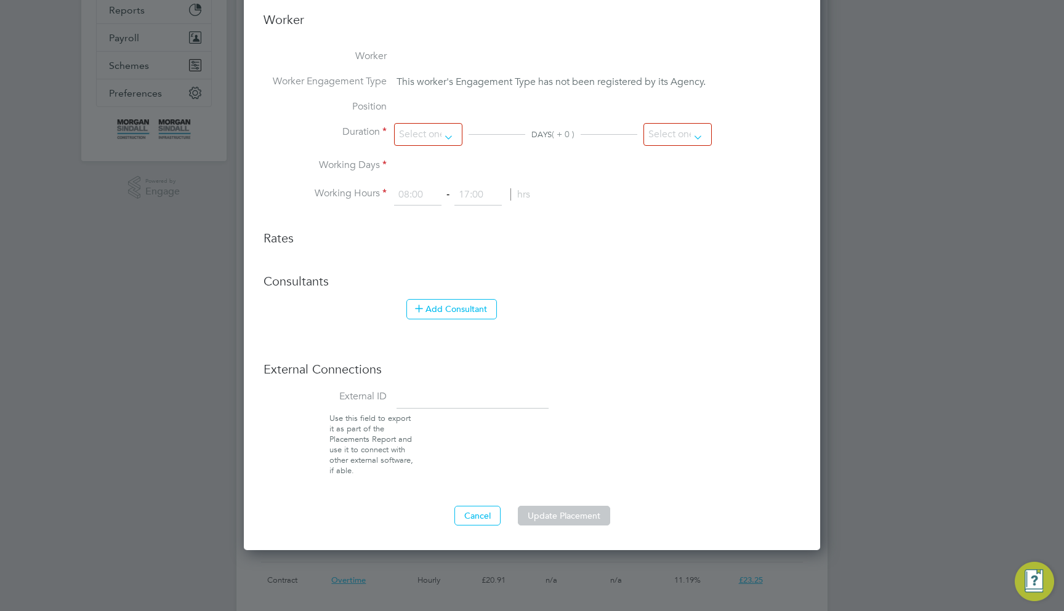
type input "Sam L"
type input "07 Feb 2024"
type input "31 Oct 2024"
type input "07:30"
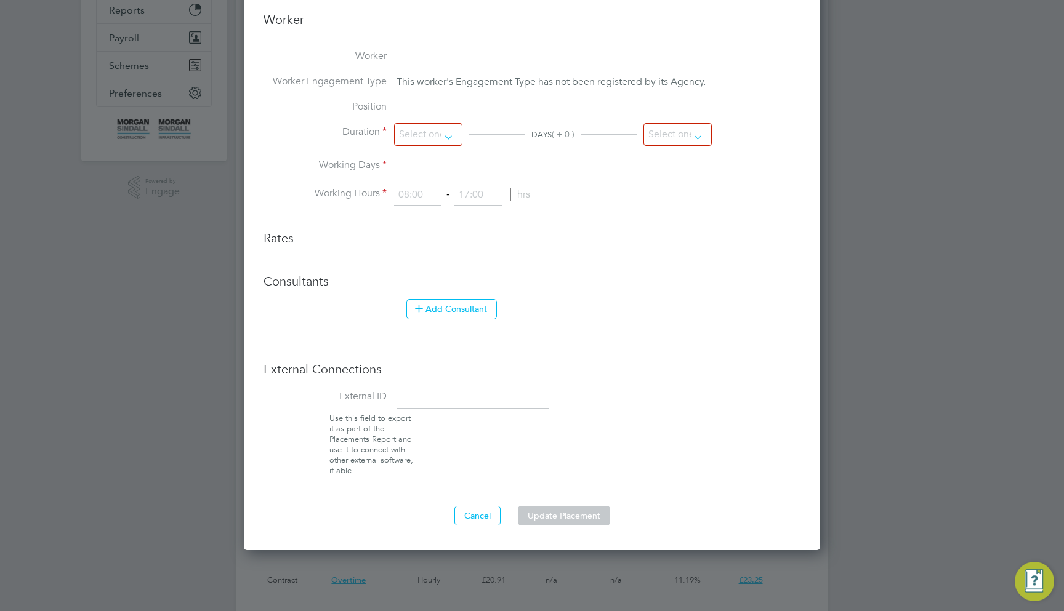
type input "17:00"
type input "30434997"
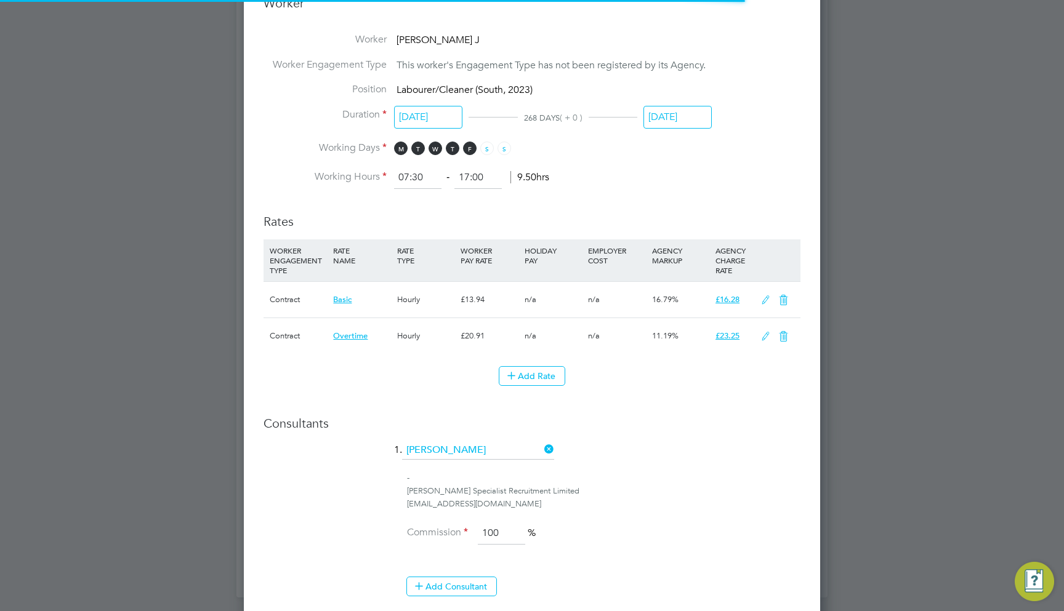
scroll to position [36, 65]
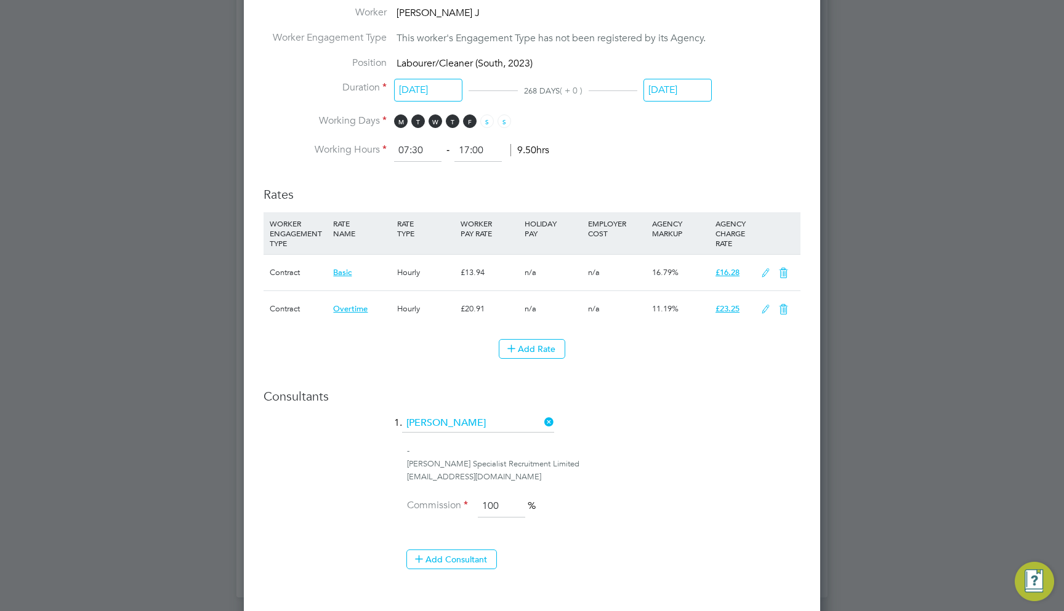
click at [765, 305] on icon at bounding box center [765, 310] width 15 height 10
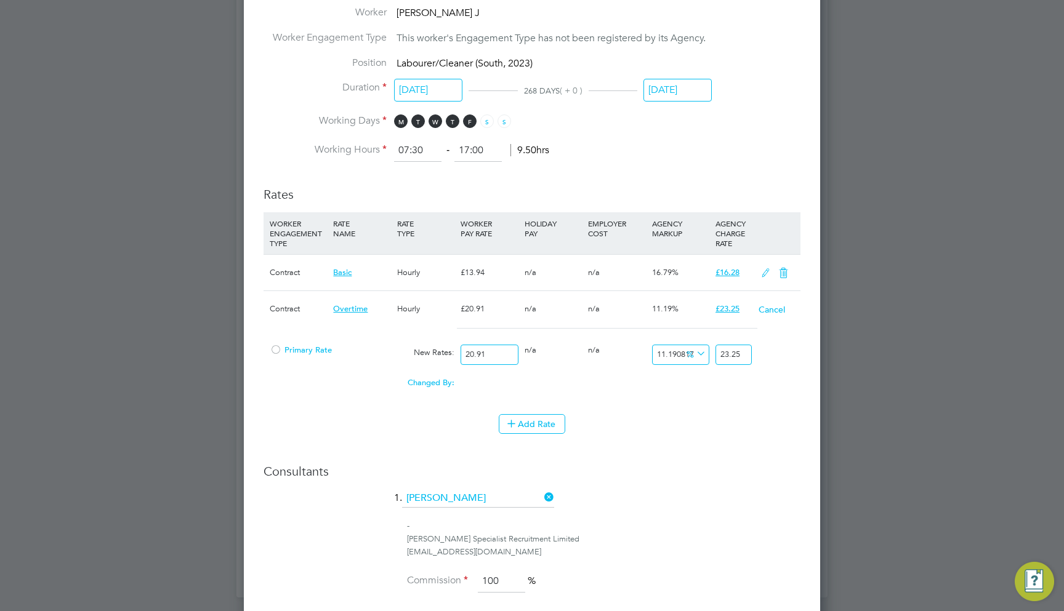
click at [781, 304] on button "Cancel" at bounding box center [772, 310] width 28 height 12
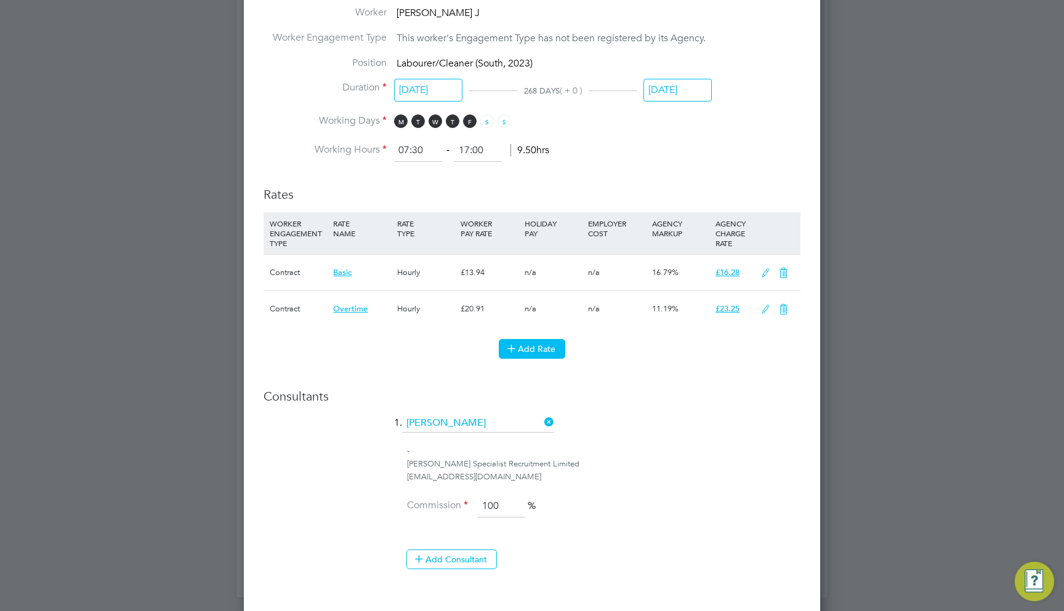
click at [533, 339] on button "Add Rate" at bounding box center [532, 349] width 67 height 20
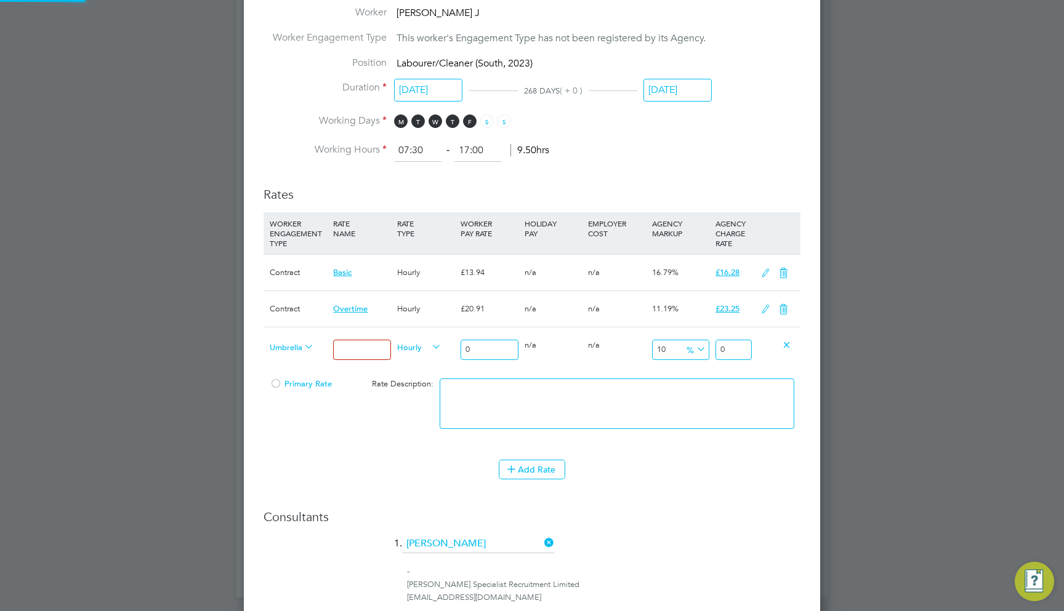
scroll to position [1513, 577]
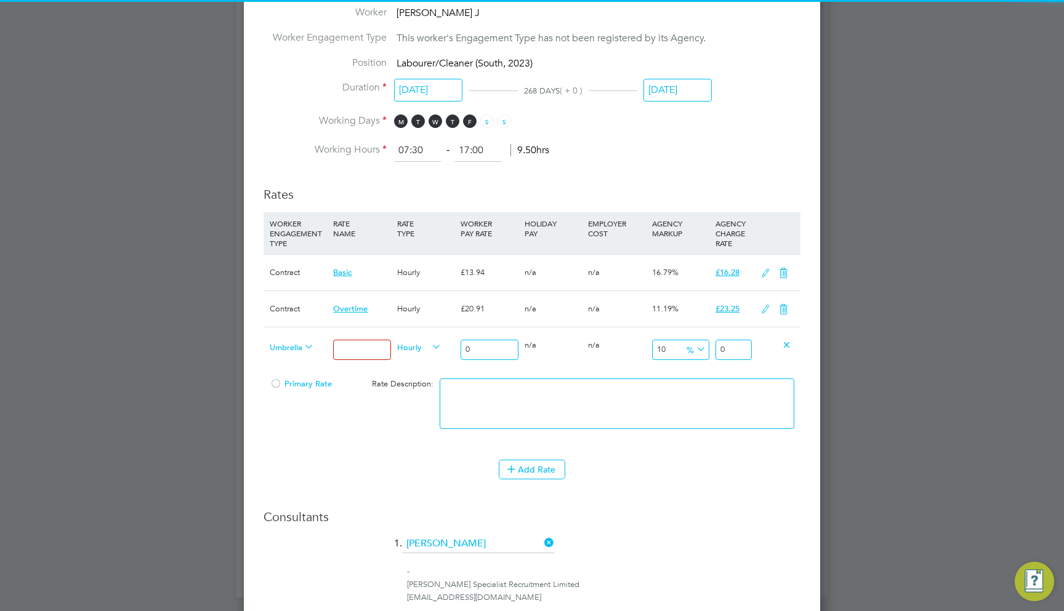
click at [280, 341] on span "Umbrella Limited Company" at bounding box center [292, 347] width 44 height 14
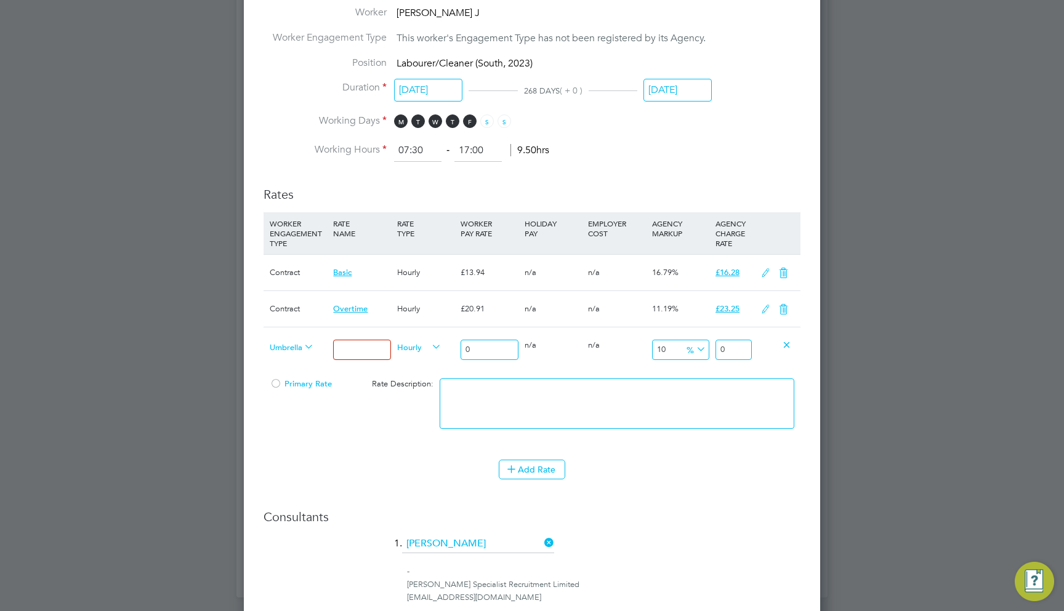
click at [302, 413] on li "Umbrella Limited Company" at bounding box center [326, 412] width 122 height 15
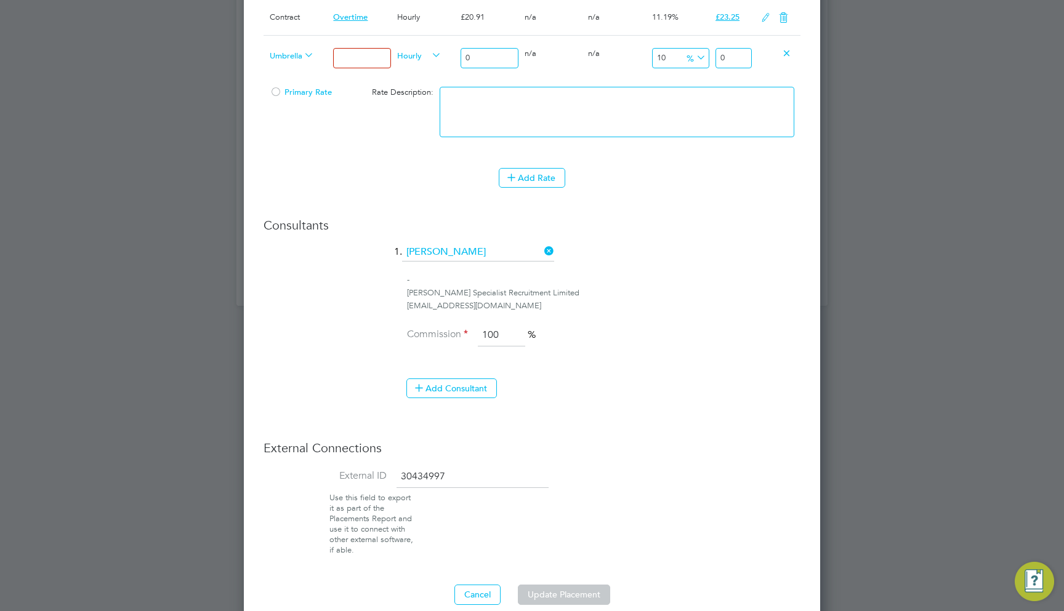
scroll to position [804, 0]
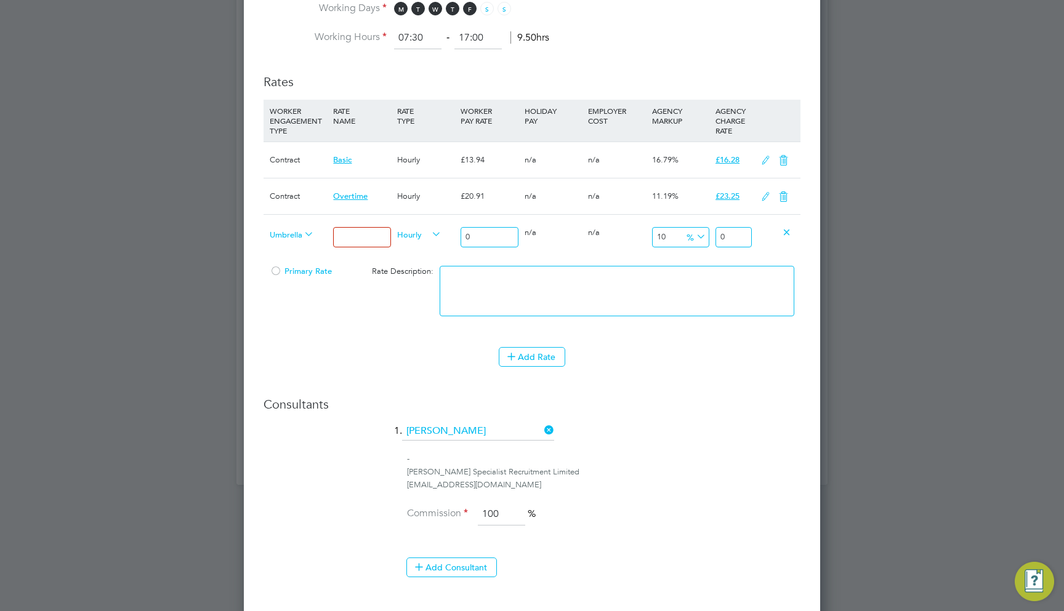
click at [339, 236] on input at bounding box center [361, 237] width 57 height 20
type input "Long Name"
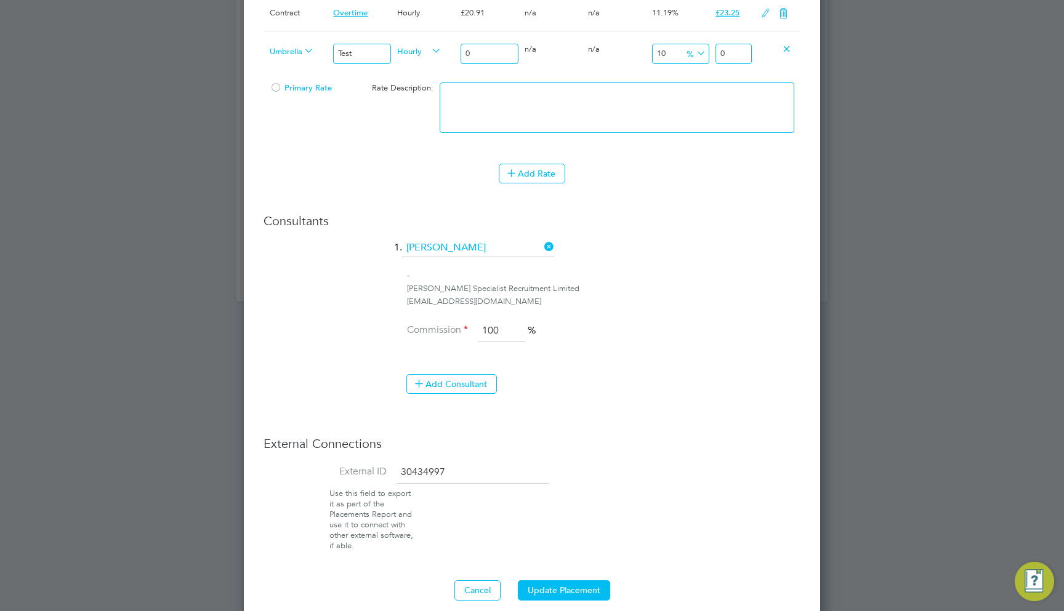
scroll to position [987, 0]
type input "Test Long Name Rate"
click at [688, 387] on li "Add Consultant" at bounding box center [536, 391] width 527 height 32
click at [570, 583] on button "Update Placement" at bounding box center [564, 591] width 92 height 20
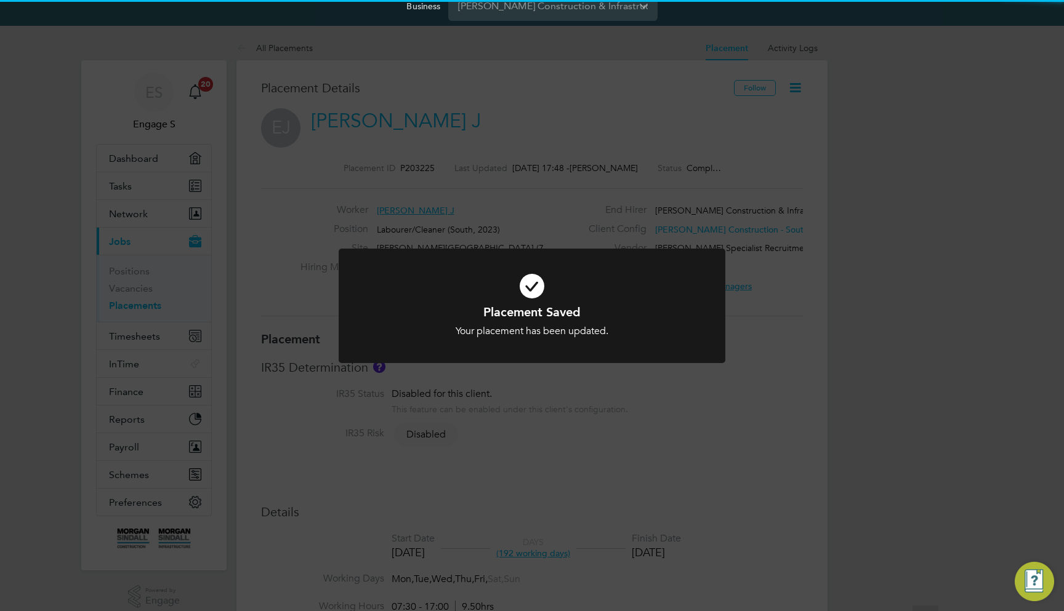
scroll to position [0, 0]
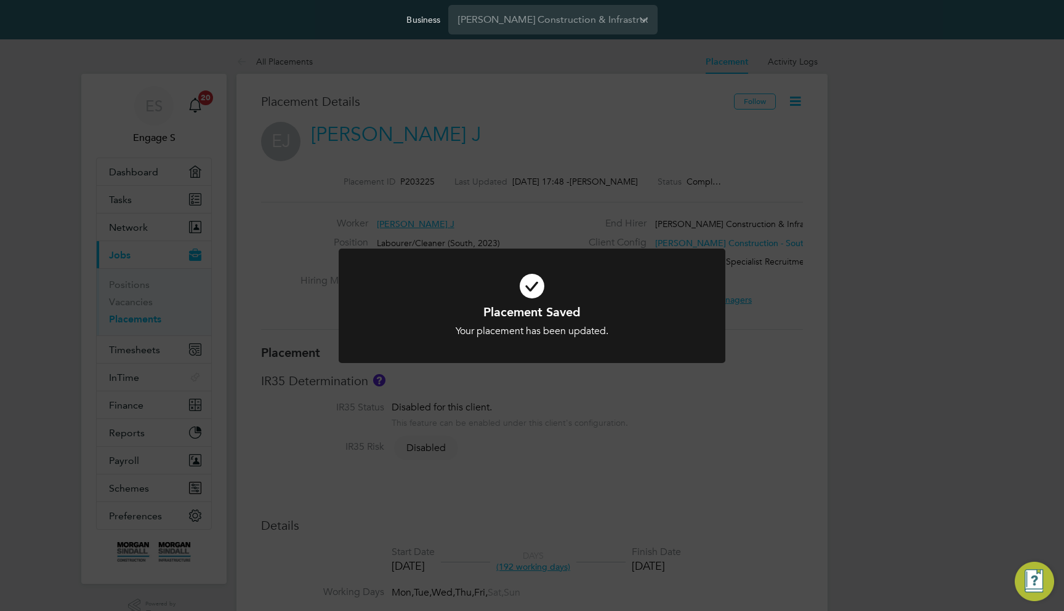
click at [704, 534] on div "Placement Saved Your placement has been updated. Cancel Okay" at bounding box center [532, 305] width 1064 height 611
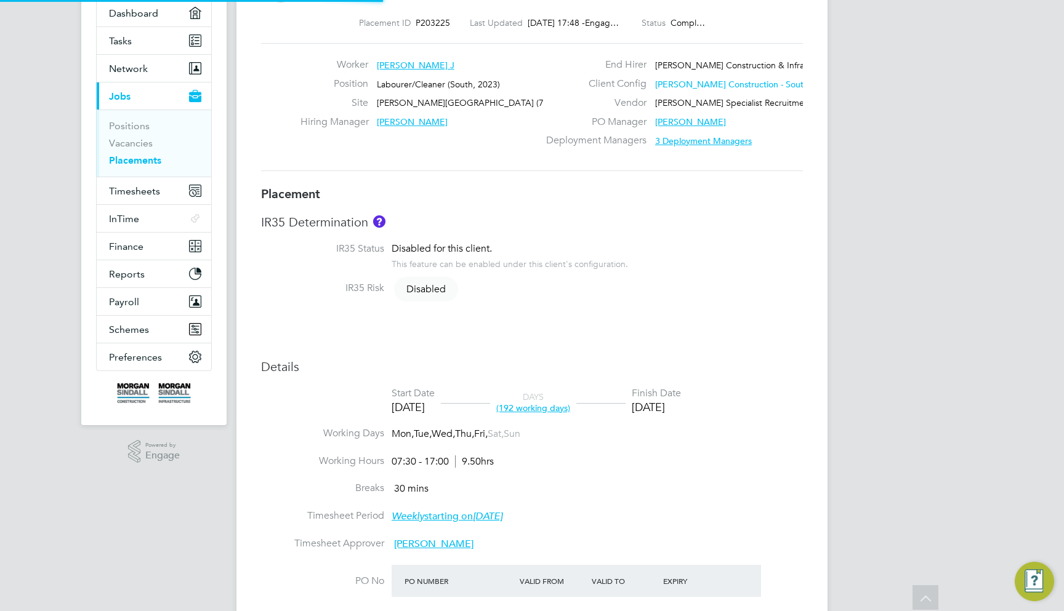
scroll to position [272, 0]
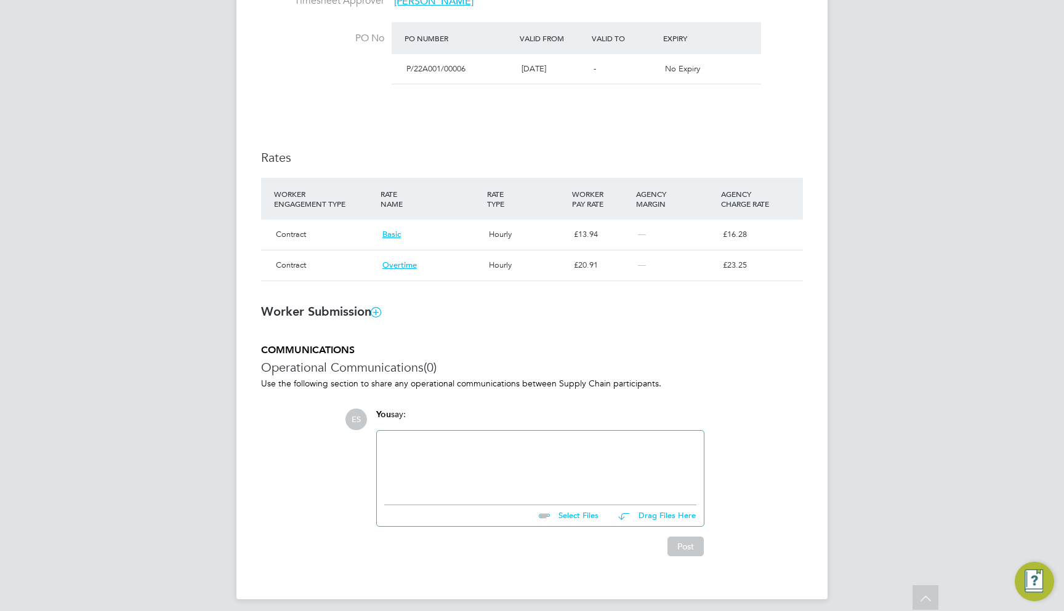
scroll to position [704, 0]
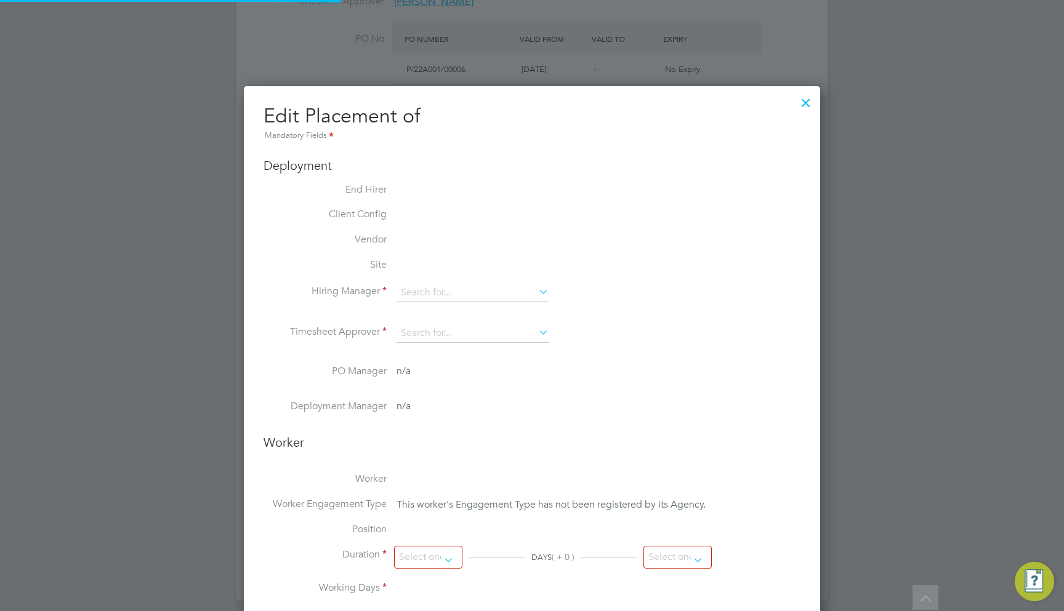
type input "[PERSON_NAME]"
type input "[DATE]"
type input "08:00"
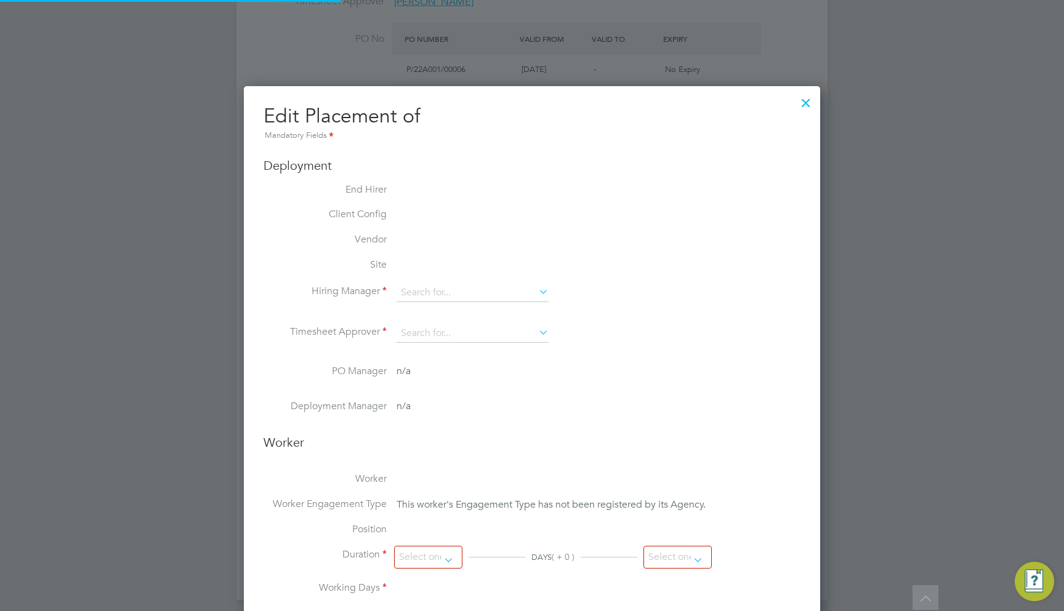
type input "18:00"
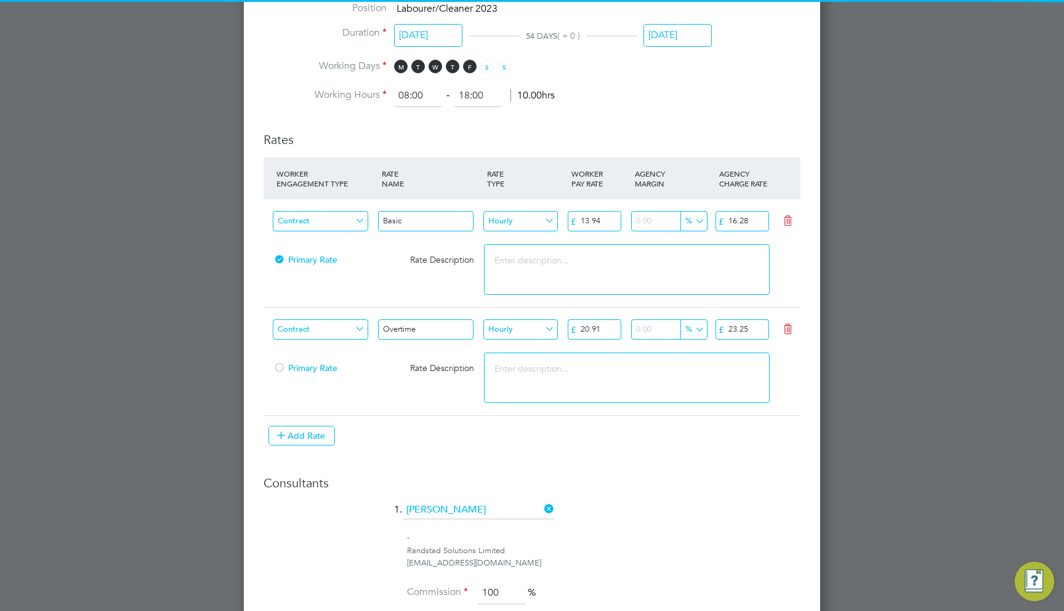
scroll to position [1419, 0]
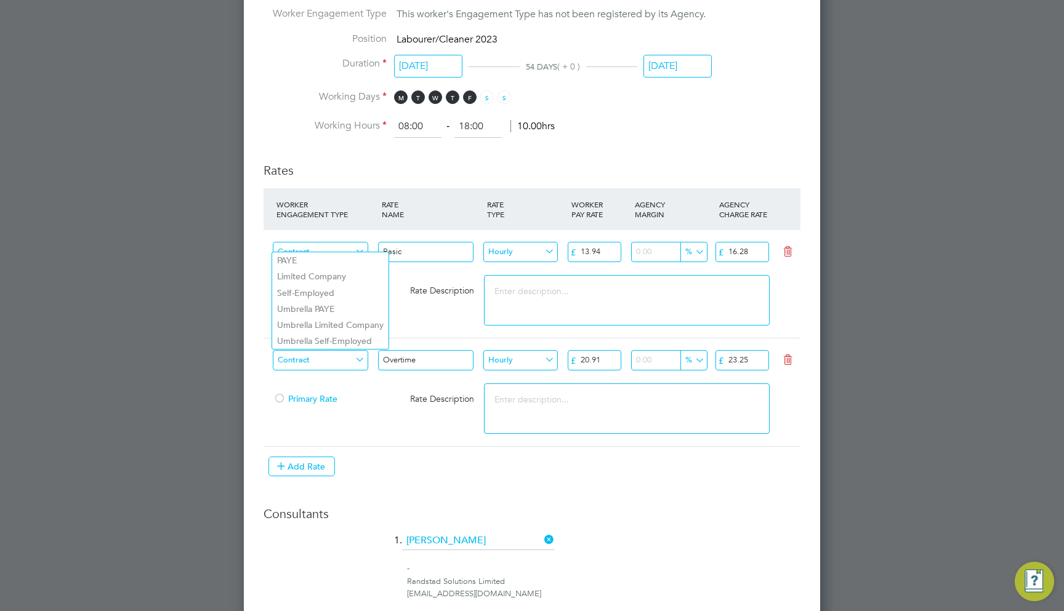
click at [356, 244] on input "Contract" at bounding box center [320, 252] width 95 height 20
click at [357, 325] on li "Umbrella Limited Company" at bounding box center [330, 325] width 116 height 16
type input "Umbrella Limited Company"
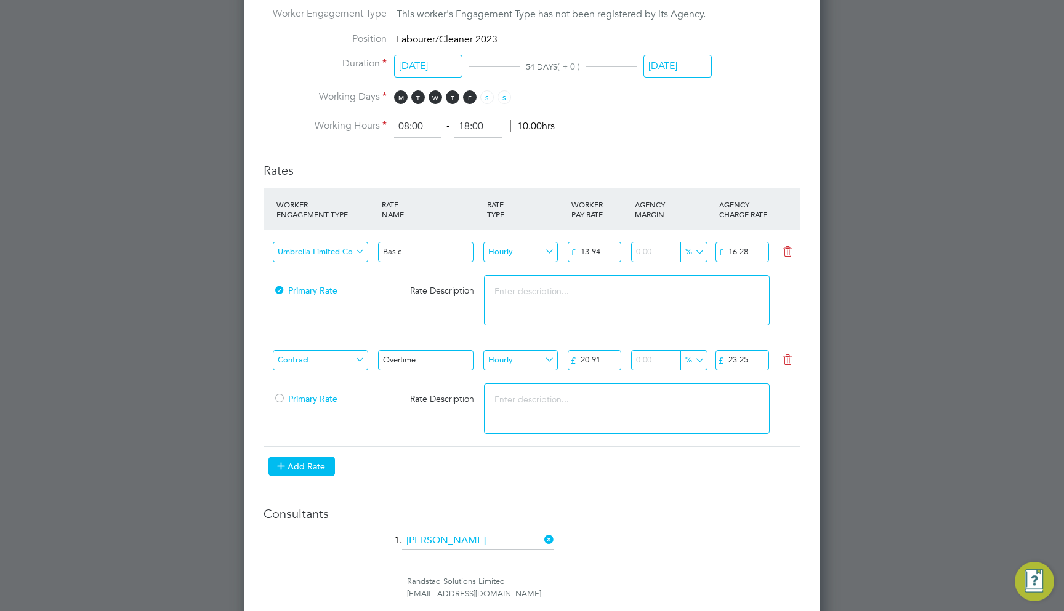
click at [325, 457] on button "Add Rate" at bounding box center [301, 467] width 67 height 20
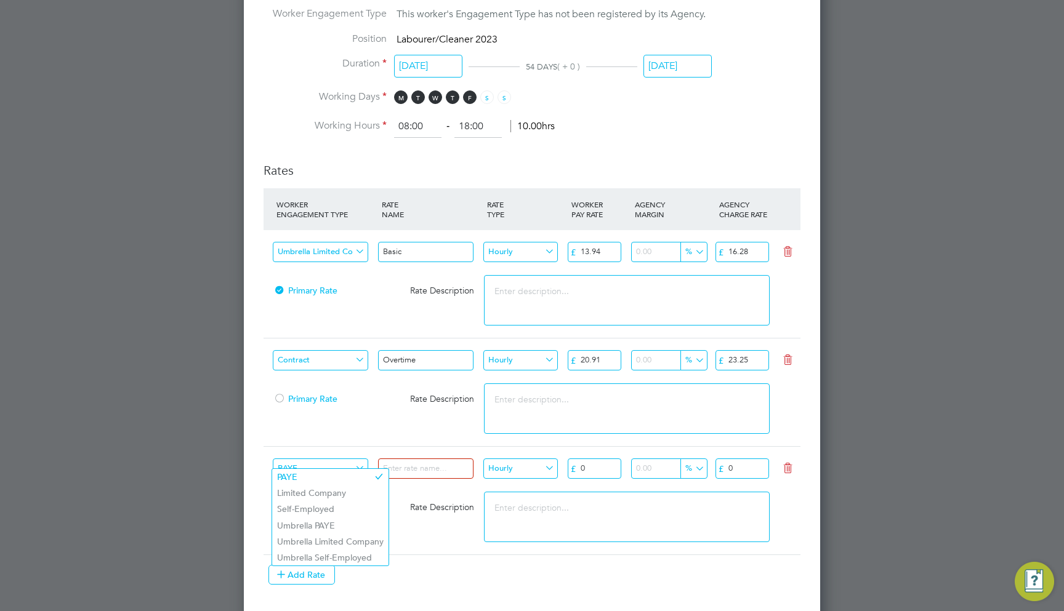
click at [345, 461] on input "PAYE" at bounding box center [320, 469] width 95 height 20
click at [355, 539] on li "Umbrella Limited Company" at bounding box center [330, 542] width 116 height 16
type input "Umbrella Limited Company"
click at [789, 464] on icon at bounding box center [787, 469] width 15 height 10
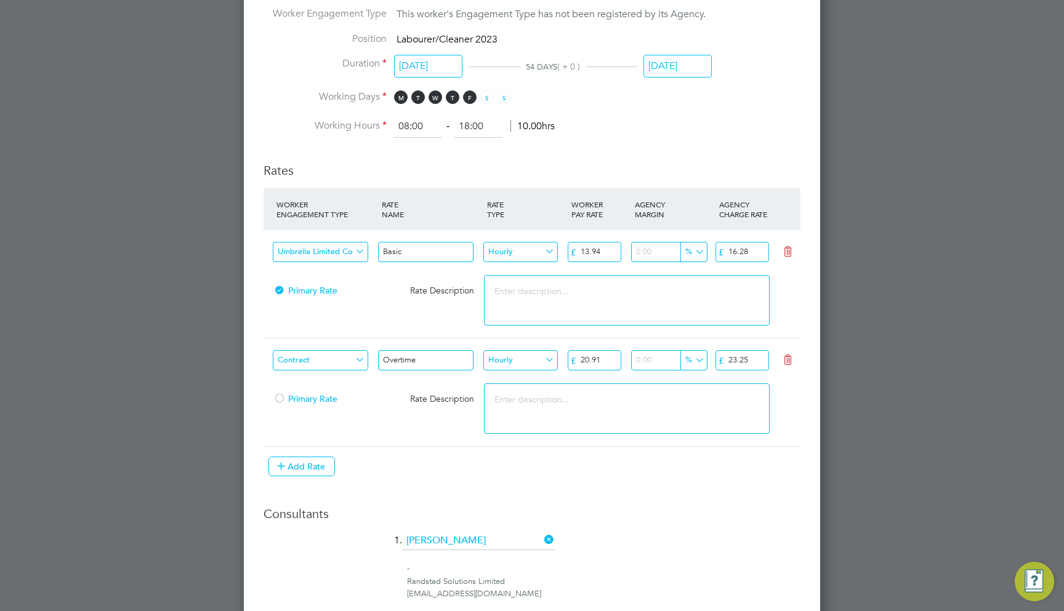
scroll to position [1533, 577]
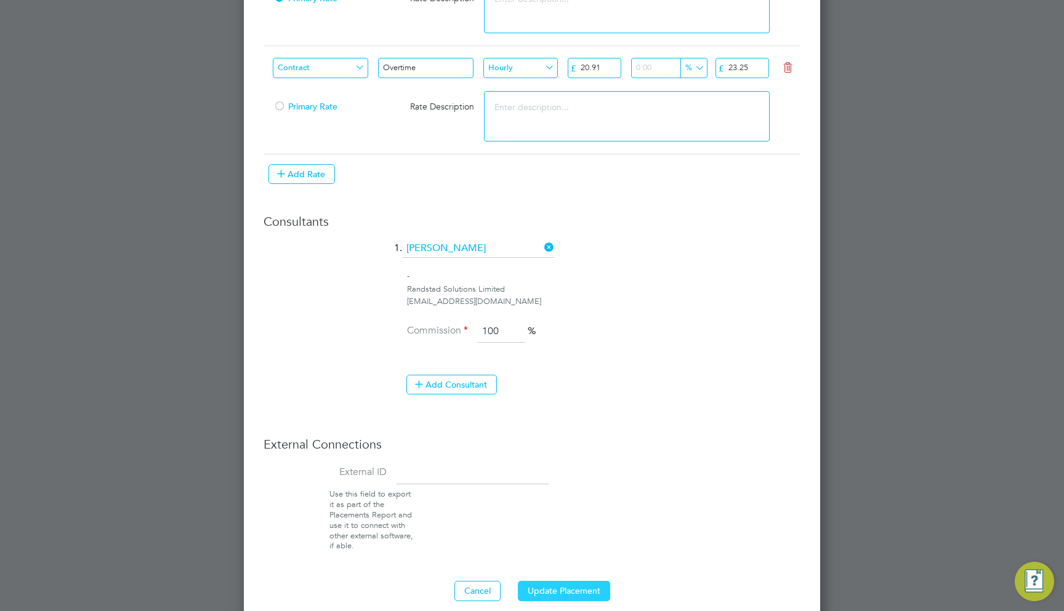
click at [566, 581] on button "Update Placement" at bounding box center [564, 591] width 92 height 20
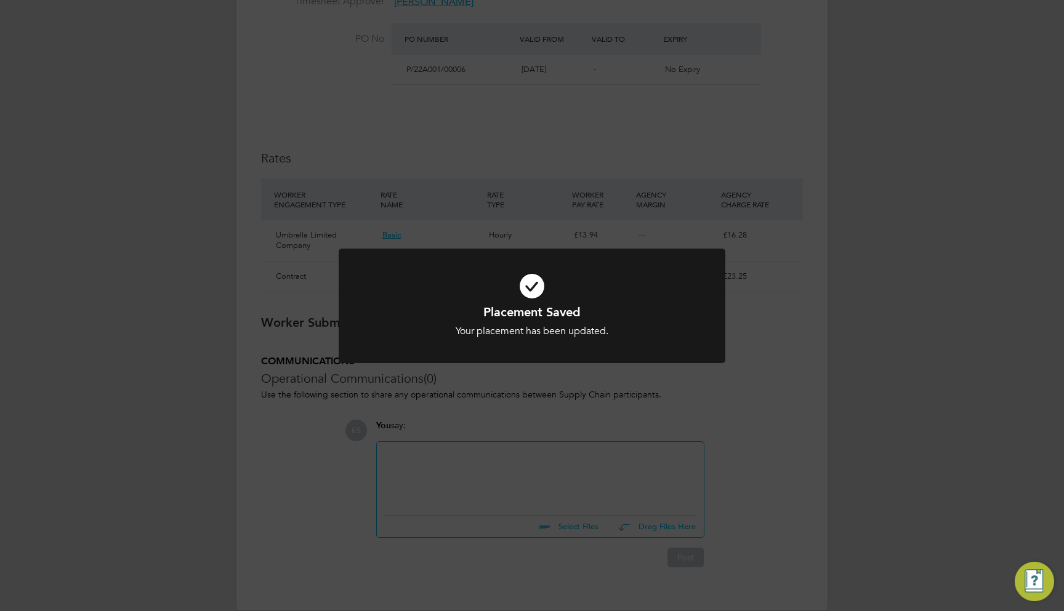
scroll to position [6, 6]
click at [865, 60] on div "Placement Saved Your placement has been updated. Cancel Okay" at bounding box center [532, 305] width 1064 height 611
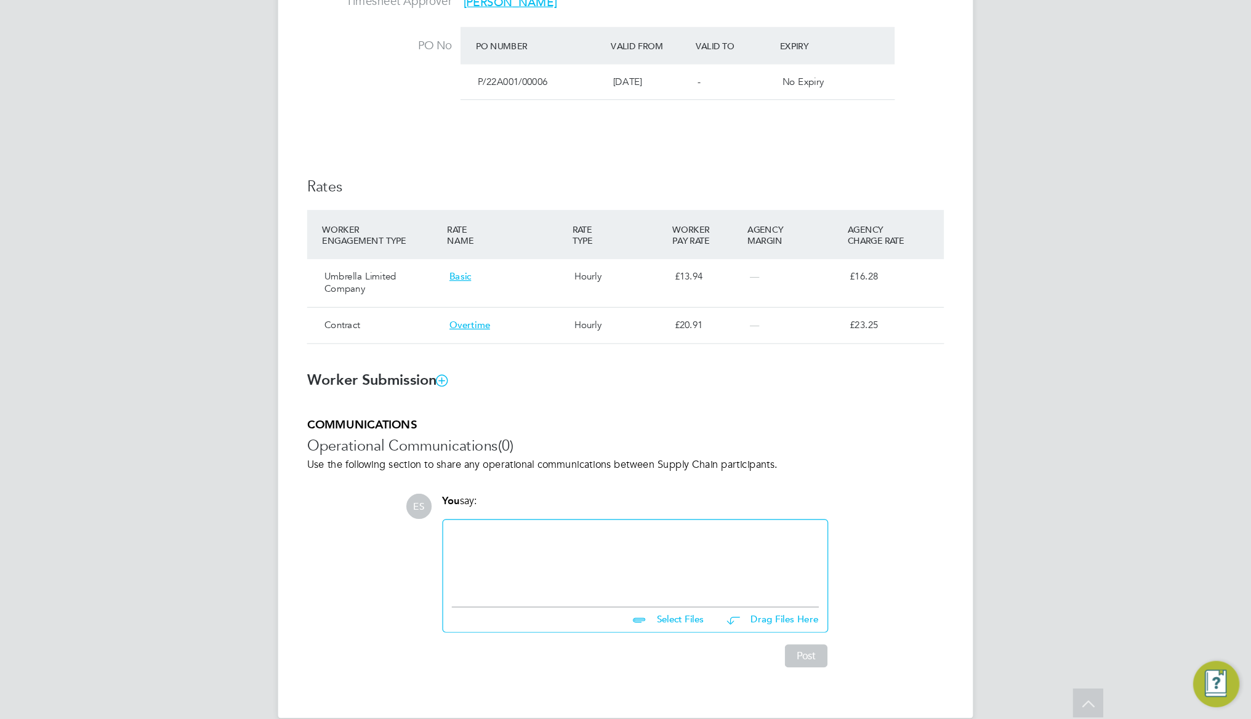
scroll to position [6, 6]
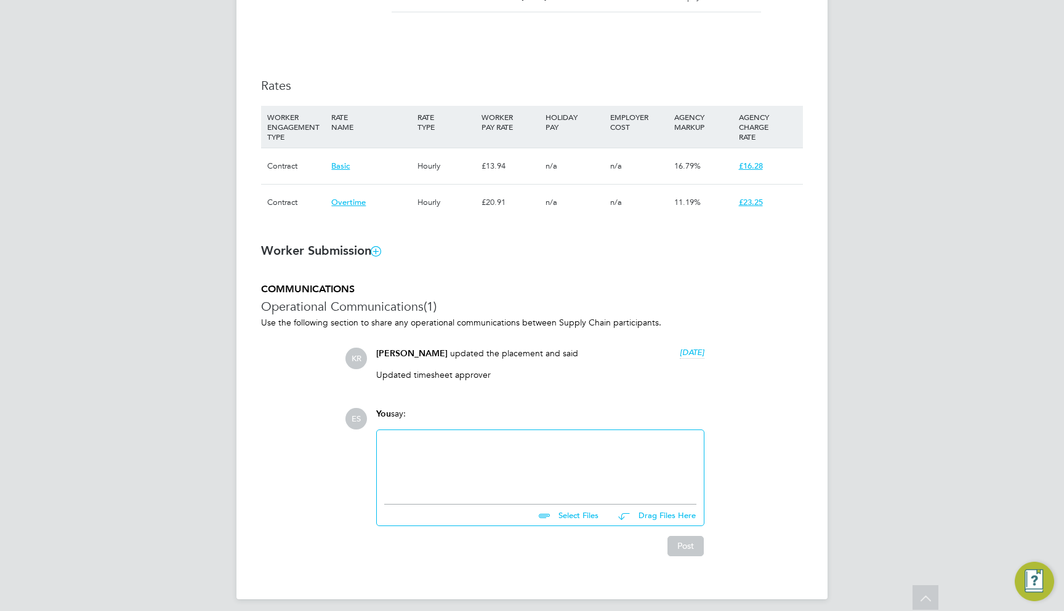
scroll to position [777, 0]
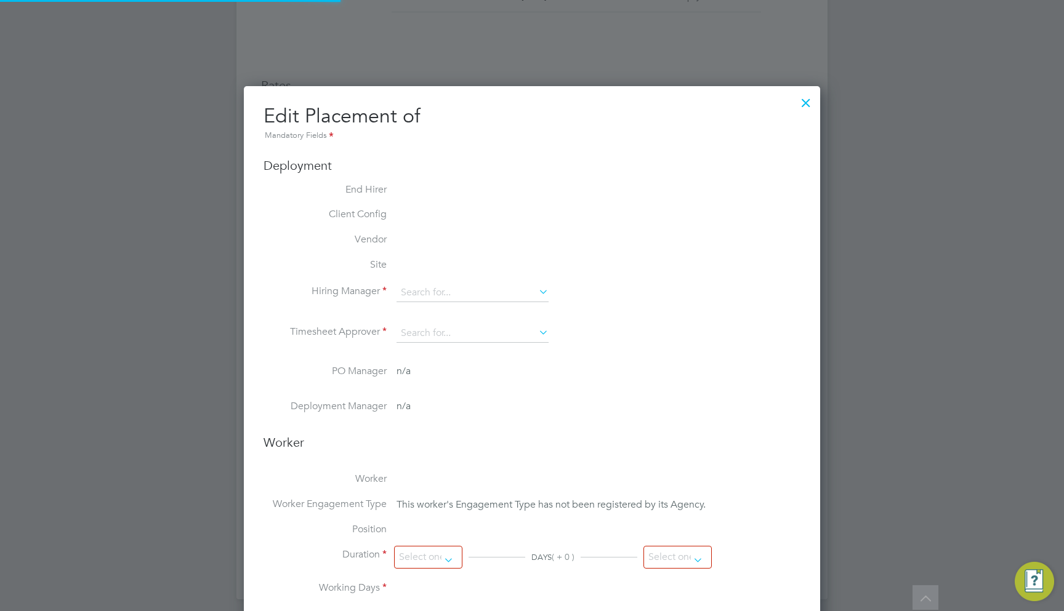
type input "[PERSON_NAME]"
type input "[DATE]"
type input "08:00"
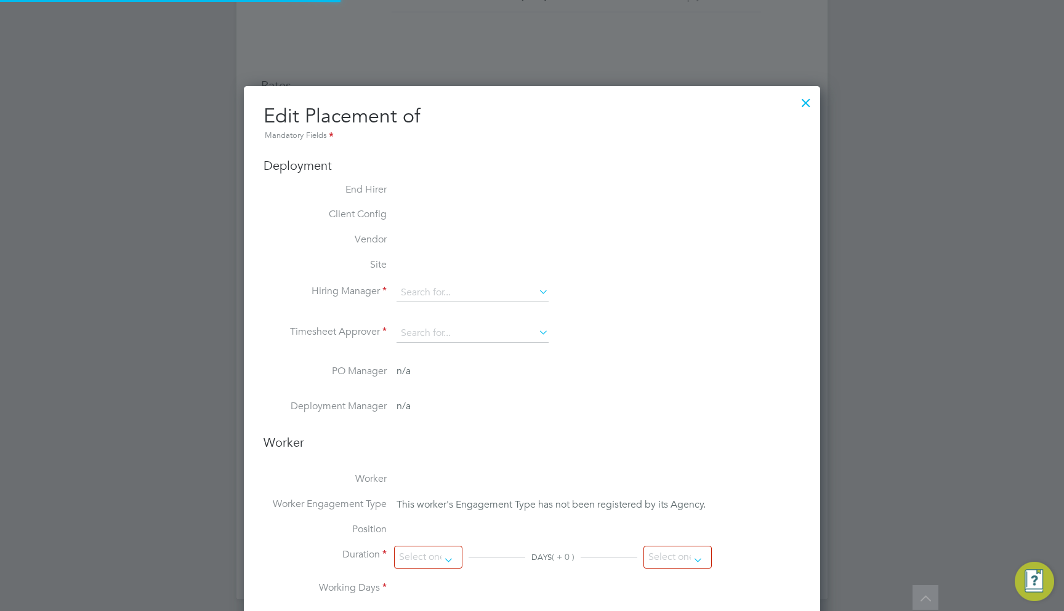
type input "18:00"
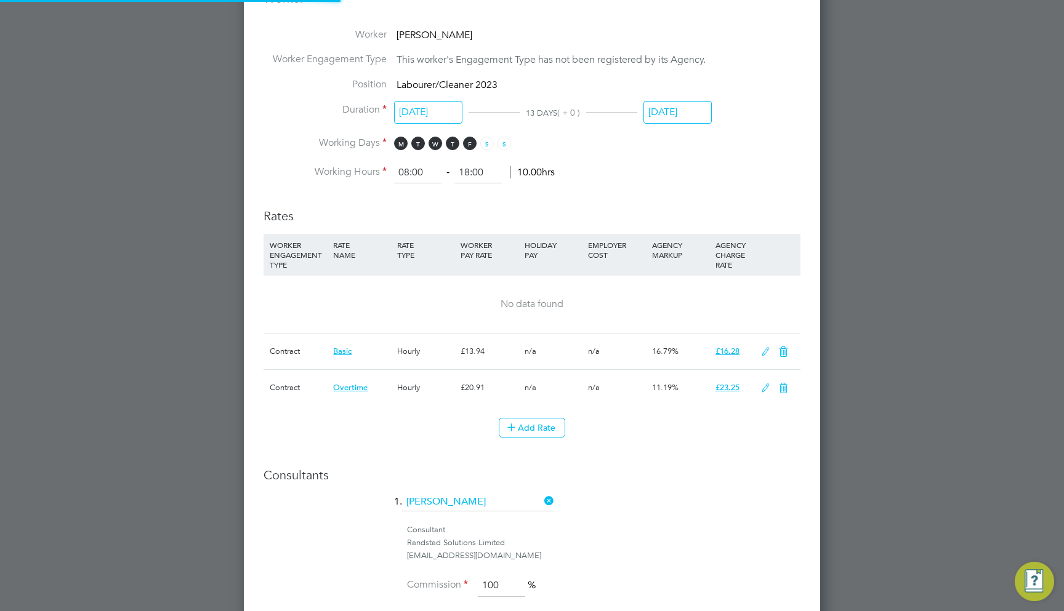
scroll to position [36, 65]
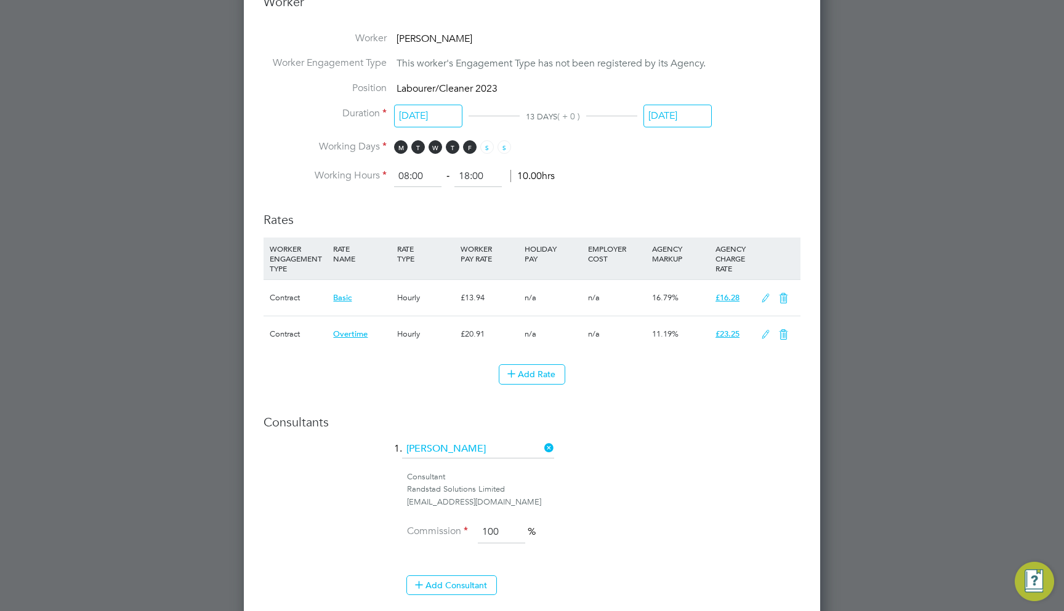
click at [770, 330] on icon at bounding box center [765, 335] width 15 height 10
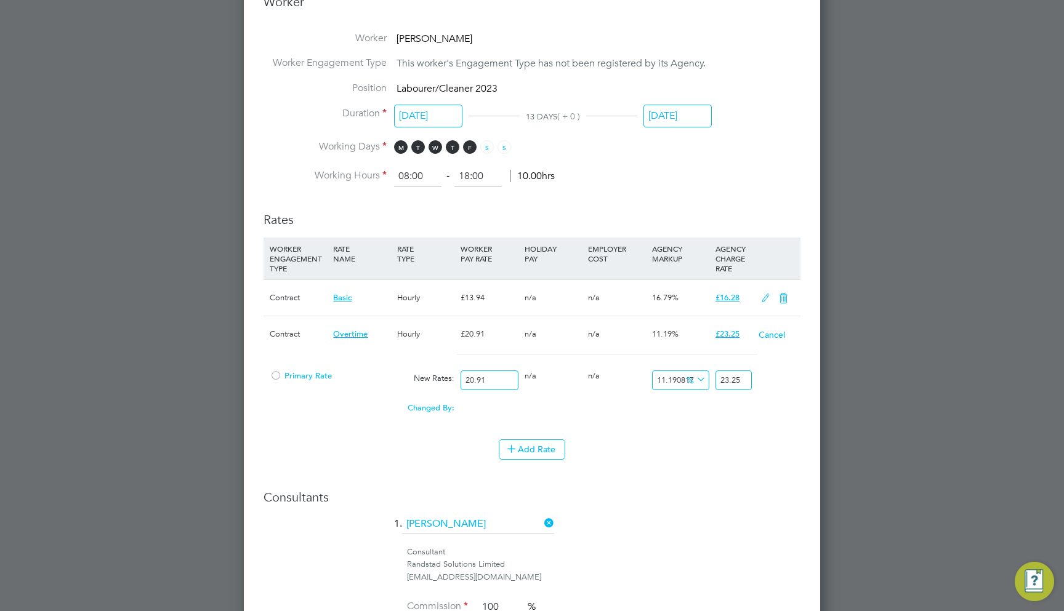
click at [770, 331] on button "Cancel" at bounding box center [772, 335] width 28 height 12
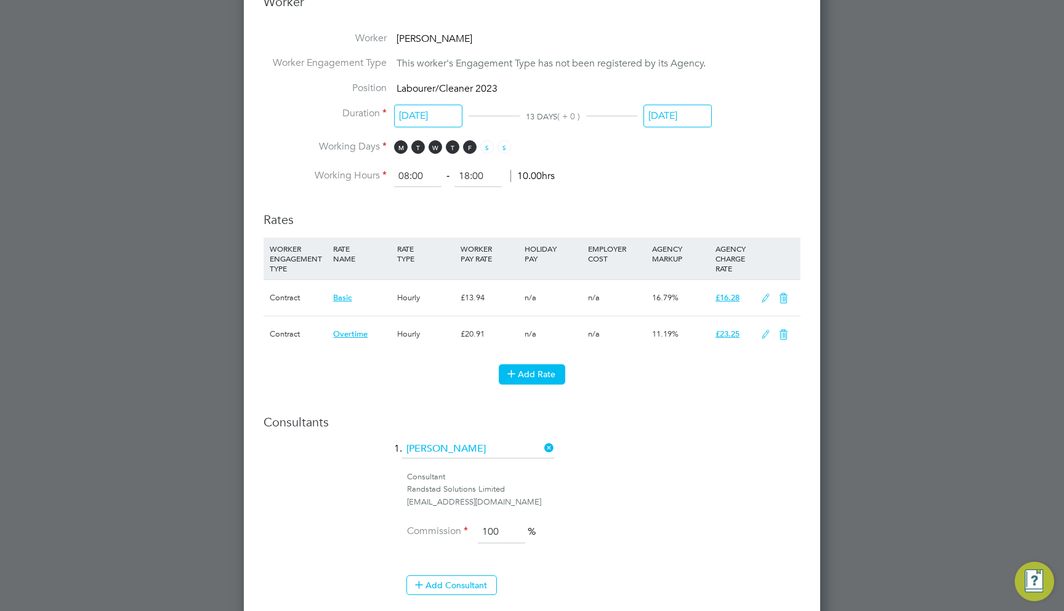
click at [543, 365] on button "Add Rate" at bounding box center [532, 375] width 67 height 20
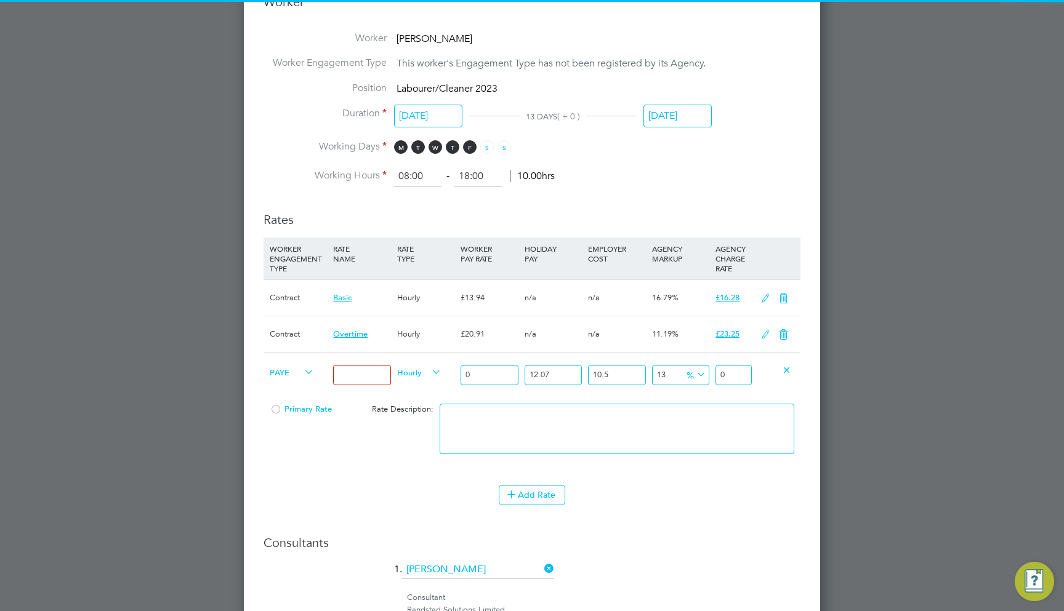
click at [298, 365] on span "PAYE" at bounding box center [292, 372] width 44 height 14
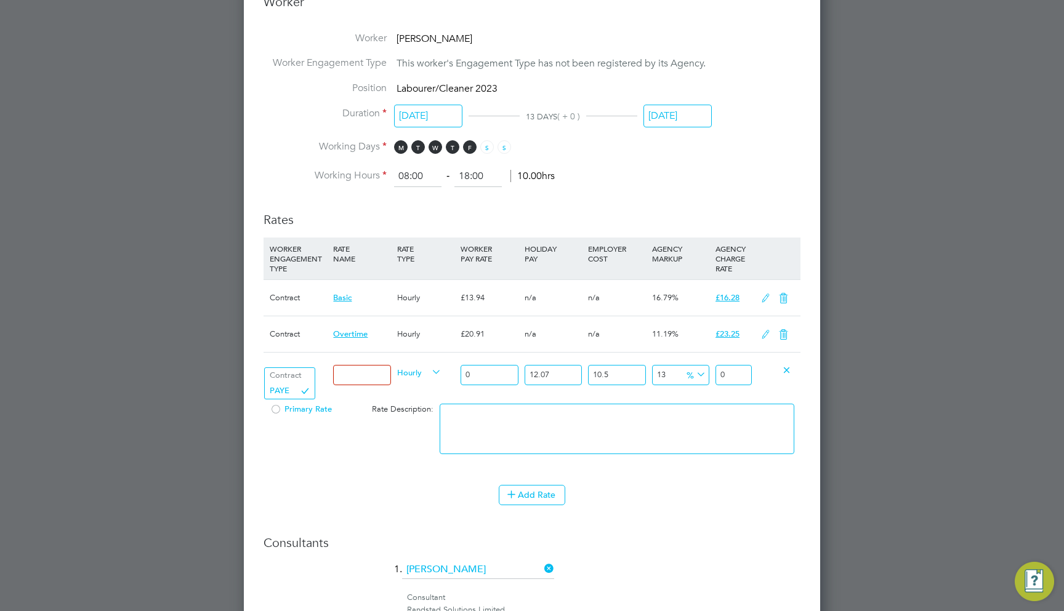
click at [296, 485] on div "Add Rate" at bounding box center [532, 495] width 537 height 20
click at [785, 365] on icon at bounding box center [786, 369] width 9 height 9
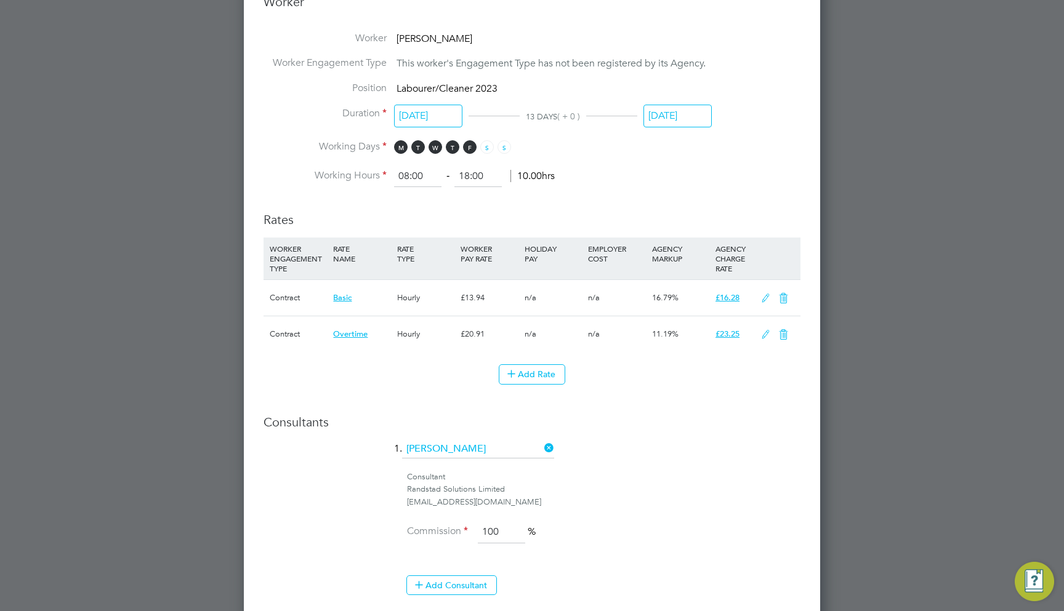
click at [784, 440] on li "1. Rebecca C" at bounding box center [532, 455] width 537 height 31
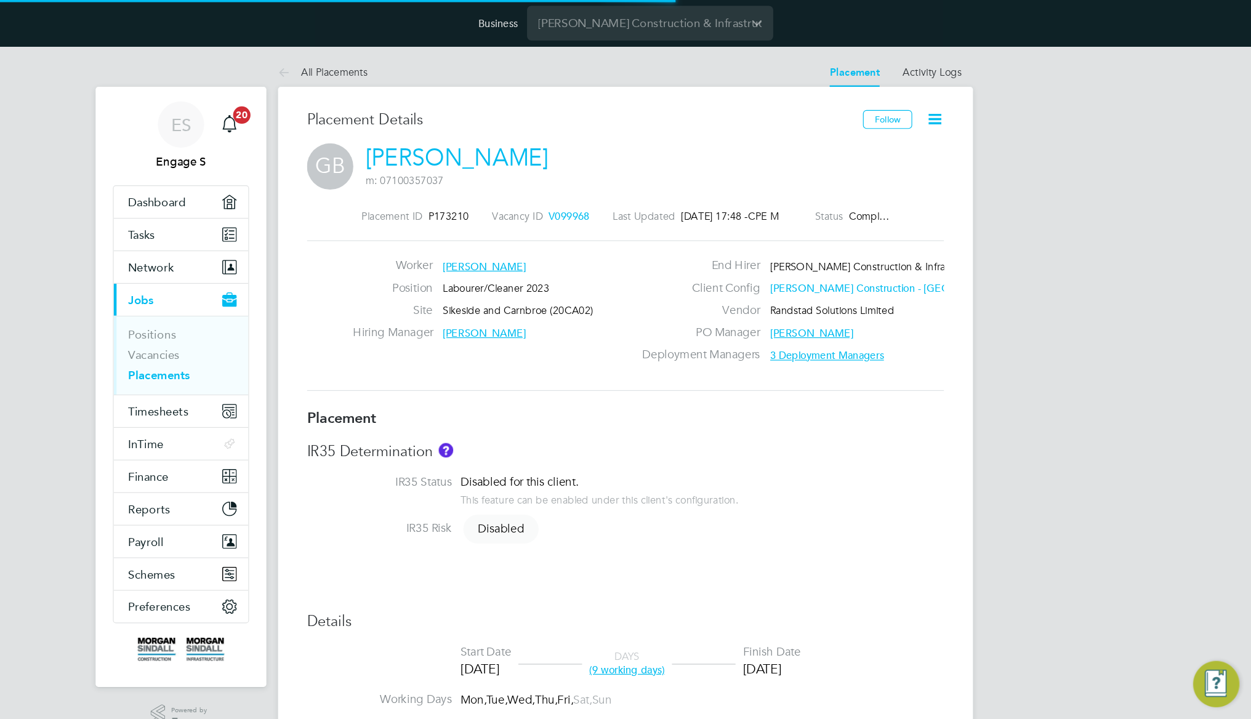
scroll to position [6, 6]
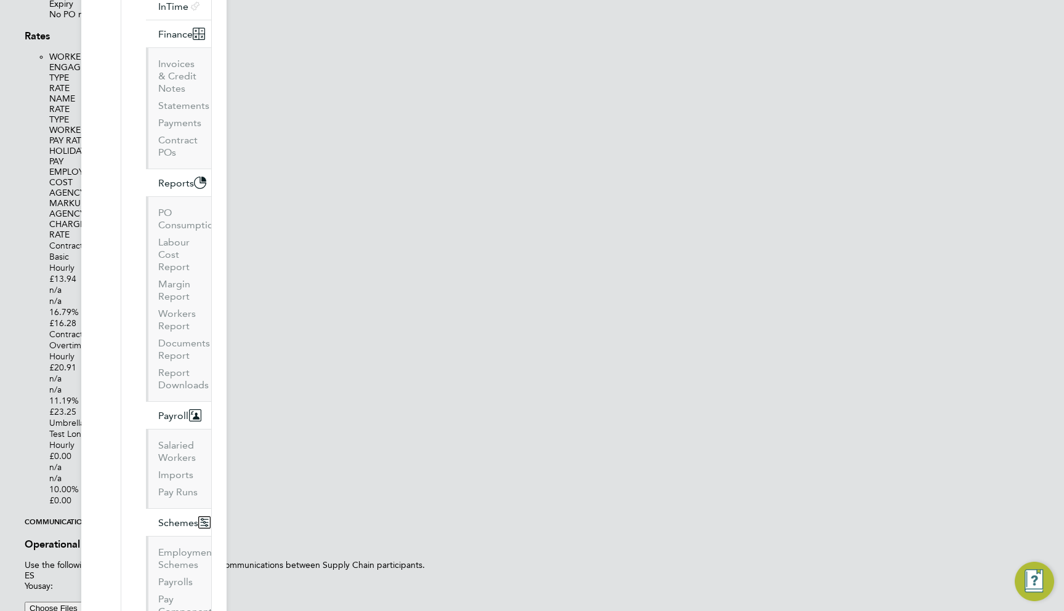
click at [132, 440] on span "Test Long Name Rate" at bounding box center [90, 434] width 83 height 11
click at [426, 451] on div "Hourly" at bounding box center [556, 445] width 1015 height 11
click at [86, 351] on span "Overtime" at bounding box center [67, 345] width 37 height 11
click at [467, 362] on div "Hourly" at bounding box center [556, 356] width 1015 height 11
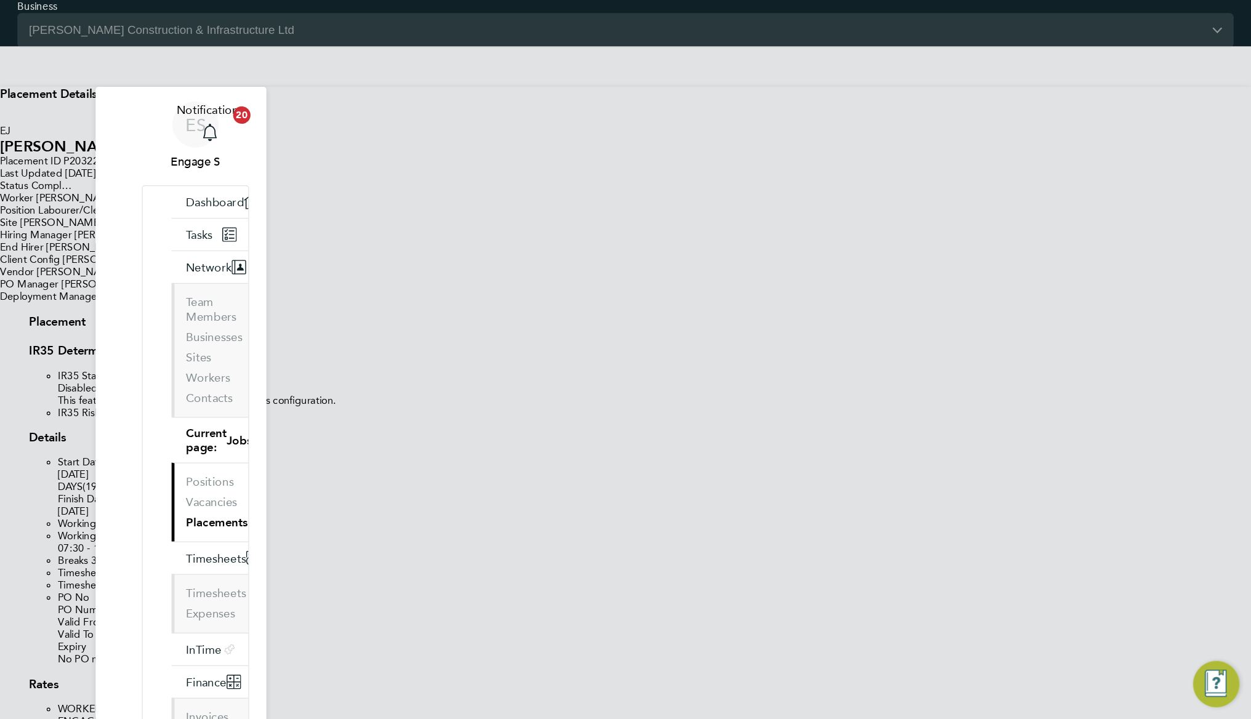
scroll to position [7, 6]
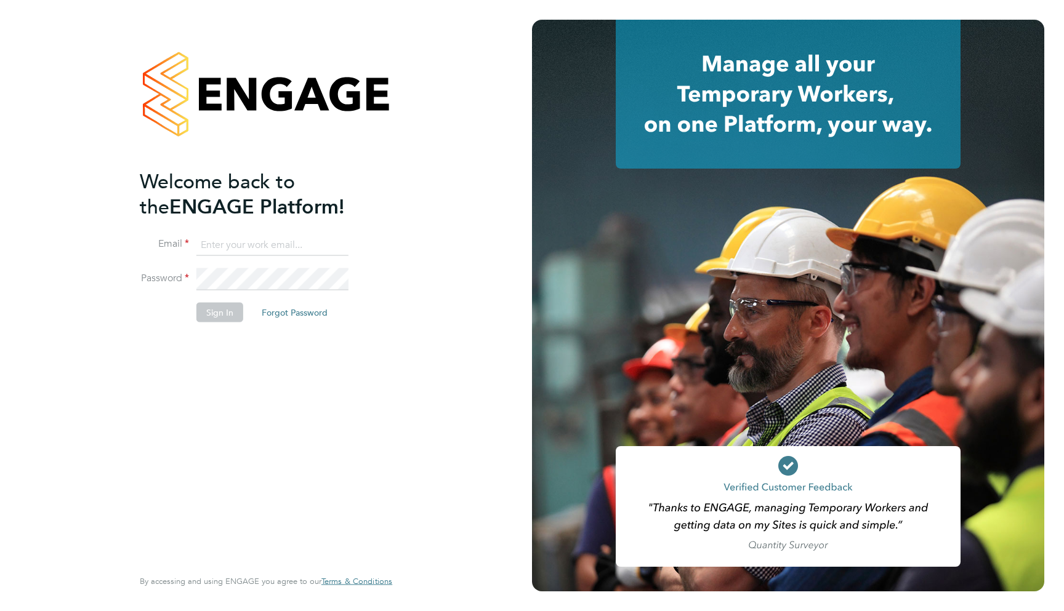
click at [243, 249] on input at bounding box center [272, 245] width 152 height 22
type input "support@engagelabs.io"
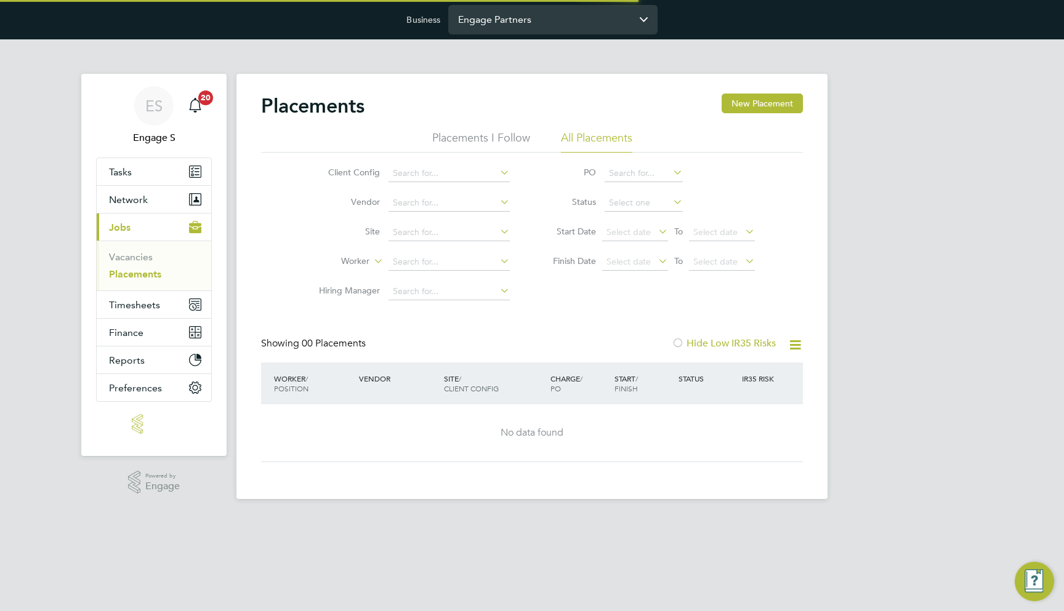
drag, startPoint x: 0, startPoint y: 0, endPoint x: 500, endPoint y: 26, distance: 500.7
click at [500, 26] on input "Engage Partners" at bounding box center [552, 19] width 209 height 29
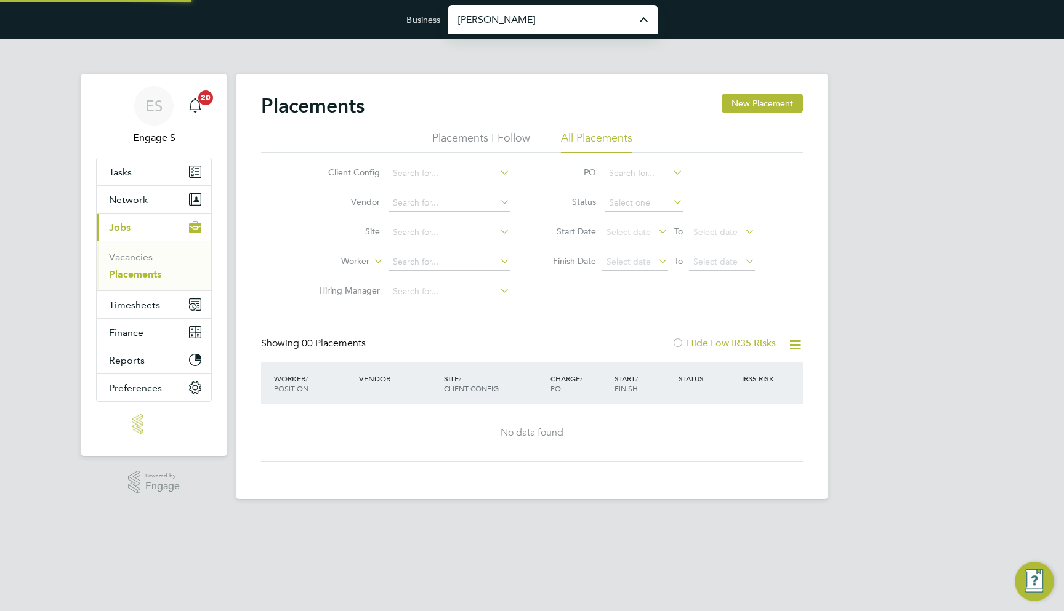
type input "[PERSON_NAME] Construction & Infrastructure Ltd"
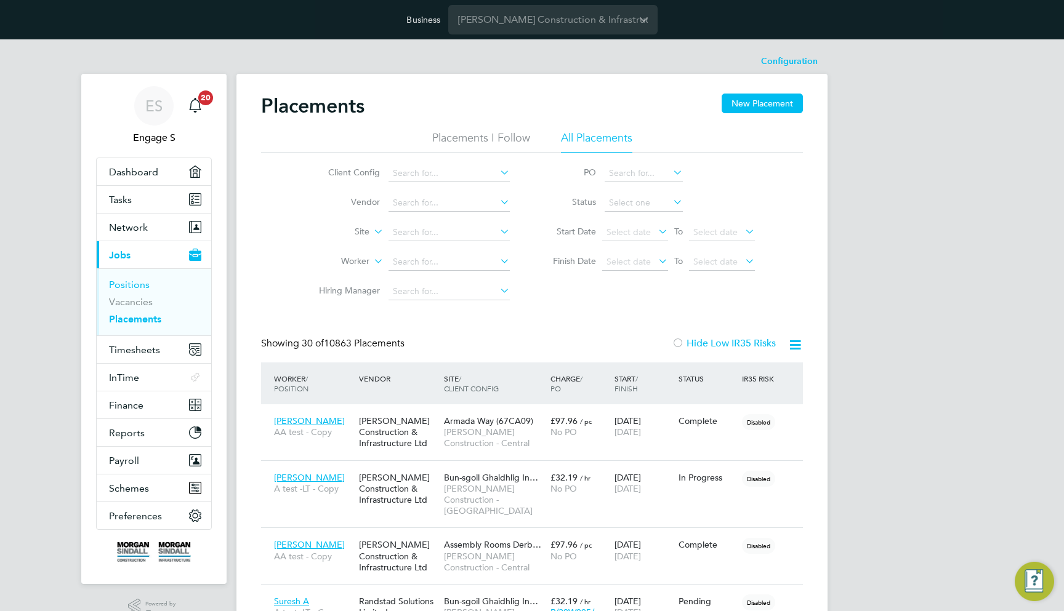
click at [134, 280] on link "Positions" at bounding box center [129, 285] width 41 height 12
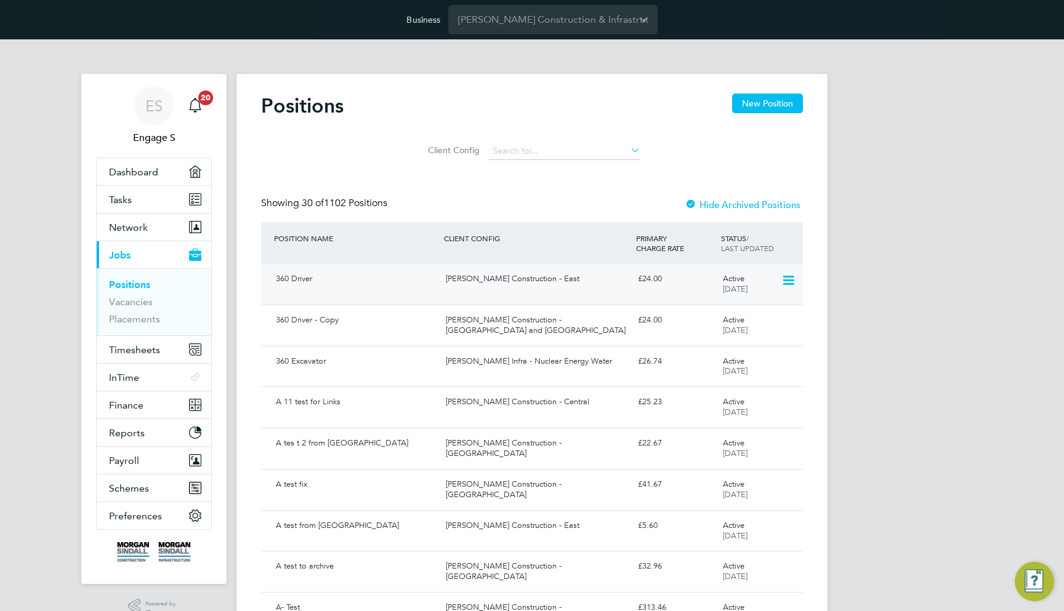
click at [532, 301] on div "360 Driver Morgan Sindall Construction - East £24.00 Active 15 Sep 2025" at bounding box center [532, 284] width 542 height 41
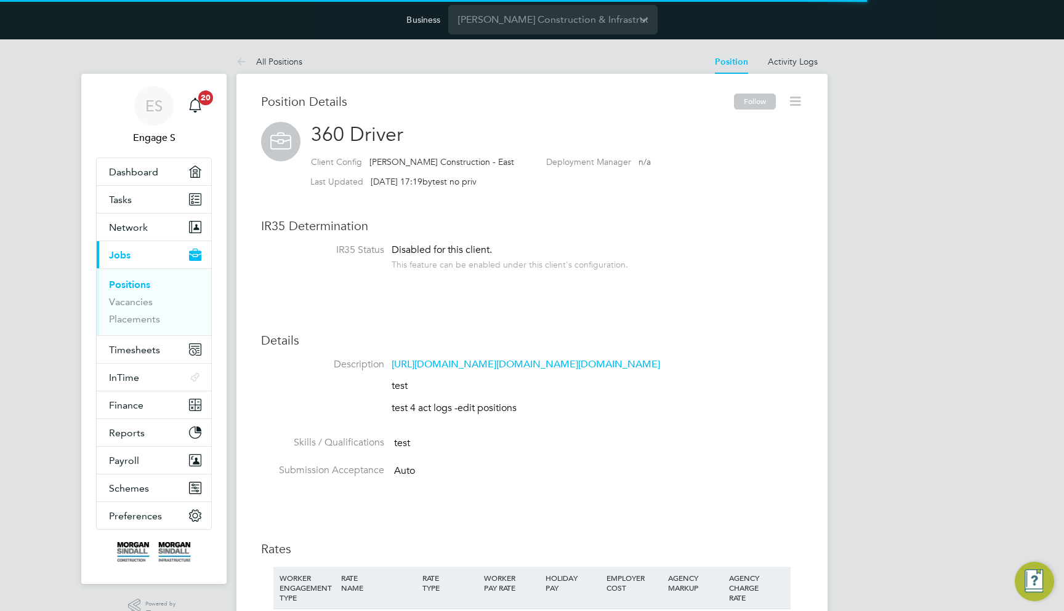
scroll to position [36, 83]
click at [793, 97] on icon at bounding box center [795, 101] width 15 height 15
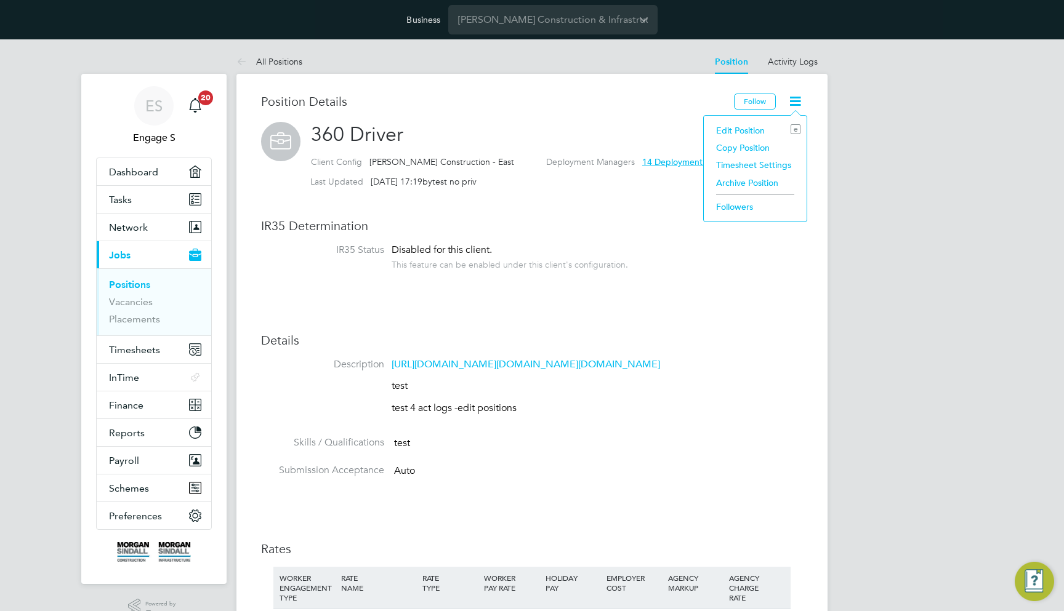
click at [752, 180] on li "Archive Position" at bounding box center [755, 182] width 91 height 17
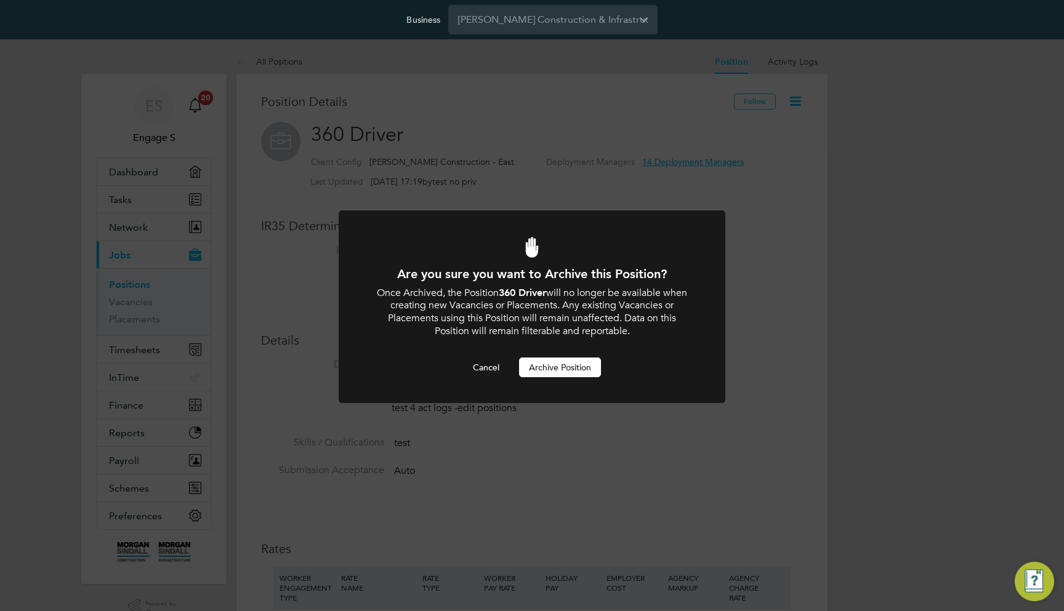
click at [587, 361] on button "Archive Position" at bounding box center [560, 368] width 82 height 20
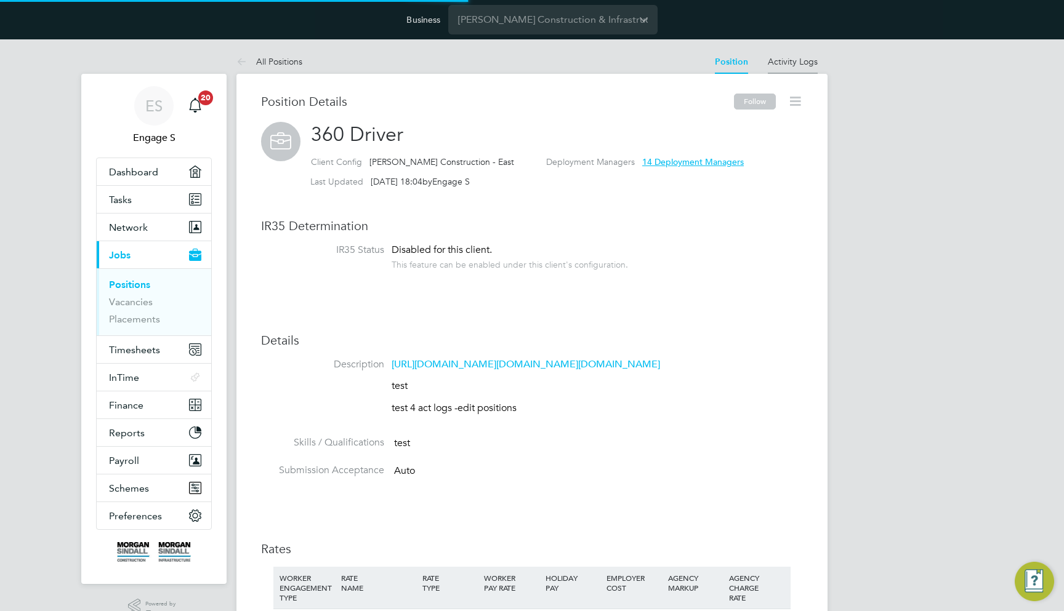
click at [802, 64] on link "Activity Logs" at bounding box center [793, 61] width 50 height 11
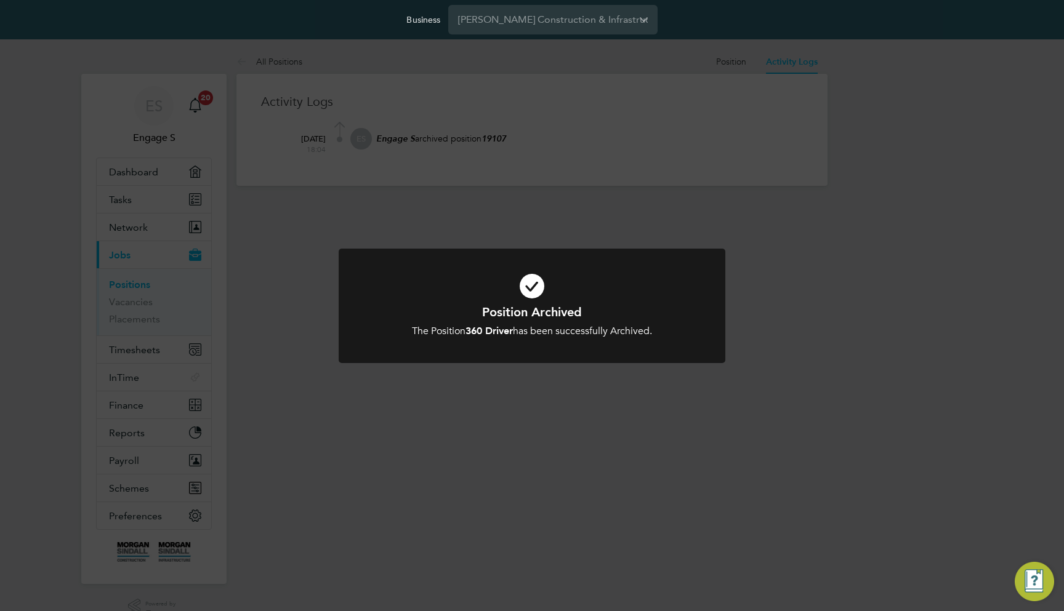
click at [794, 67] on div "Position Archived The Position 360 Driver has been successfully Archived. Cance…" at bounding box center [532, 305] width 1064 height 611
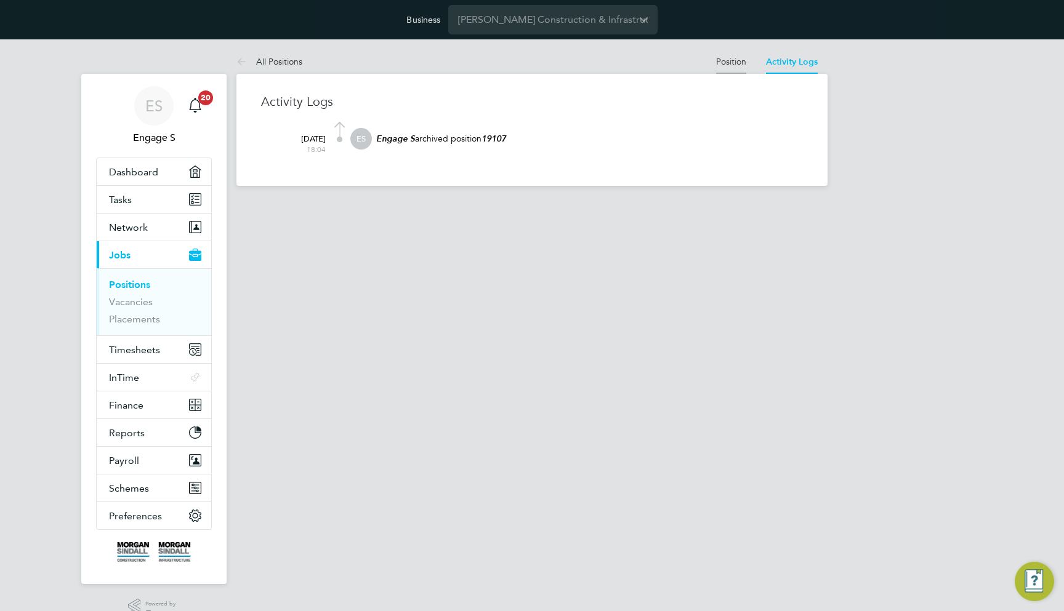
click at [732, 64] on link "Position" at bounding box center [731, 61] width 30 height 11
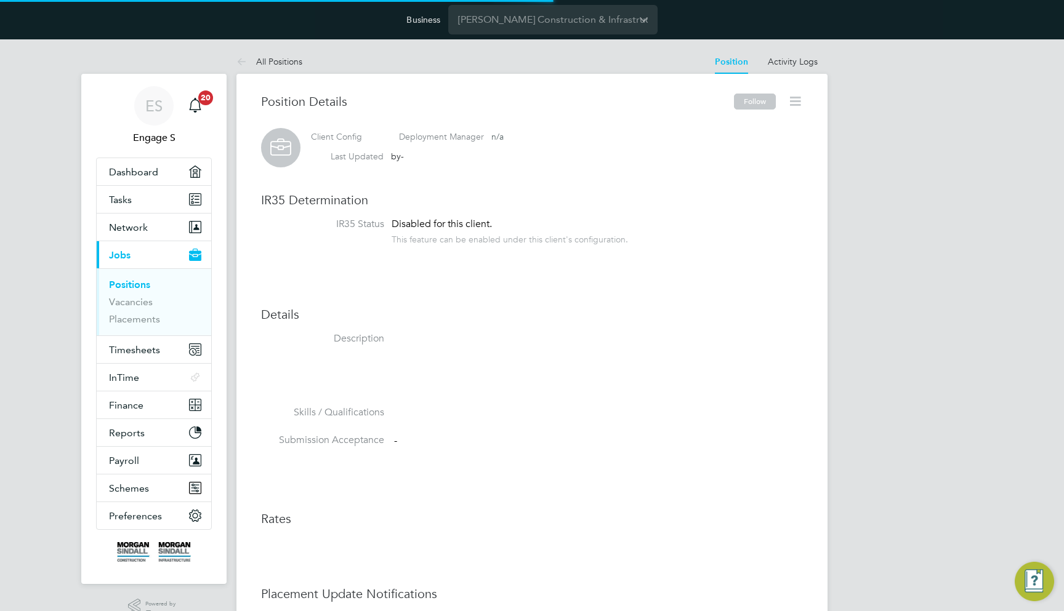
scroll to position [12, 75]
click at [800, 108] on icon at bounding box center [795, 101] width 15 height 15
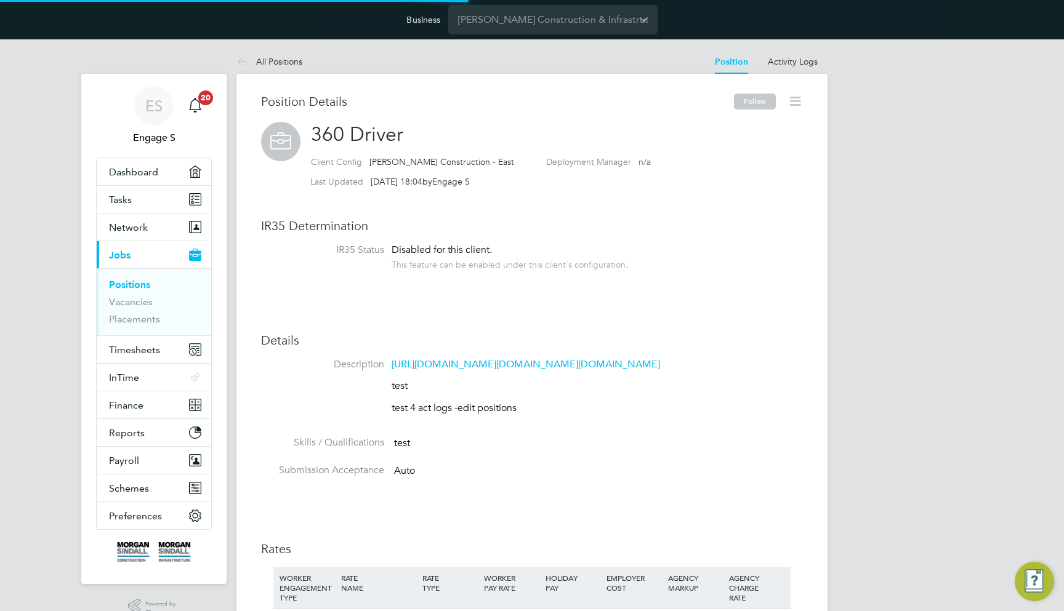
scroll to position [36, 83]
click at [796, 100] on icon at bounding box center [795, 101] width 15 height 15
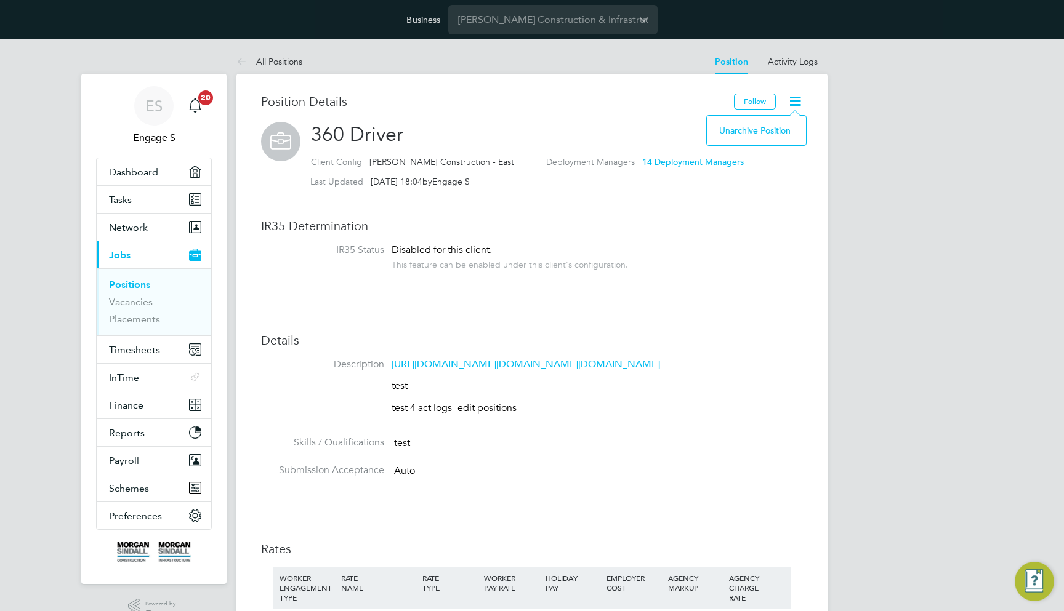
click at [767, 123] on li "Unarchive Position" at bounding box center [756, 130] width 87 height 17
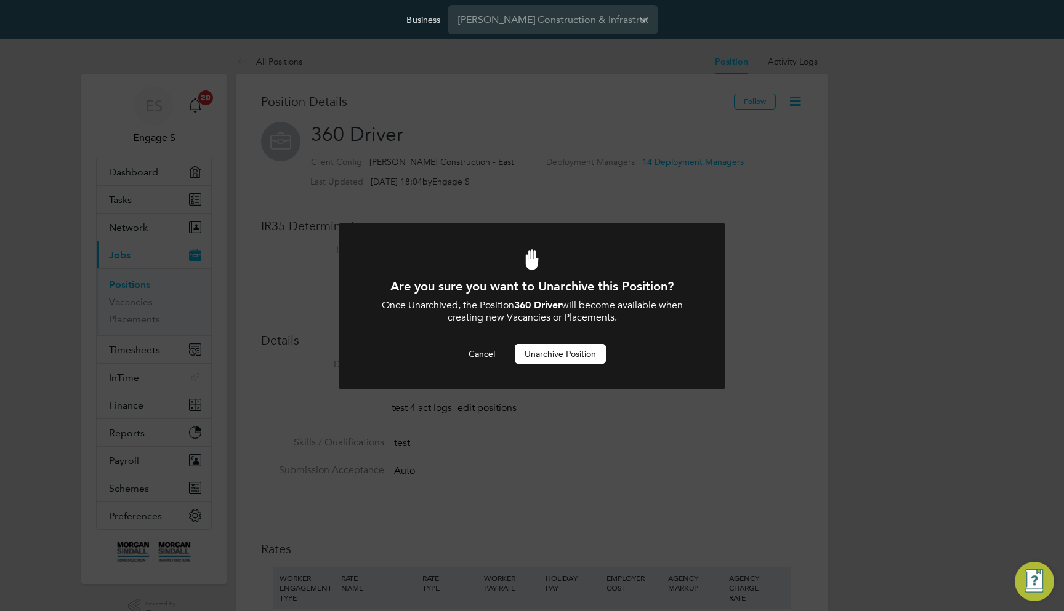
click at [583, 345] on button "Unarchive Position" at bounding box center [560, 354] width 91 height 20
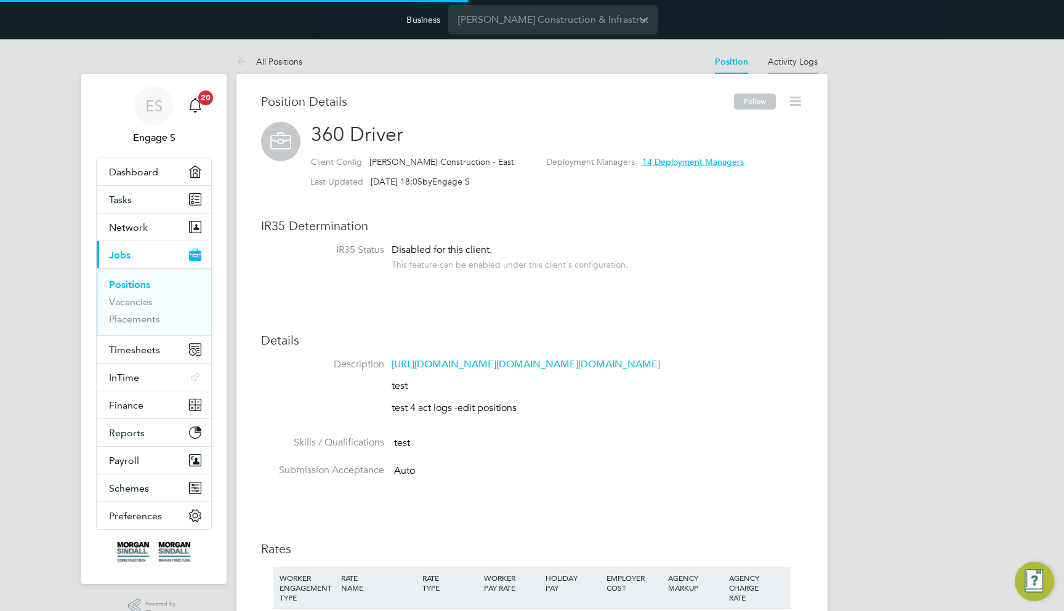
click at [0, 0] on div "Are you sure you want to Unarchive this Position? Once Unarchived, the Position…" at bounding box center [0, 0] width 0 height 0
click at [805, 63] on link "Activity Logs" at bounding box center [793, 61] width 50 height 11
